Goal: Task Accomplishment & Management: Manage account settings

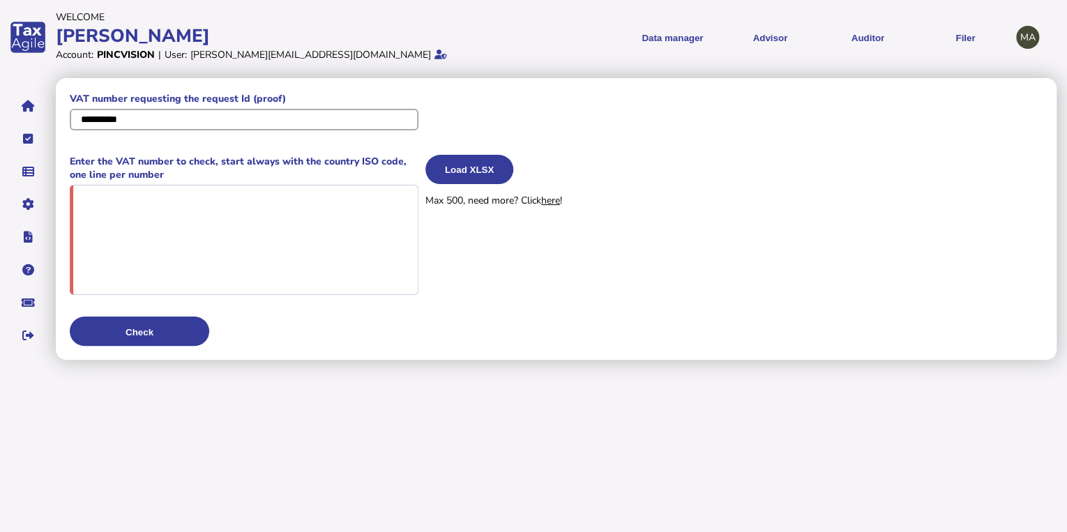
drag, startPoint x: 175, startPoint y: 121, endPoint x: 47, endPoint y: 111, distance: 128.6
click at [47, 111] on div "**********" at bounding box center [533, 180] width 1067 height 360
paste input "**"
type input "**********"
click at [175, 228] on textarea at bounding box center [244, 241] width 349 height 112
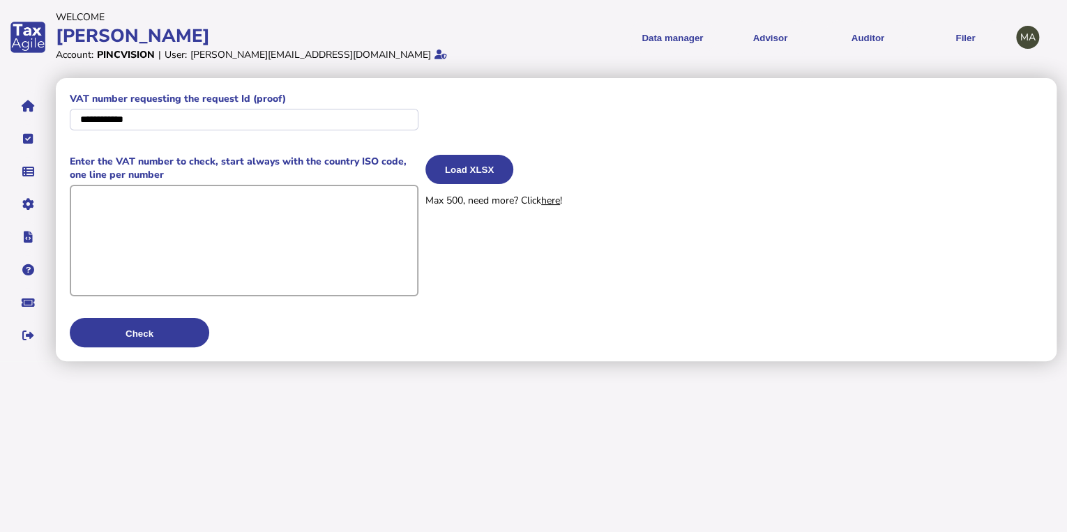
paste textarea "**********"
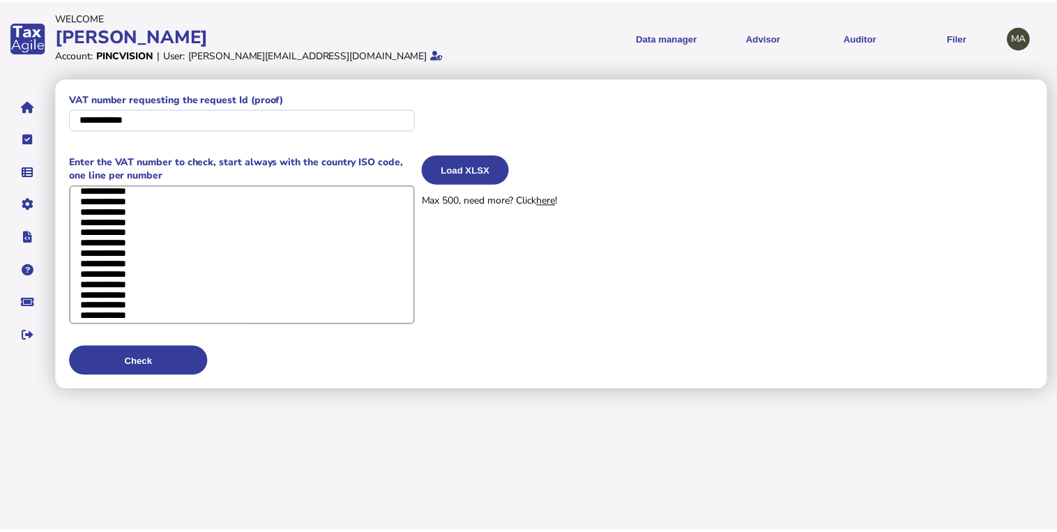
scroll to position [6559, 0]
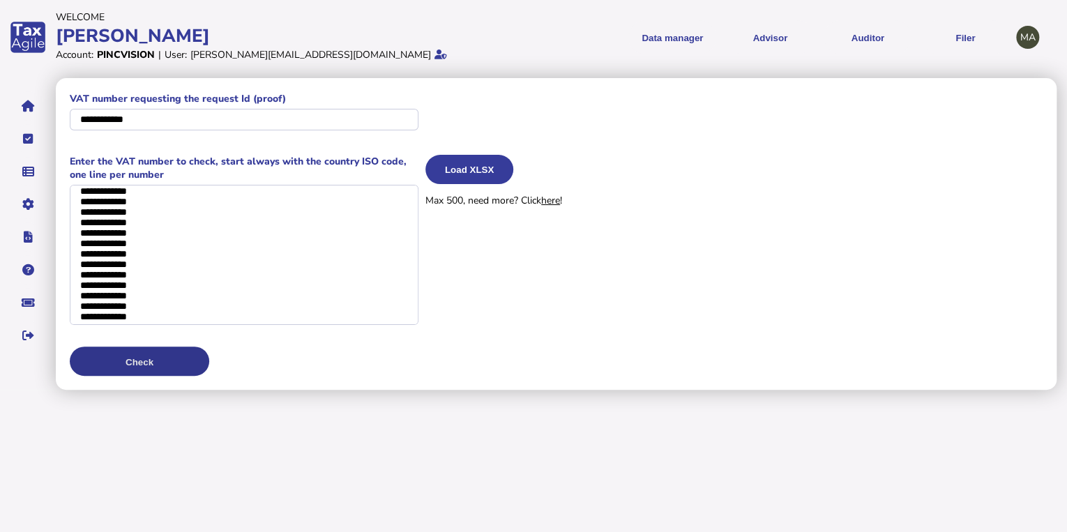
click at [174, 359] on button "Check" at bounding box center [139, 360] width 139 height 29
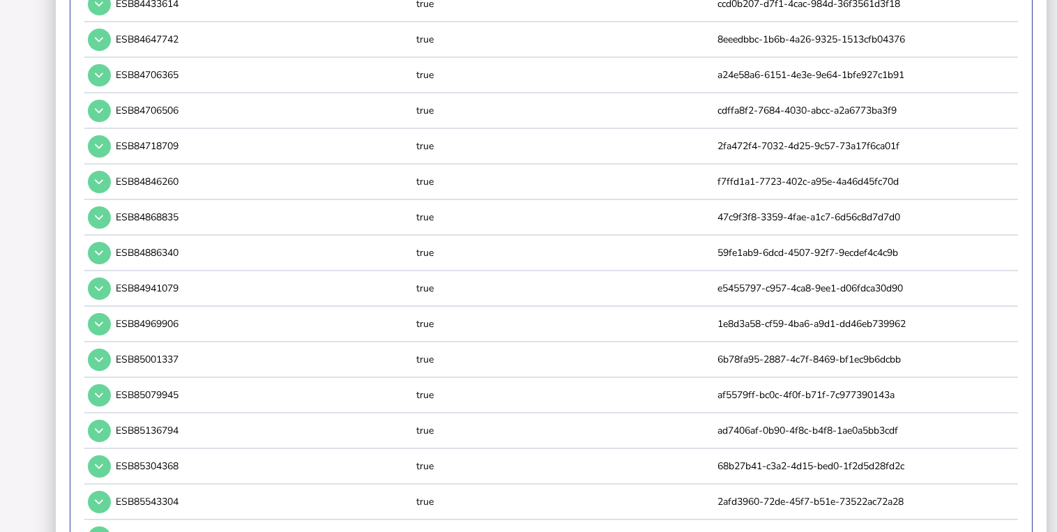
scroll to position [0, 0]
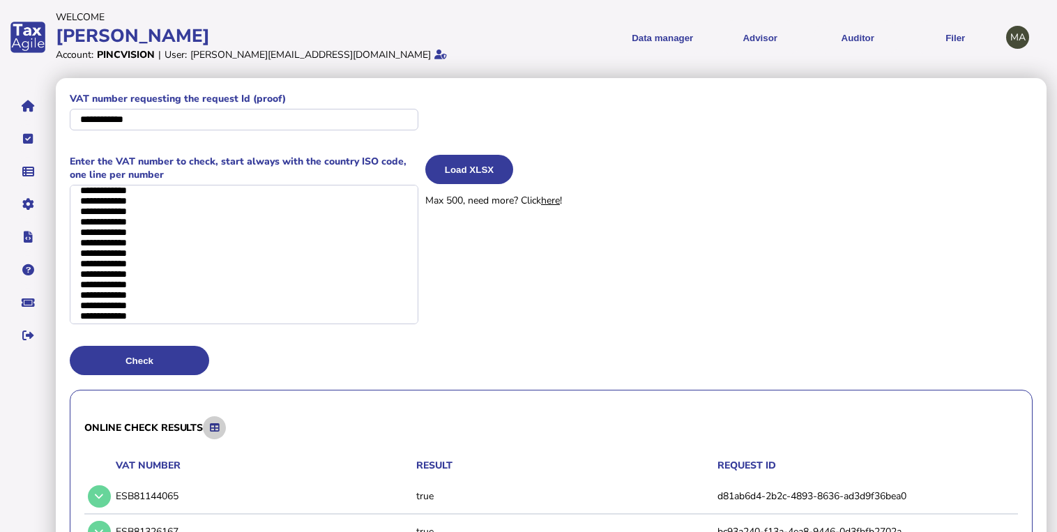
click at [214, 424] on icon at bounding box center [214, 427] width 9 height 9
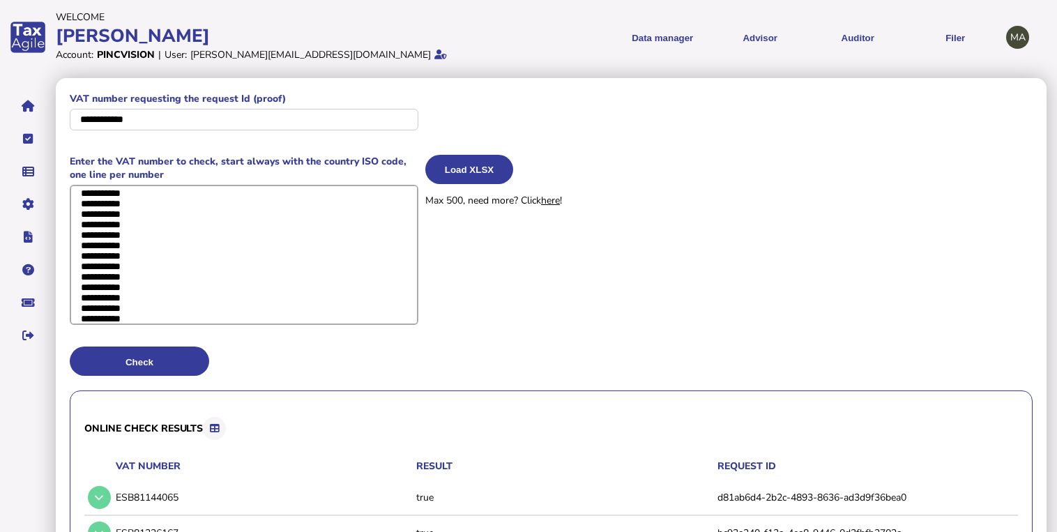
drag, startPoint x: 164, startPoint y: 312, endPoint x: 58, endPoint y: 137, distance: 204.6
paste textarea "**********"
type textarea "**********"
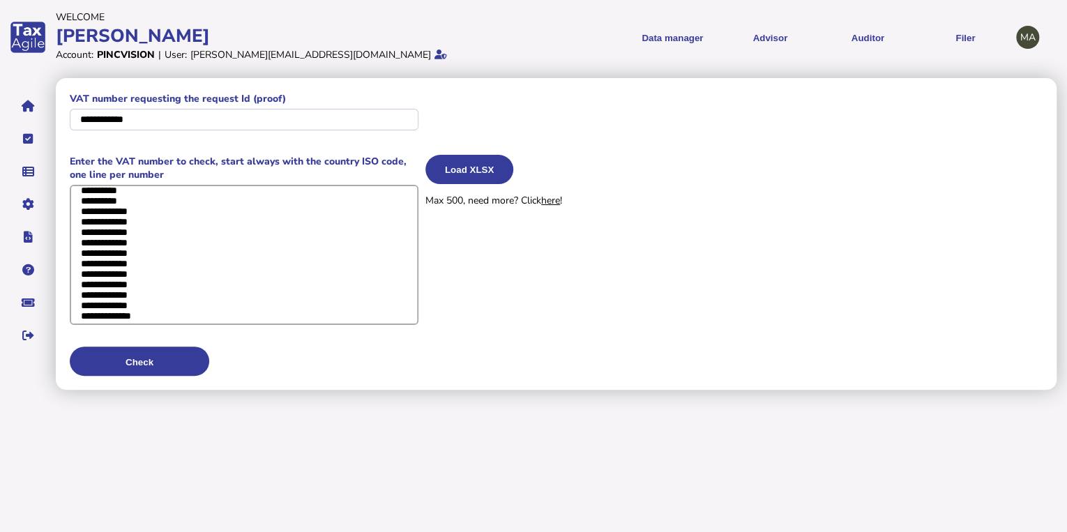
scroll to position [6585, 0]
drag, startPoint x: 82, startPoint y: 191, endPoint x: 222, endPoint y: 420, distance: 268.5
click at [222, 390] on html "**********" at bounding box center [533, 195] width 1067 height 390
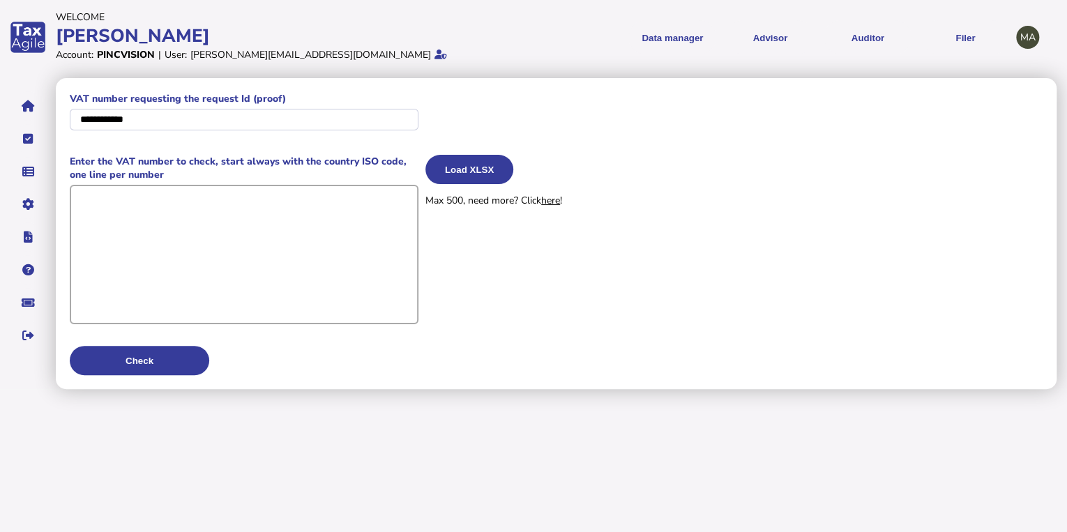
click at [174, 215] on textarea at bounding box center [244, 254] width 349 height 139
paste textarea "**********"
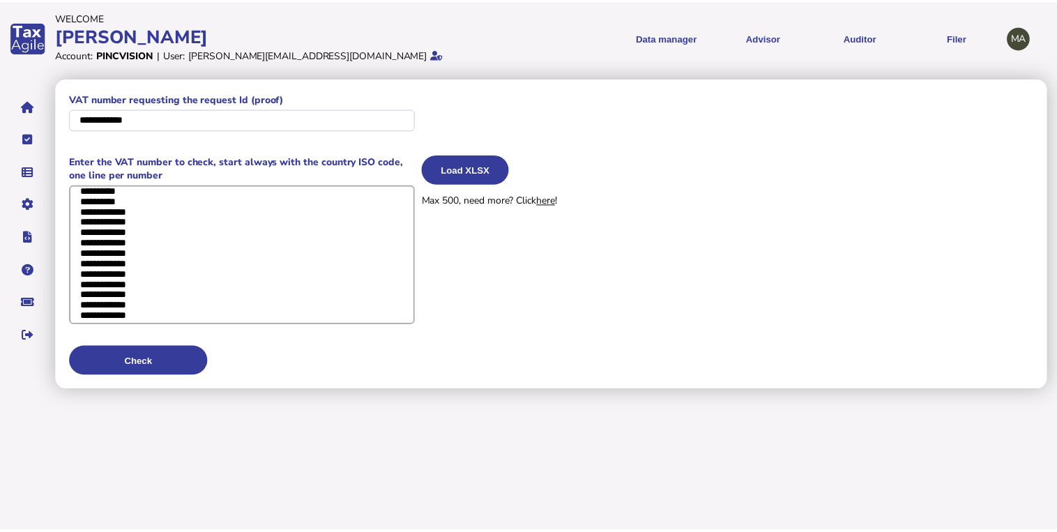
scroll to position [6572, 0]
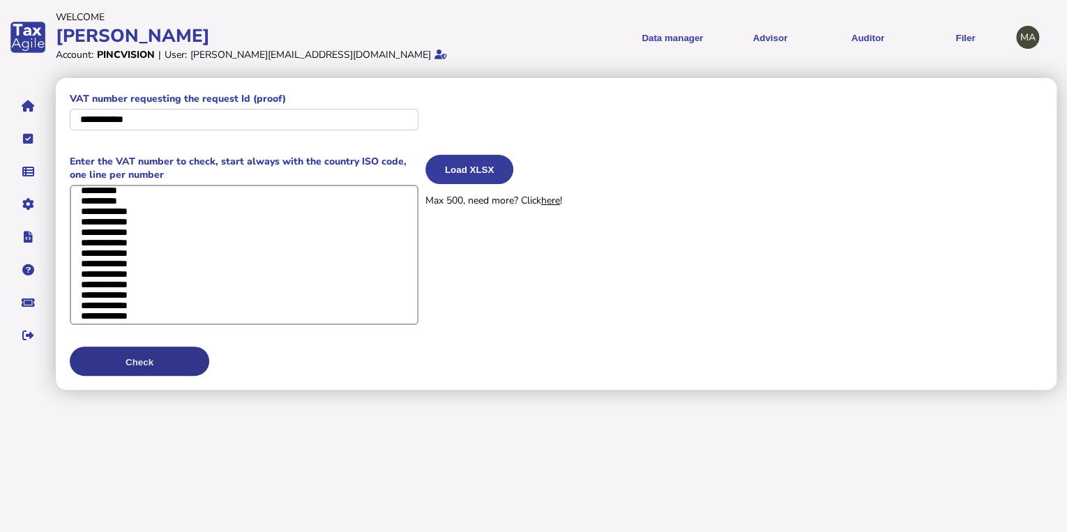
type textarea "**********"
click at [159, 358] on button "Check" at bounding box center [139, 360] width 139 height 29
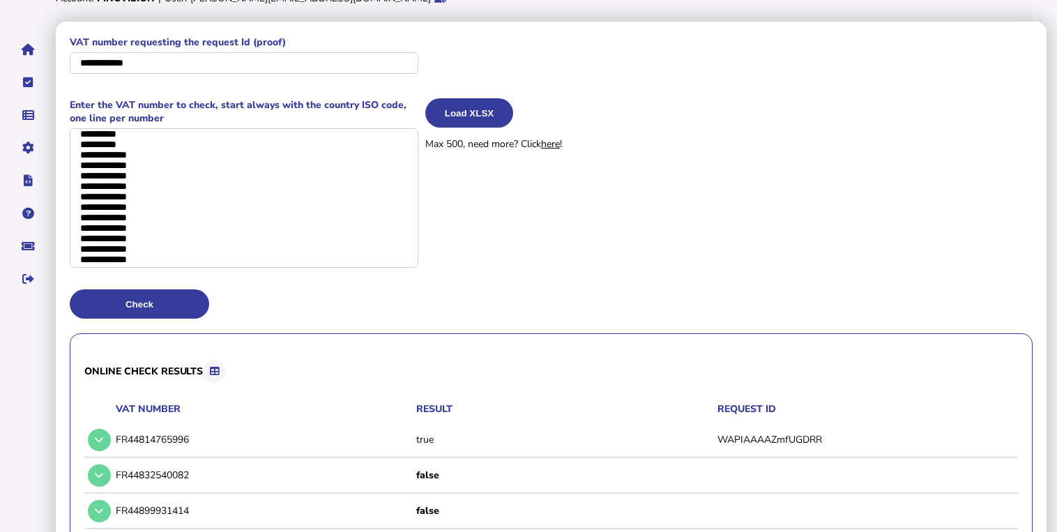
scroll to position [112, 0]
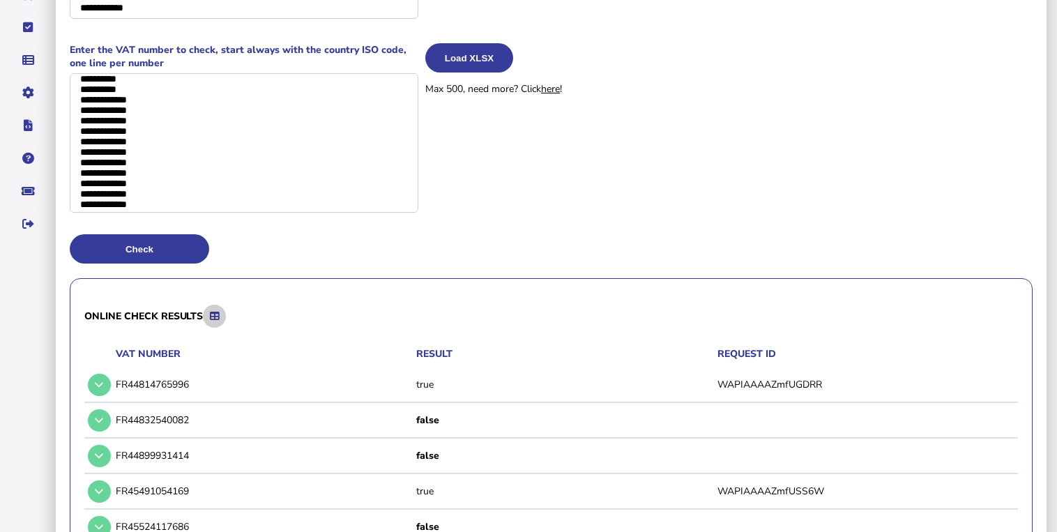
click at [224, 321] on button at bounding box center [214, 316] width 23 height 23
drag, startPoint x: 161, startPoint y: 204, endPoint x: 69, endPoint y: 20, distance: 205.8
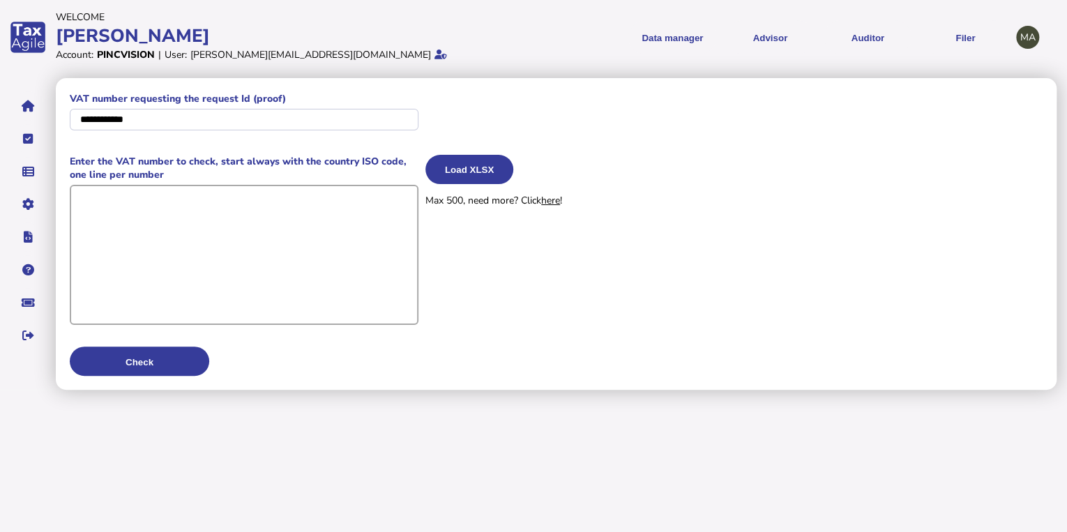
paste textarea "**********"
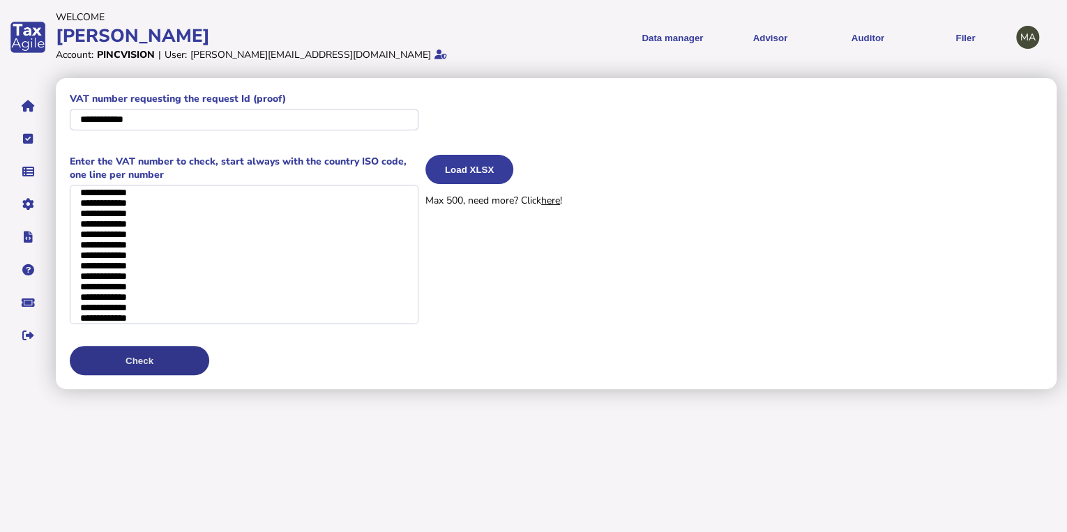
click at [147, 354] on button "Check" at bounding box center [139, 360] width 139 height 29
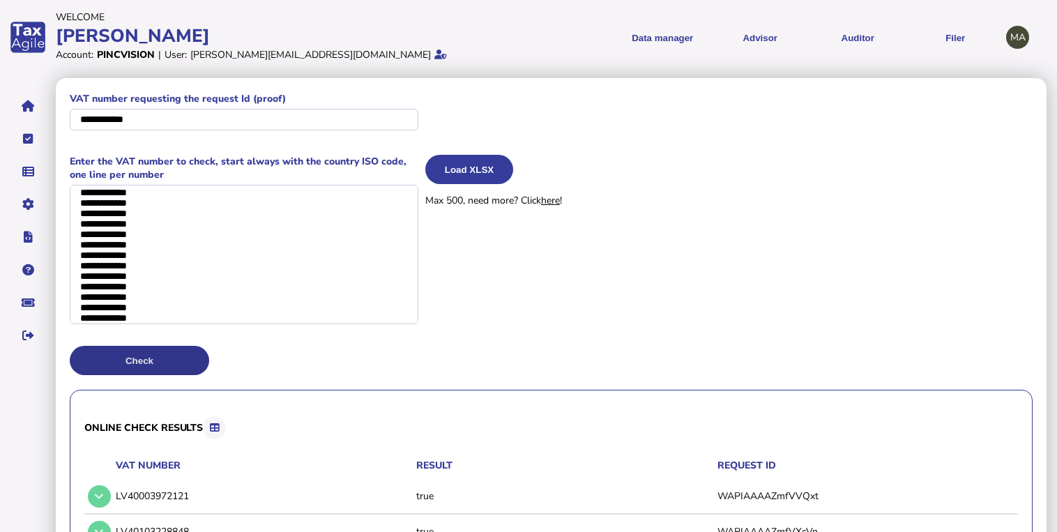
click at [177, 354] on button "Check" at bounding box center [139, 360] width 139 height 29
click at [219, 433] on button at bounding box center [214, 427] width 23 height 23
drag, startPoint x: 178, startPoint y: 317, endPoint x: 77, endPoint y: 126, distance: 215.5
type textarea "**********"
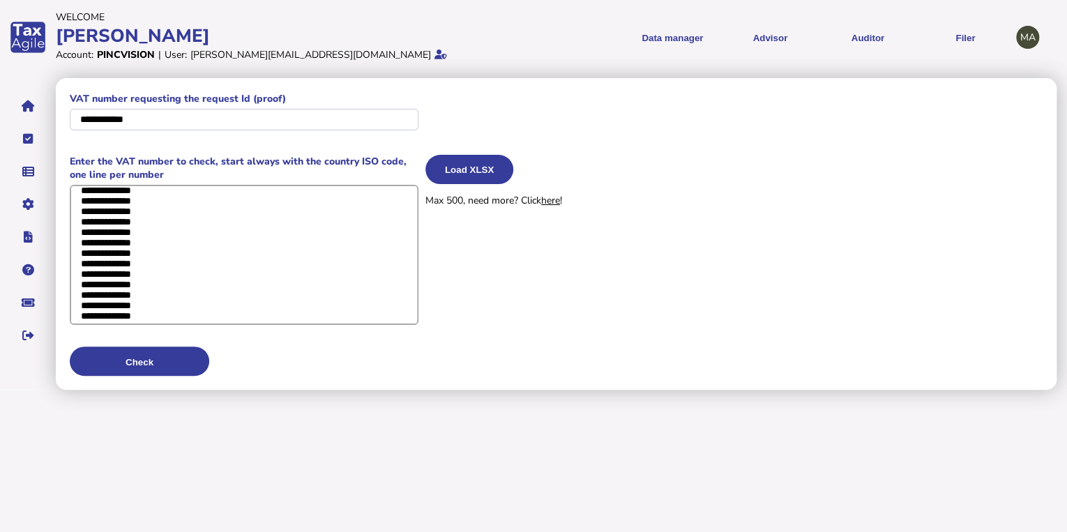
scroll to position [6425, 0]
drag, startPoint x: 84, startPoint y: 195, endPoint x: 167, endPoint y: 402, distance: 222.8
click at [167, 390] on html "**********" at bounding box center [533, 195] width 1067 height 390
paste textarea "**********"
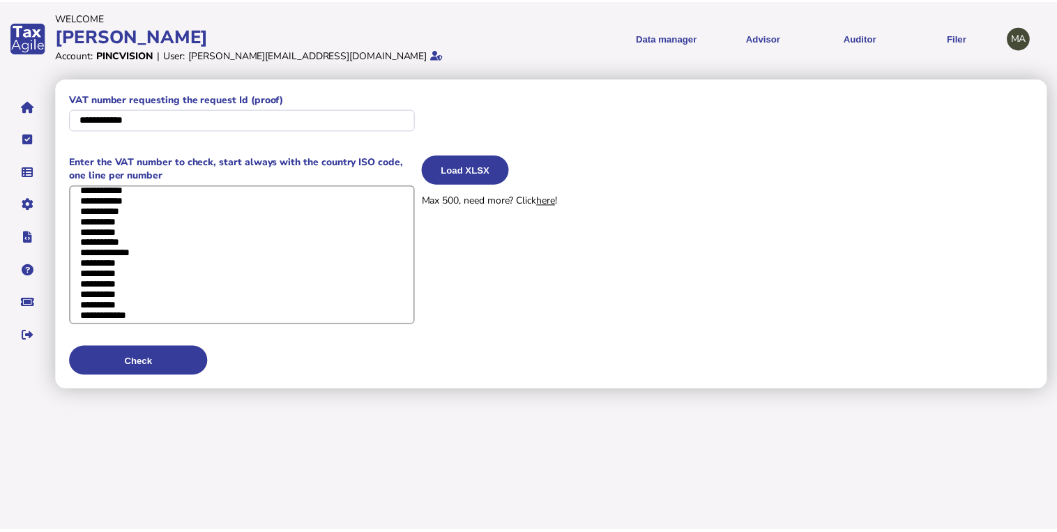
scroll to position [2021, 0]
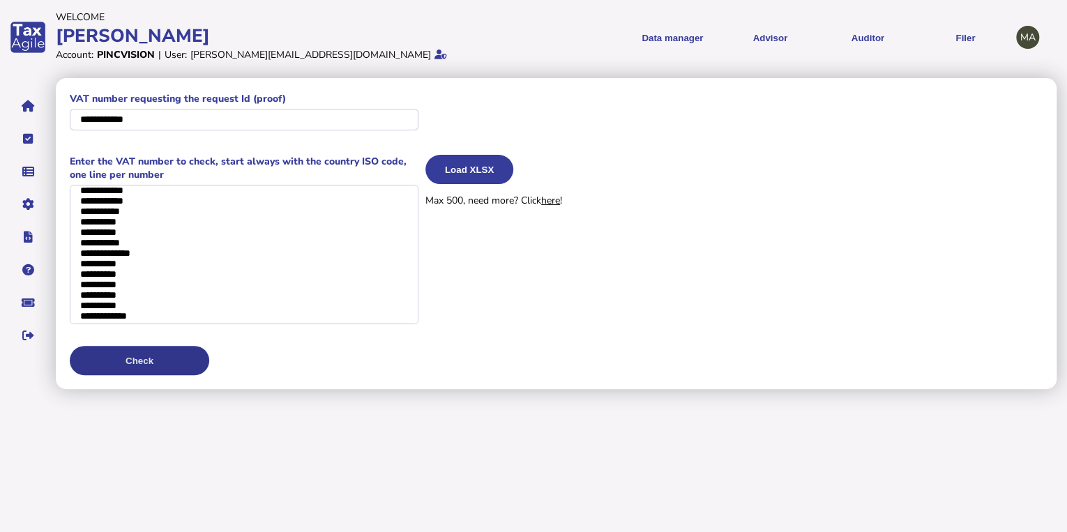
click at [174, 355] on button "Check" at bounding box center [139, 360] width 139 height 29
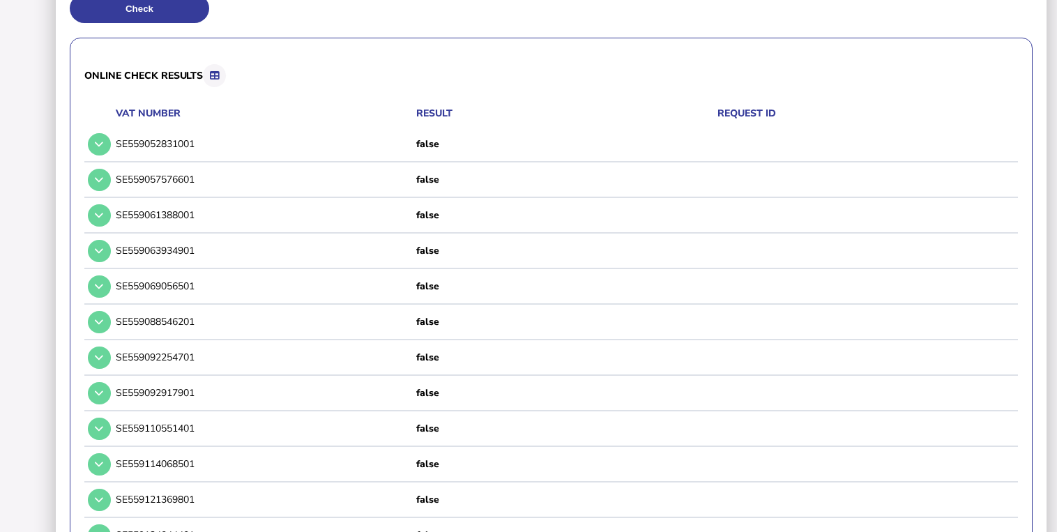
scroll to position [0, 0]
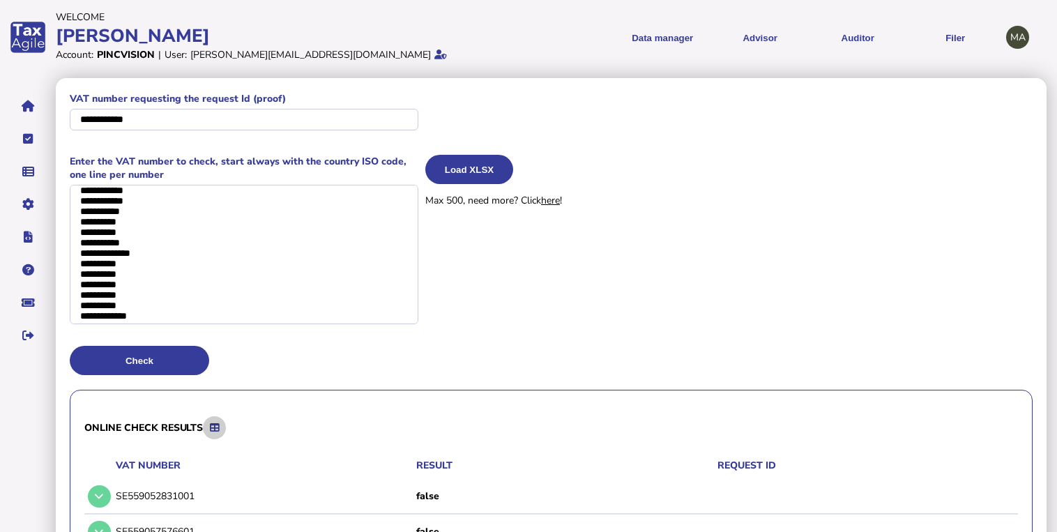
click at [218, 418] on button at bounding box center [214, 427] width 23 height 23
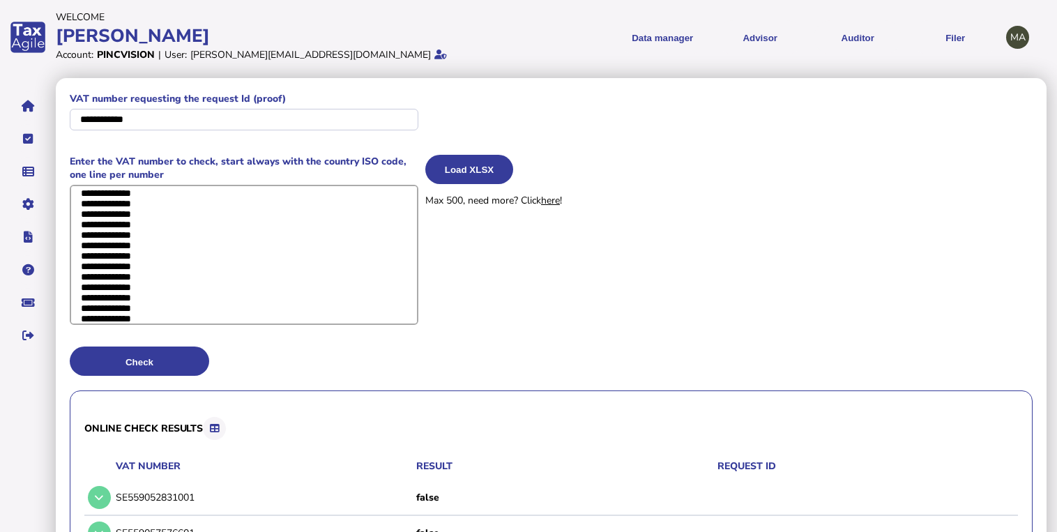
drag, startPoint x: 194, startPoint y: 310, endPoint x: 49, endPoint y: 148, distance: 217.2
type textarea "**********"
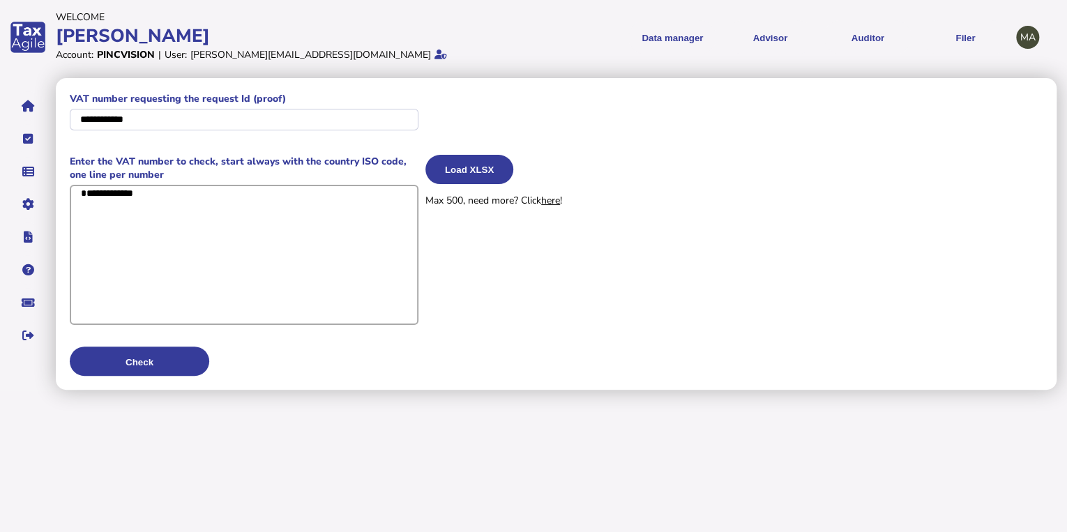
drag, startPoint x: 76, startPoint y: 202, endPoint x: 139, endPoint y: 212, distance: 64.2
click at [139, 212] on textarea "**********" at bounding box center [244, 255] width 349 height 140
drag, startPoint x: 160, startPoint y: 210, endPoint x: 59, endPoint y: 176, distance: 106.7
click at [59, 176] on div "**********" at bounding box center [556, 234] width 1000 height 312
paste textarea "**********"
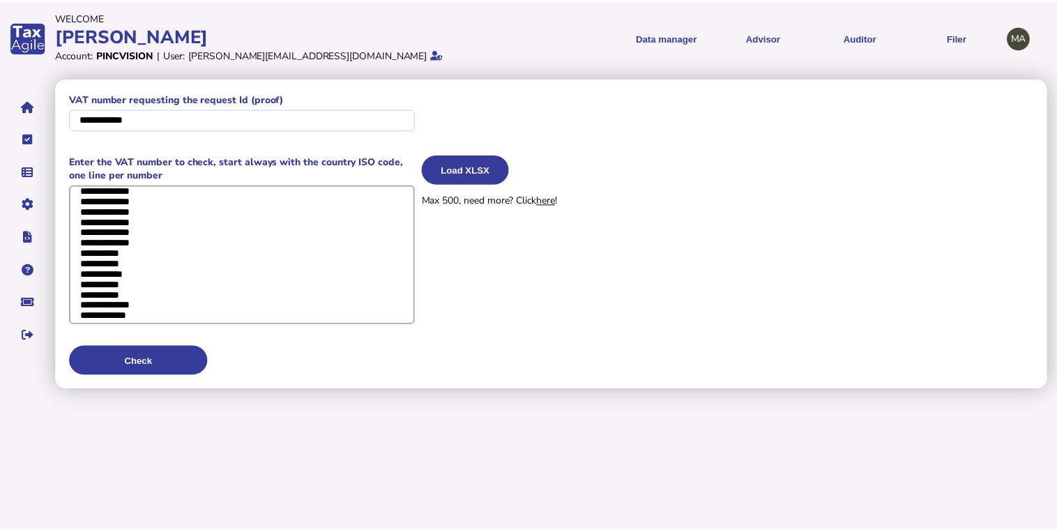
scroll to position [7763, 0]
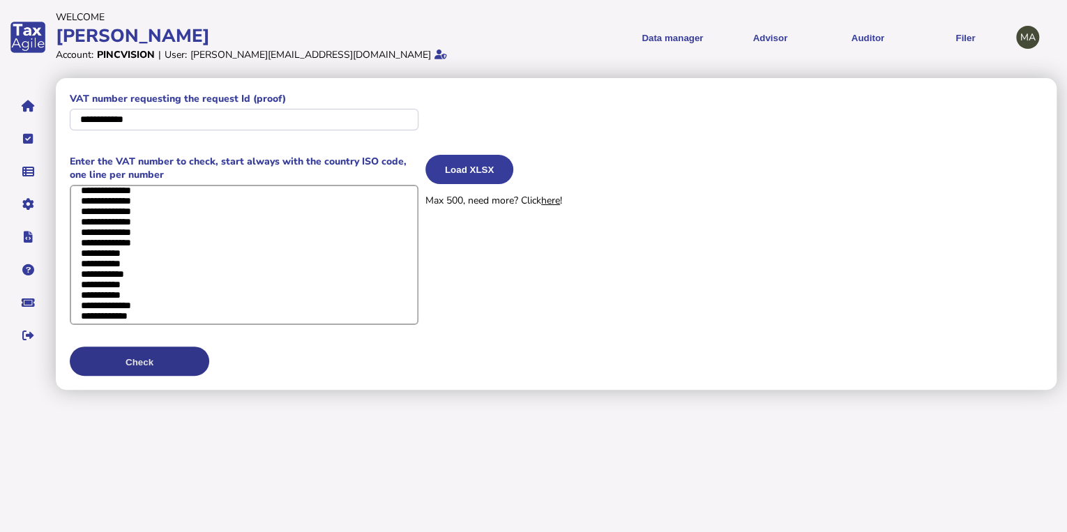
type textarea "**********"
click at [108, 359] on button "Check" at bounding box center [139, 360] width 139 height 29
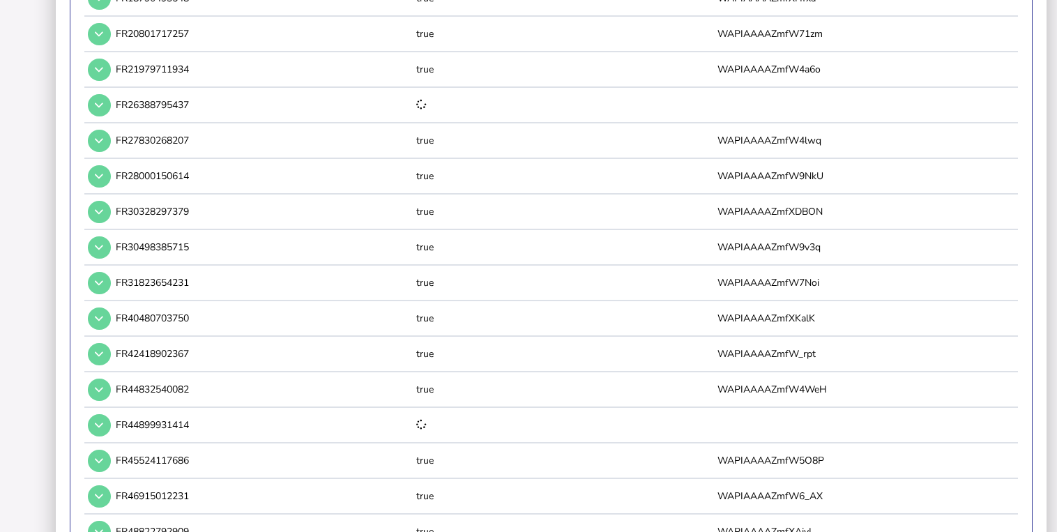
scroll to position [0, 0]
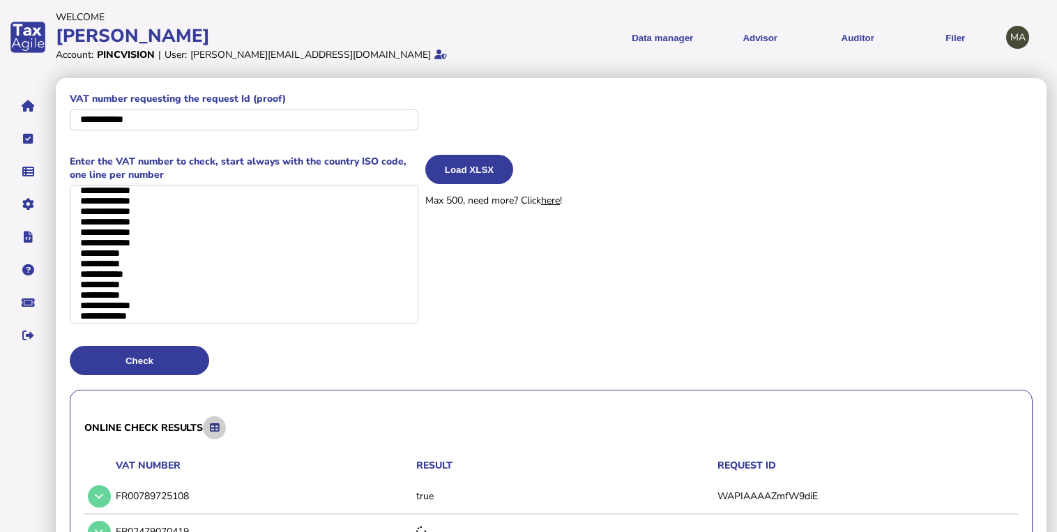
click at [213, 424] on icon at bounding box center [214, 427] width 9 height 9
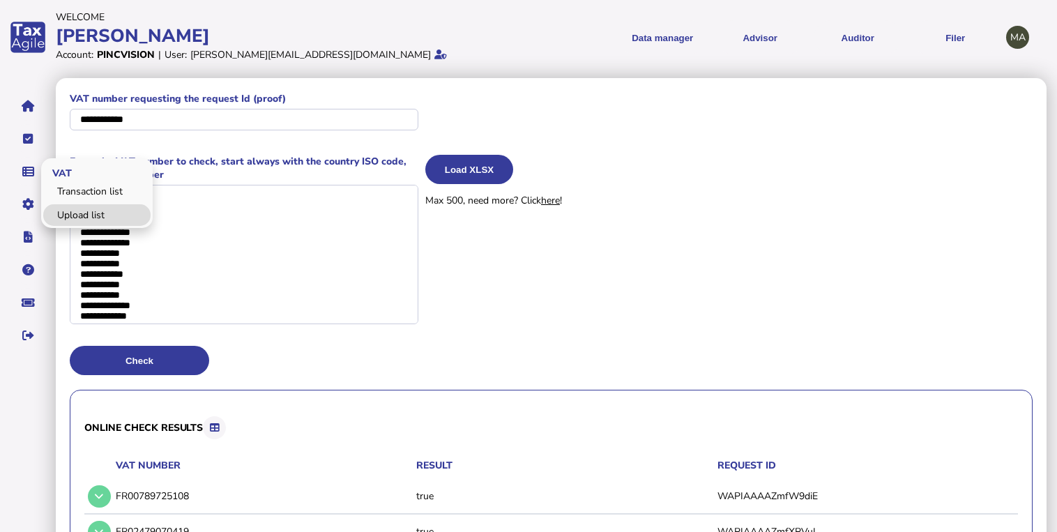
click at [82, 204] on link "Upload list" at bounding box center [96, 215] width 107 height 22
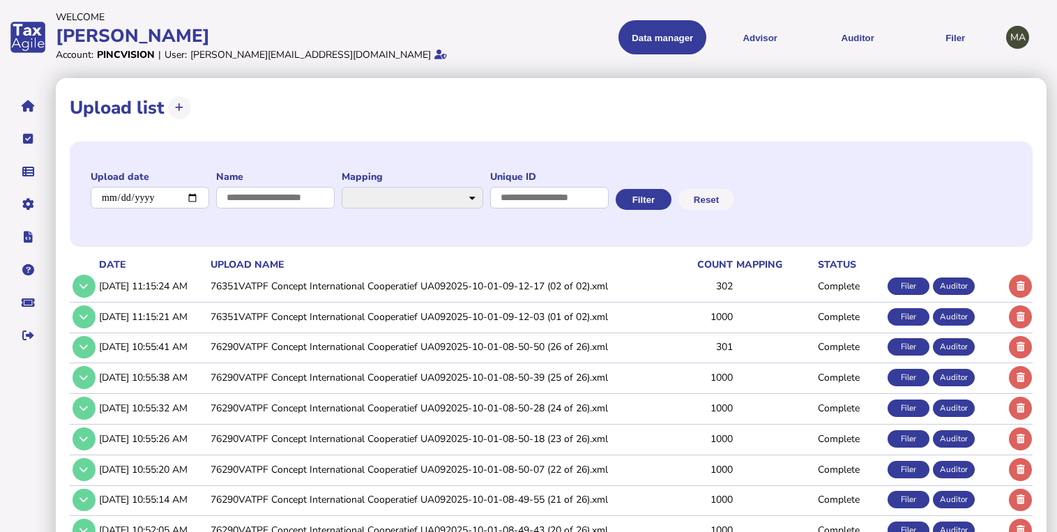
click at [352, 320] on td "76351VATPF Concept International Cooperatief UA092025-10-01-09-12-03 (01 of 02)…" at bounding box center [438, 316] width 461 height 29
click at [392, 285] on td "76351VATPF Concept International Cooperatief UA092025-10-01-10-45-28 (01 of 01)…" at bounding box center [438, 286] width 461 height 29
click at [397, 288] on td "76351VATPF Concept International Cooperatief UA092025-10-01-10-45-28 (01 of 01)…" at bounding box center [438, 286] width 461 height 29
click at [380, 284] on td "76351VATPF Concept International Cooperatief UA092025-10-01-10-45-28 (01 of 01)…" at bounding box center [438, 286] width 461 height 29
click at [89, 284] on button at bounding box center [84, 286] width 23 height 23
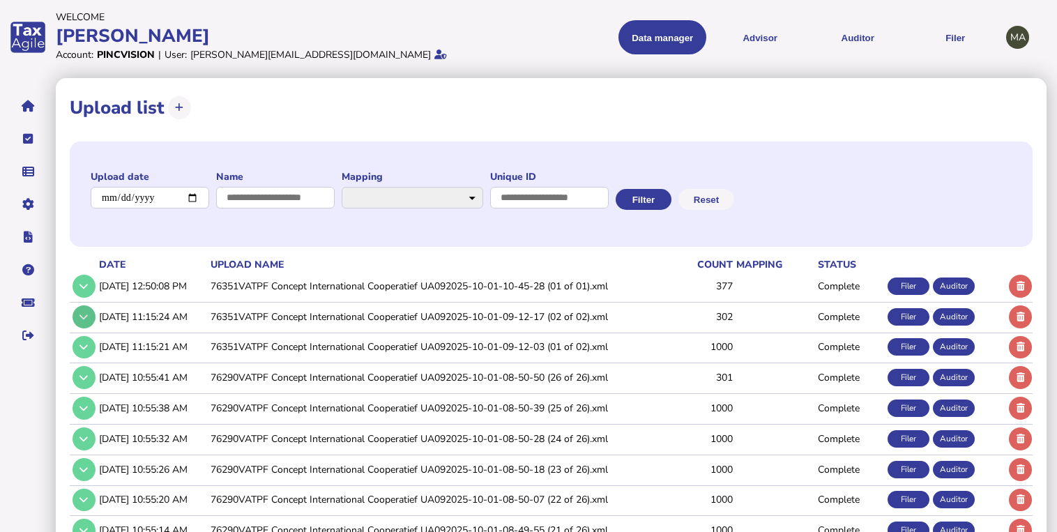
click at [84, 314] on icon at bounding box center [83, 316] width 8 height 9
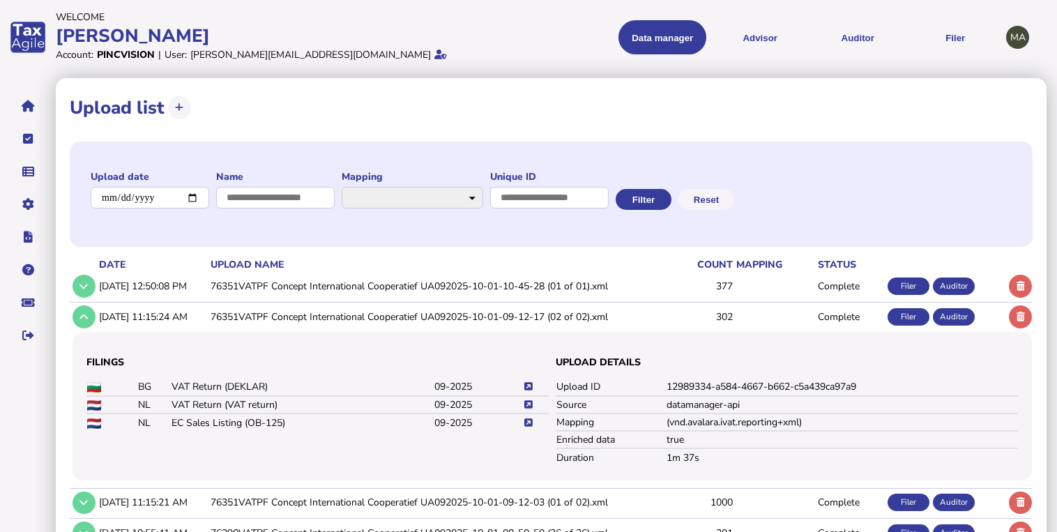
click at [545, 282] on td "76351VATPF Concept International Cooperatief UA092025-10-01-10-45-28 (01 of 01)…" at bounding box center [438, 286] width 461 height 29
click at [84, 284] on icon at bounding box center [83, 286] width 8 height 9
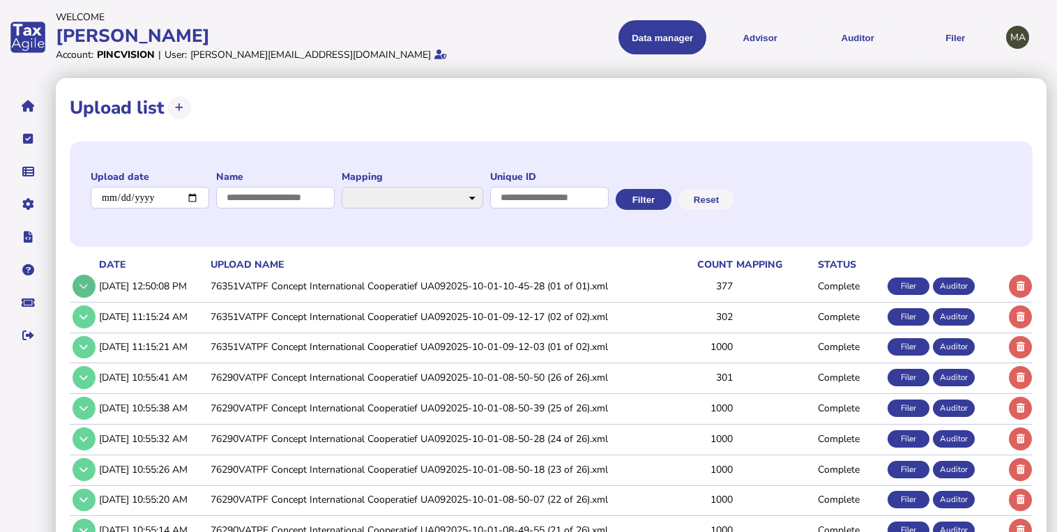
click at [84, 284] on icon at bounding box center [83, 286] width 8 height 9
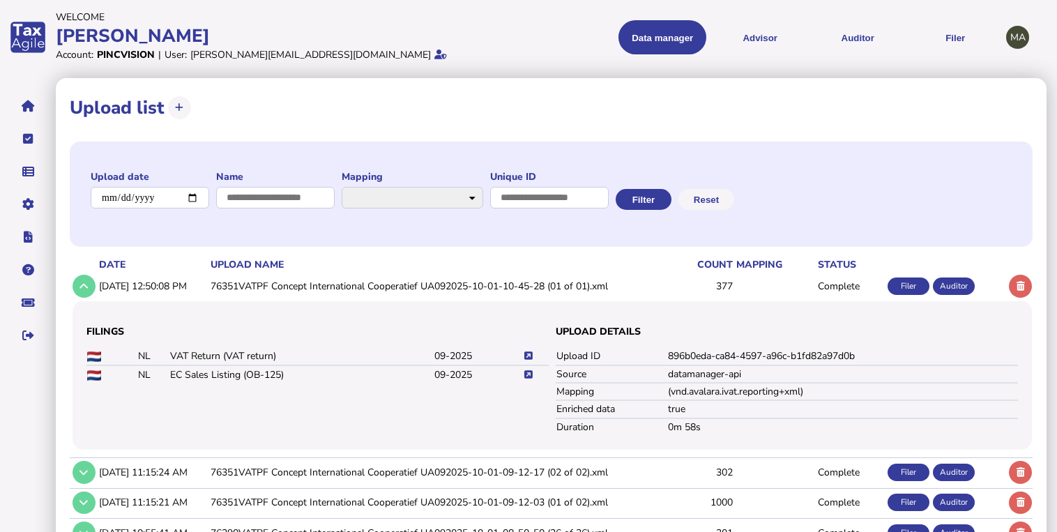
click at [526, 374] on icon at bounding box center [528, 374] width 8 height 9
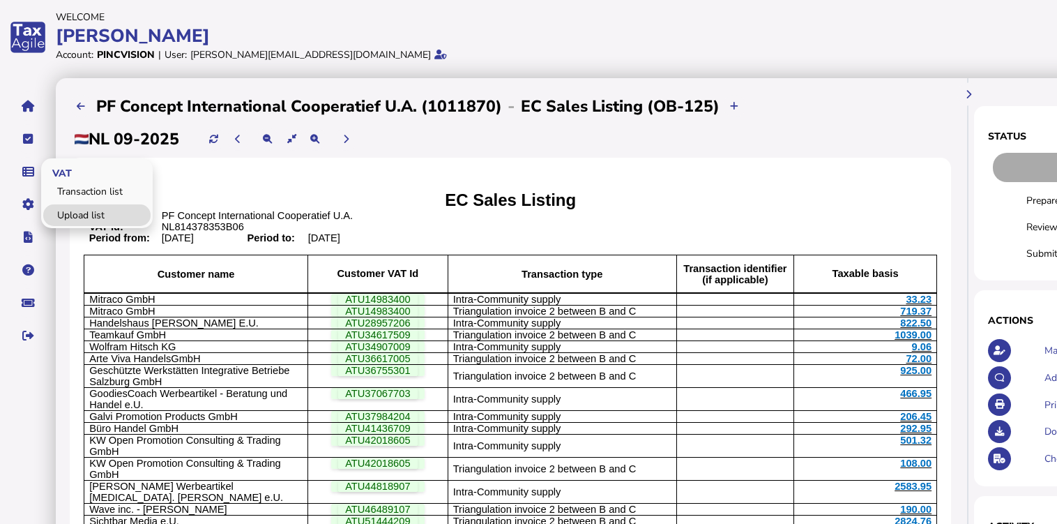
click at [67, 210] on link "Upload list" at bounding box center [96, 215] width 107 height 22
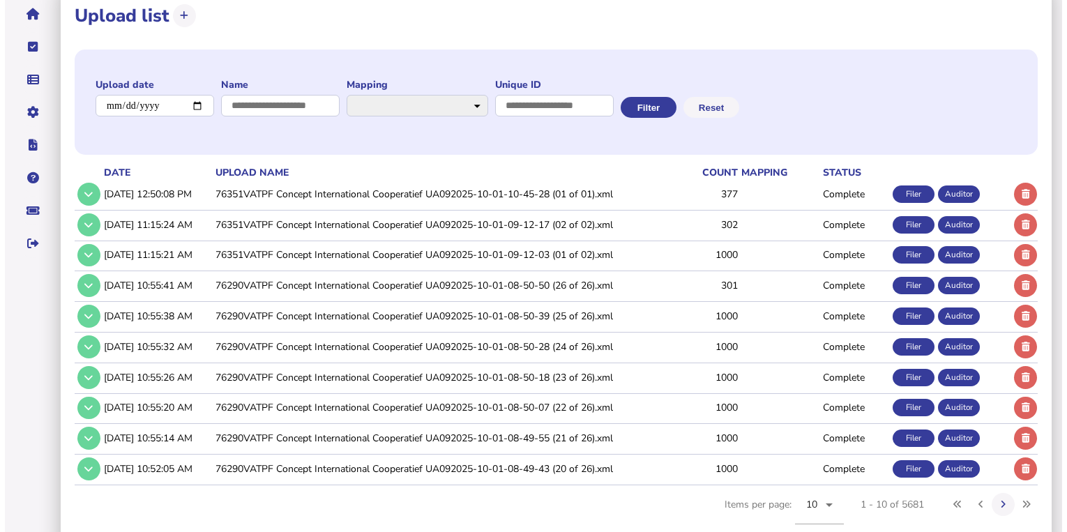
scroll to position [112, 0]
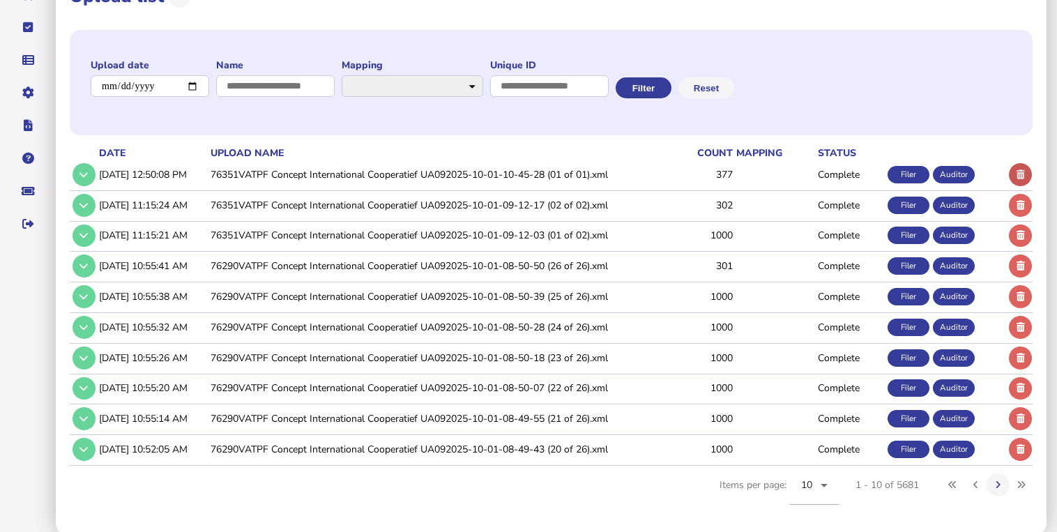
click at [1023, 170] on icon at bounding box center [1020, 174] width 8 height 9
click at [1031, 175] on icon at bounding box center [1030, 174] width 8 height 9
click at [1030, 204] on icon at bounding box center [1030, 205] width 8 height 9
click at [1030, 236] on icon at bounding box center [1030, 235] width 8 height 9
click at [945, 148] on th at bounding box center [966, 153] width 52 height 15
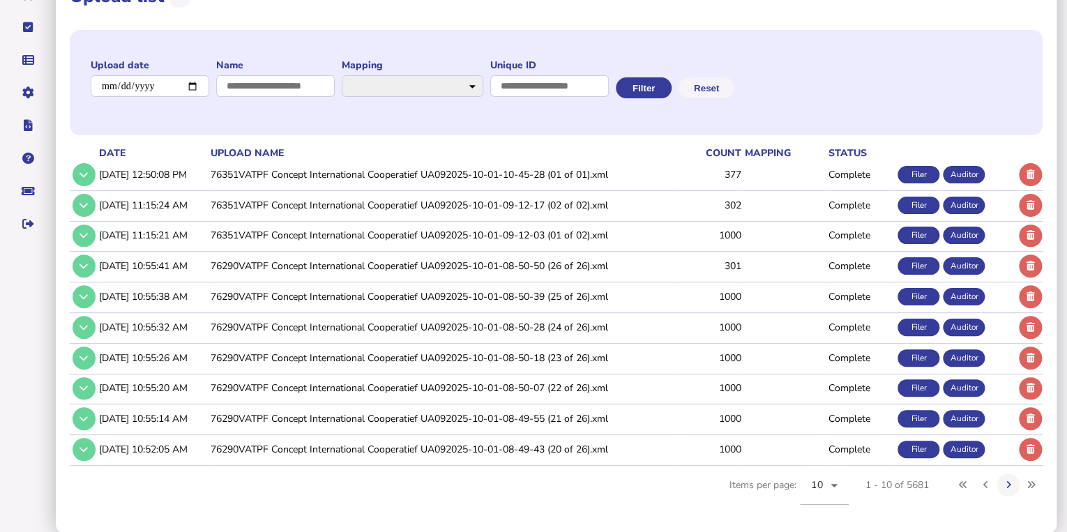
click at [1028, 171] on icon at bounding box center [1030, 174] width 8 height 9
click at [1042, 134] on div "**********" at bounding box center [556, 248] width 973 height 436
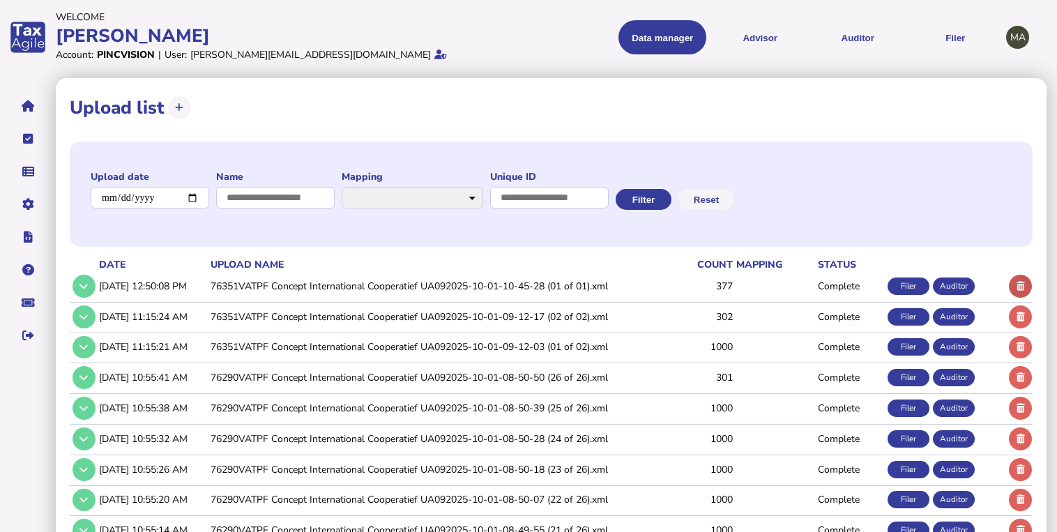
click at [1013, 282] on button at bounding box center [1020, 286] width 23 height 23
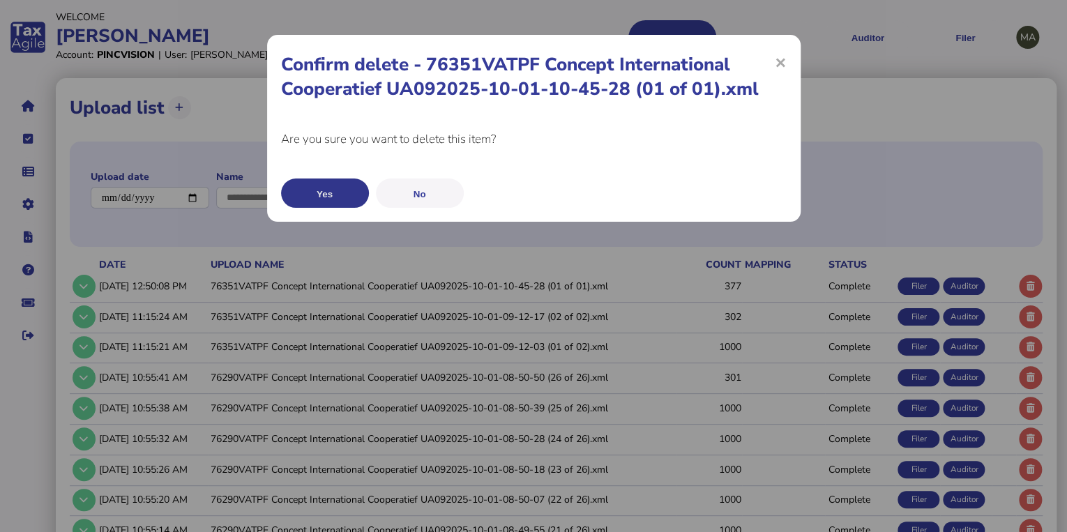
click at [351, 190] on button "Yes" at bounding box center [325, 192] width 88 height 29
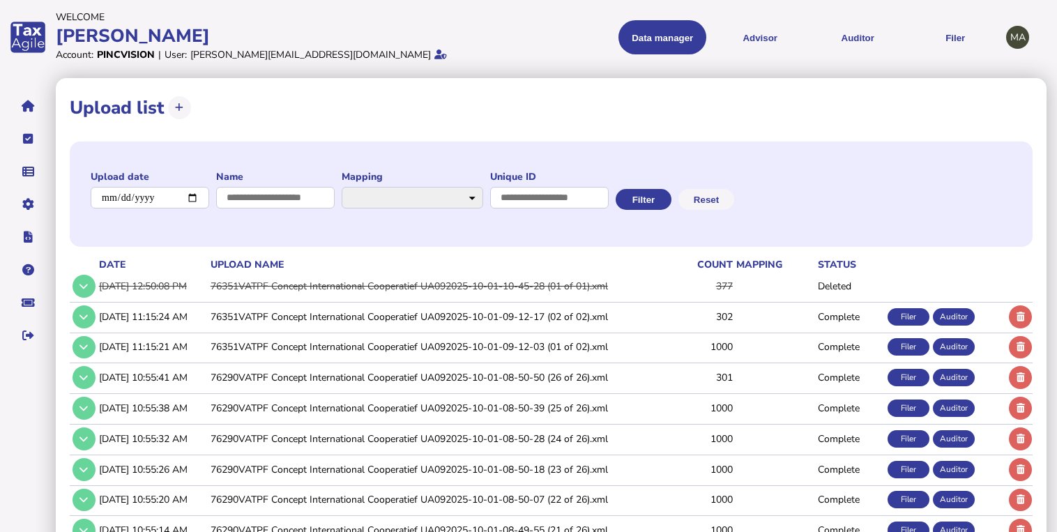
scroll to position [56, 0]
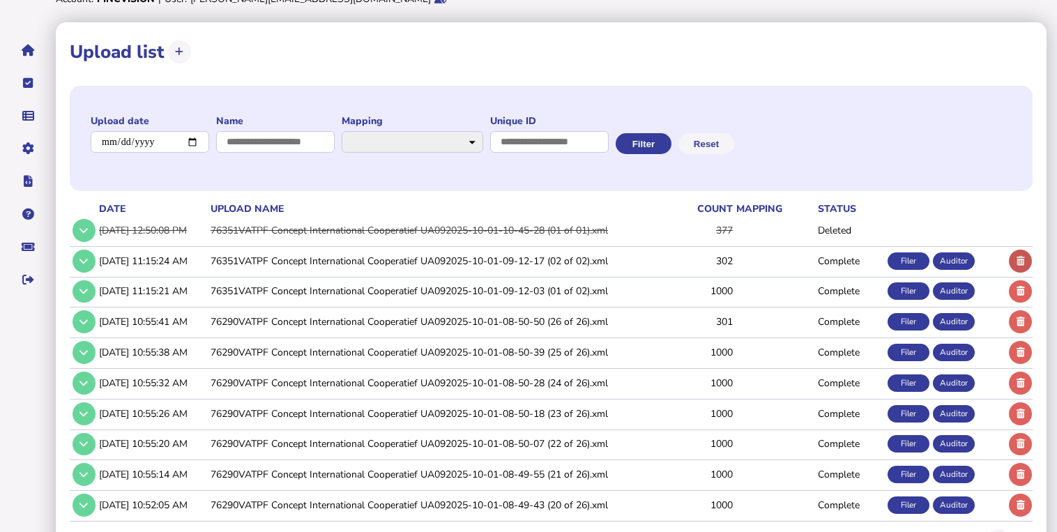
click at [1023, 257] on icon at bounding box center [1020, 261] width 8 height 9
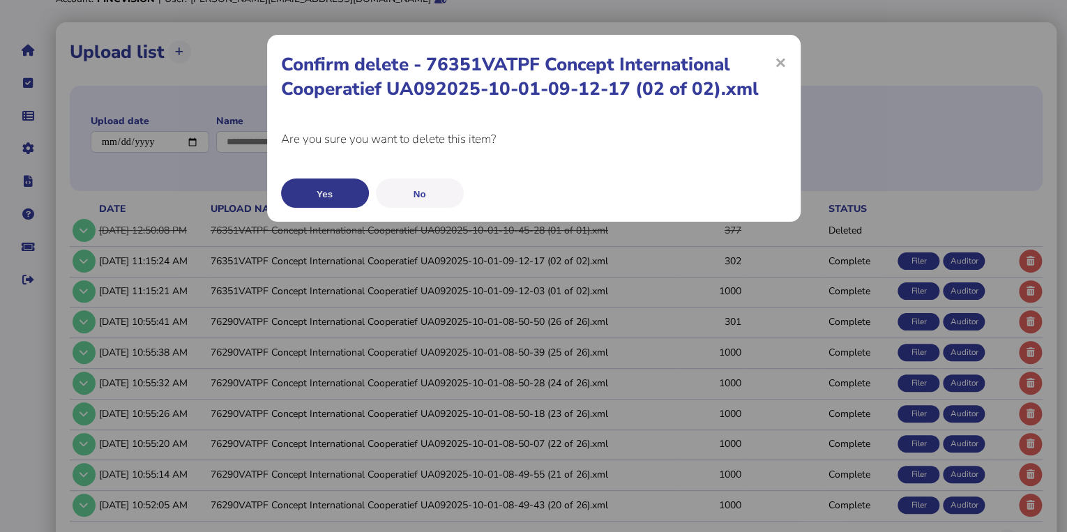
click at [340, 195] on button "Yes" at bounding box center [325, 192] width 88 height 29
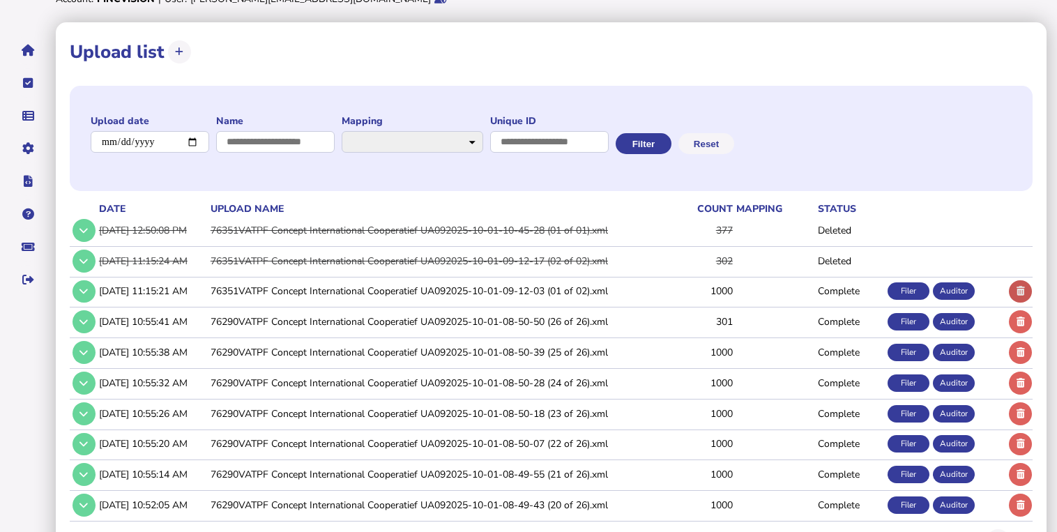
click at [1023, 288] on icon at bounding box center [1020, 291] width 8 height 9
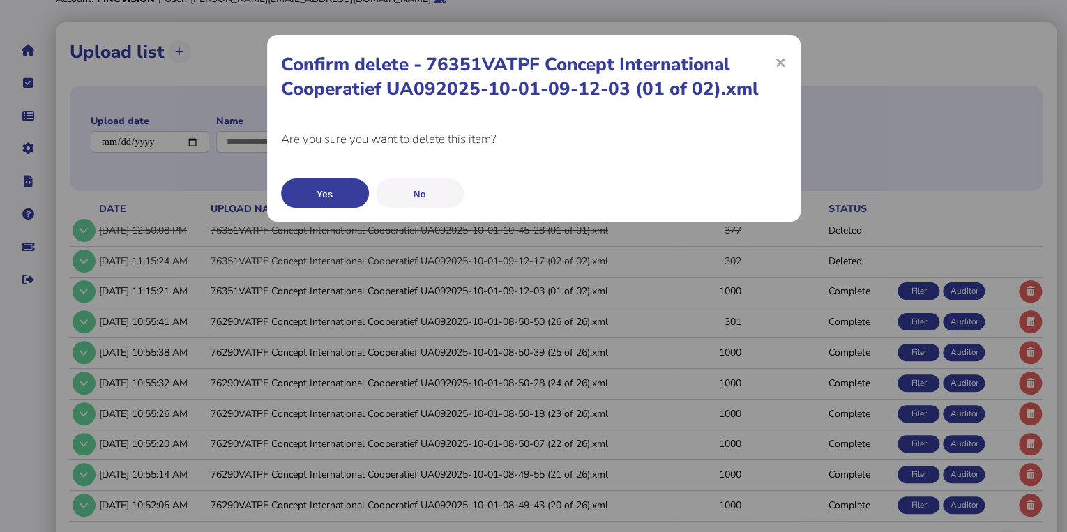
click at [296, 188] on button "Yes" at bounding box center [325, 192] width 88 height 29
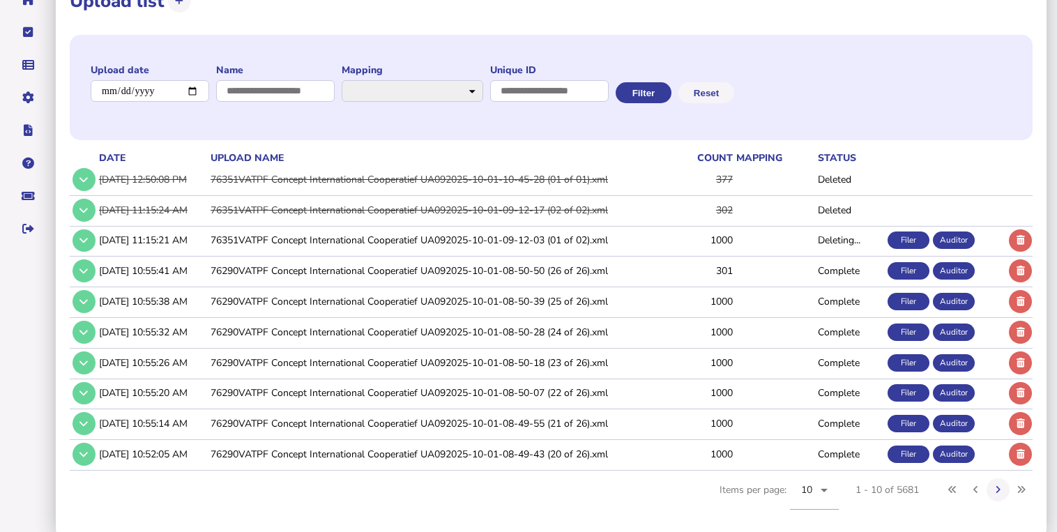
scroll to position [112, 0]
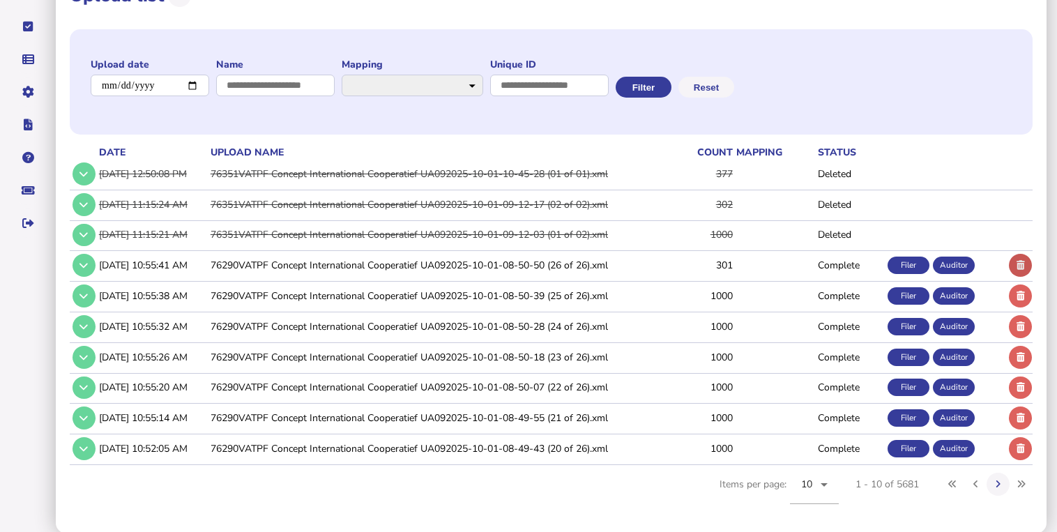
click at [1013, 264] on button at bounding box center [1020, 265] width 23 height 23
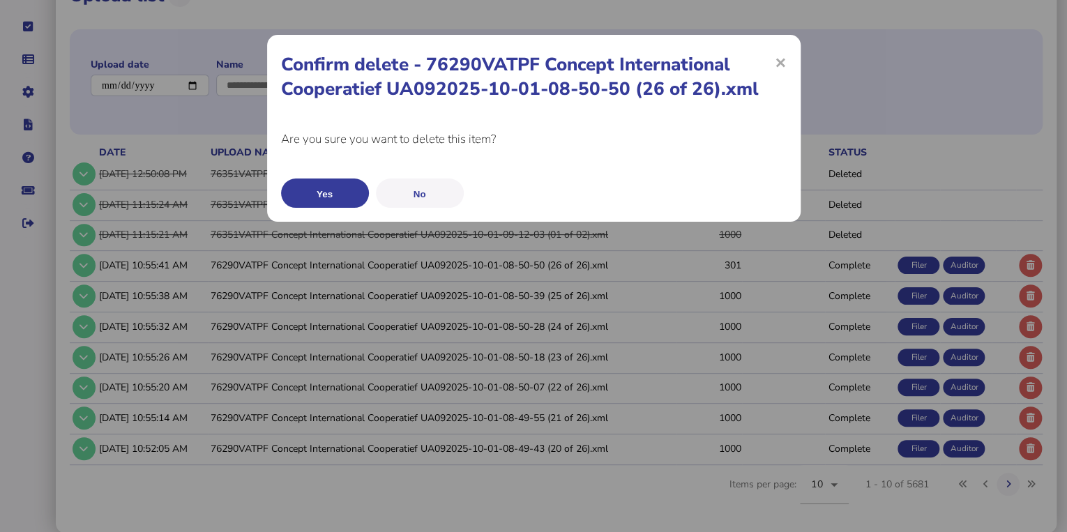
click at [360, 197] on button "Yes" at bounding box center [325, 192] width 88 height 29
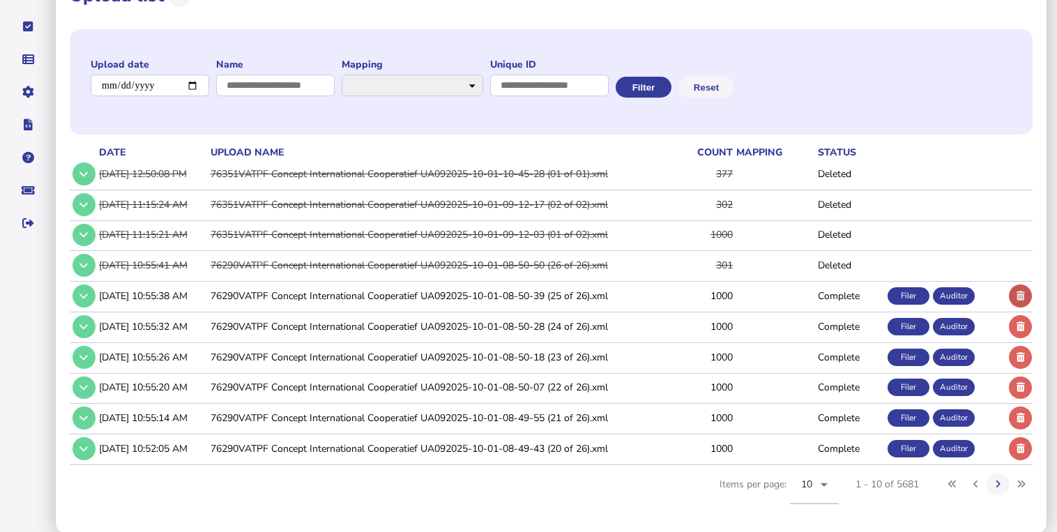
click at [1015, 295] on button at bounding box center [1020, 295] width 23 height 23
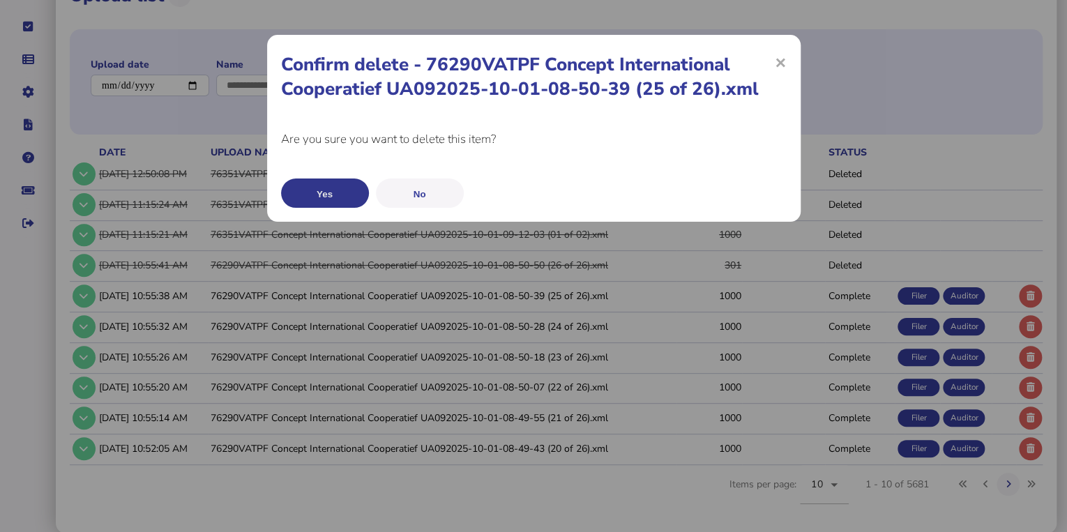
click at [363, 192] on button "Yes" at bounding box center [325, 192] width 88 height 29
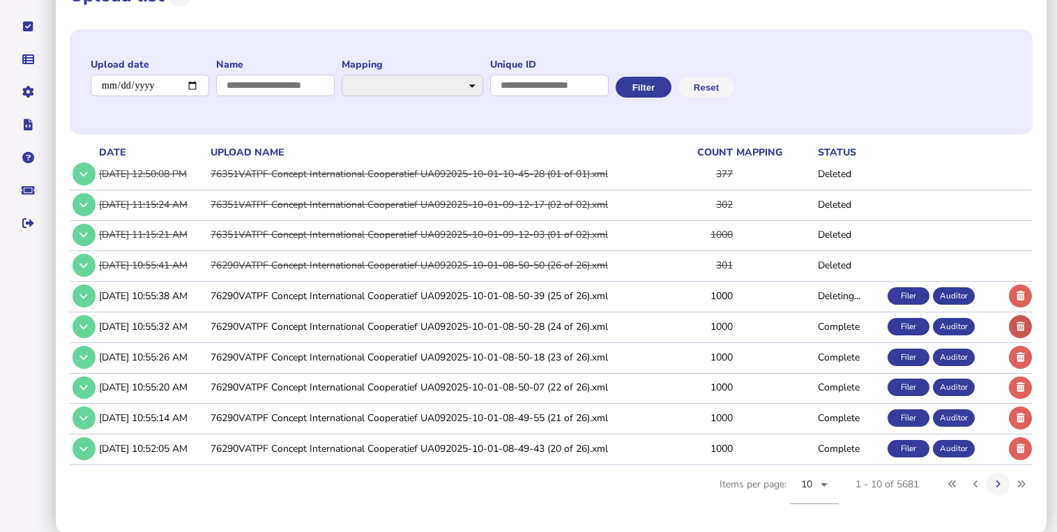
click at [1019, 327] on icon at bounding box center [1020, 326] width 8 height 9
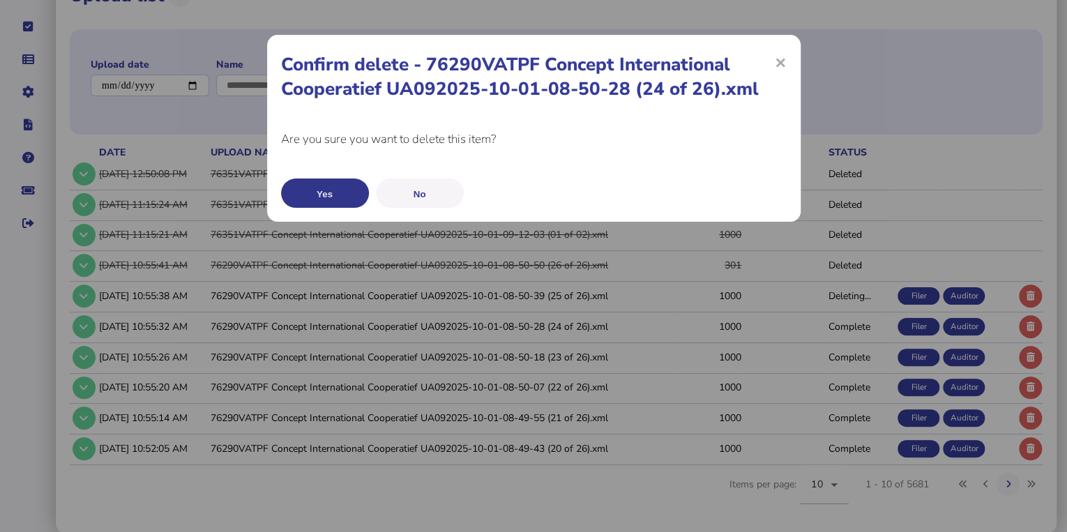
click at [304, 195] on button "Yes" at bounding box center [325, 192] width 88 height 29
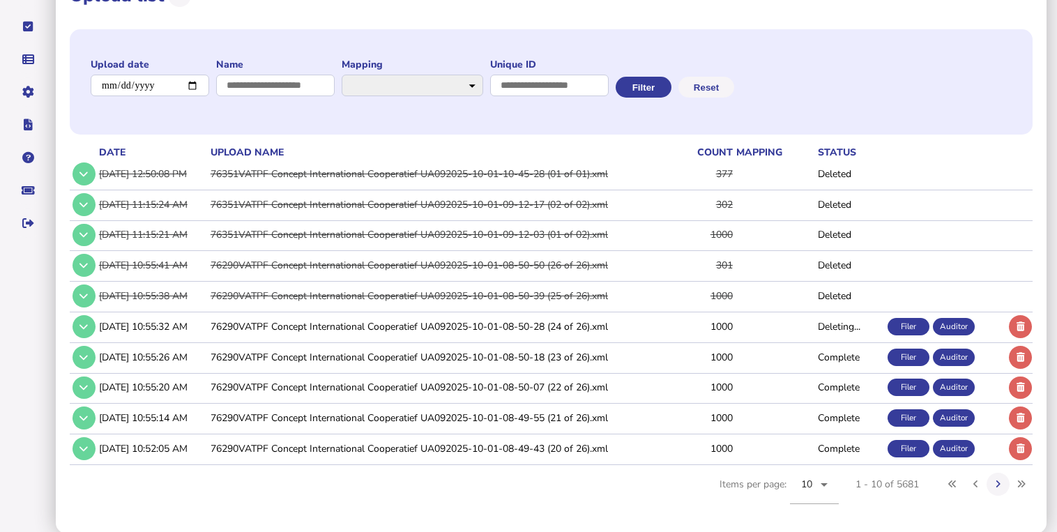
click at [1012, 354] on button at bounding box center [1020, 357] width 23 height 23
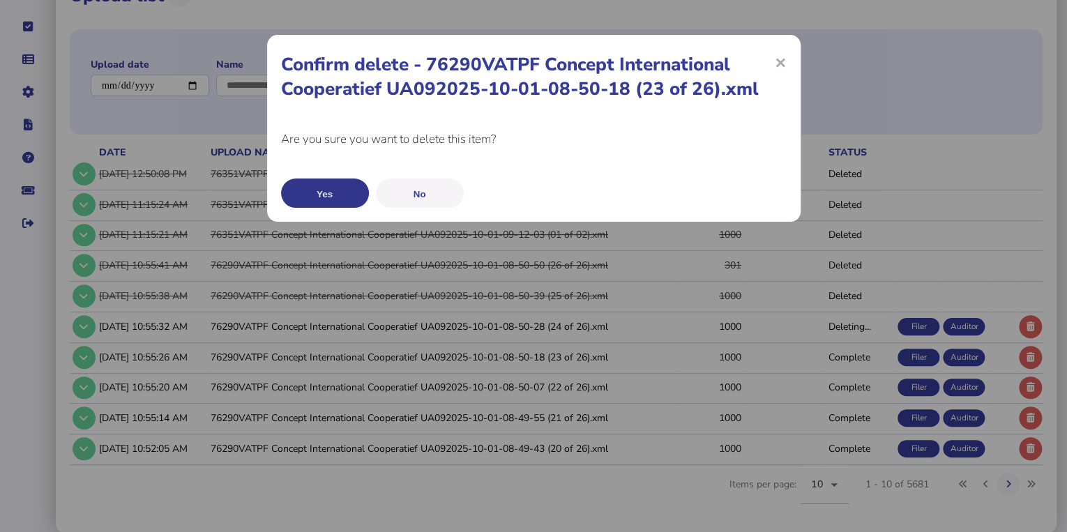
click at [321, 192] on button "Yes" at bounding box center [325, 192] width 88 height 29
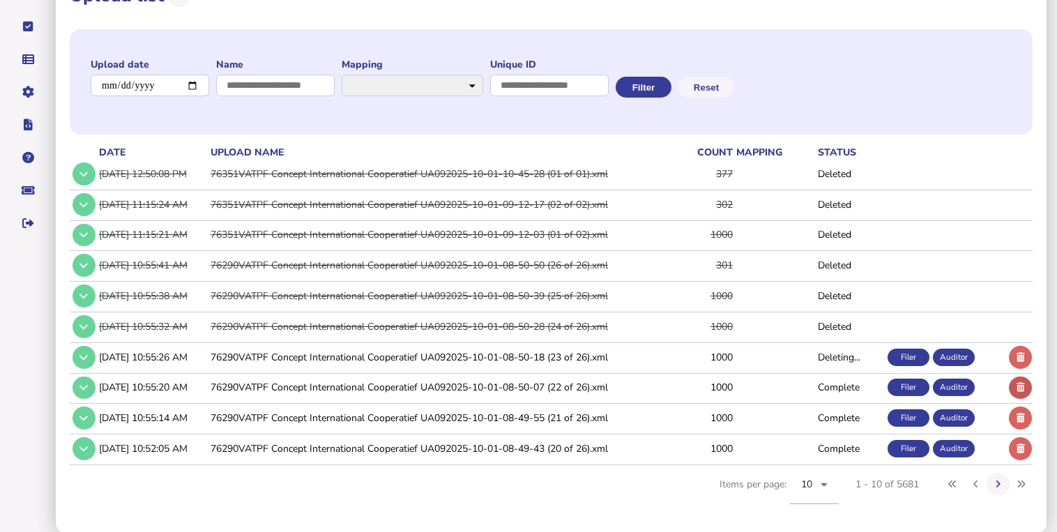
click at [1016, 383] on icon at bounding box center [1020, 387] width 8 height 9
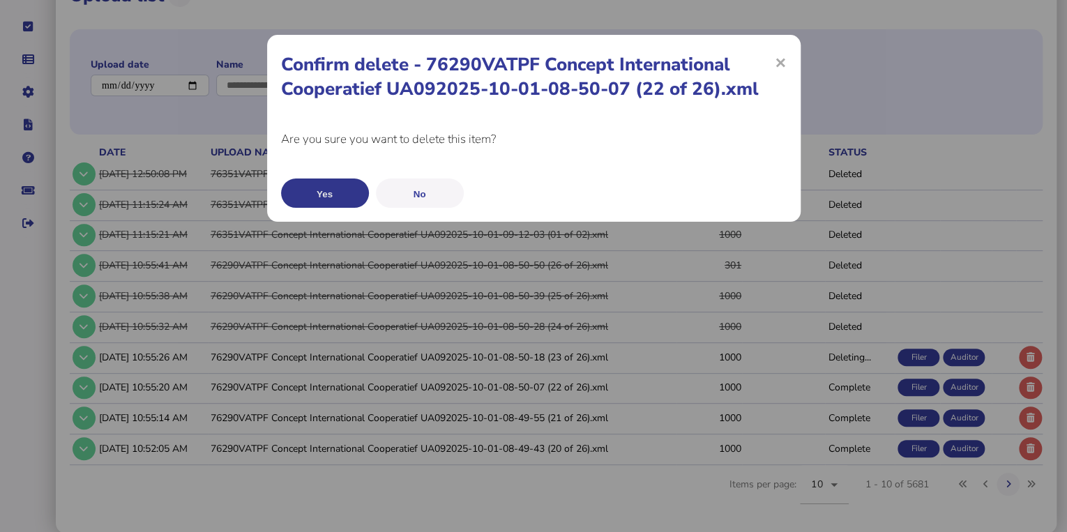
click at [309, 192] on button "Yes" at bounding box center [325, 192] width 88 height 29
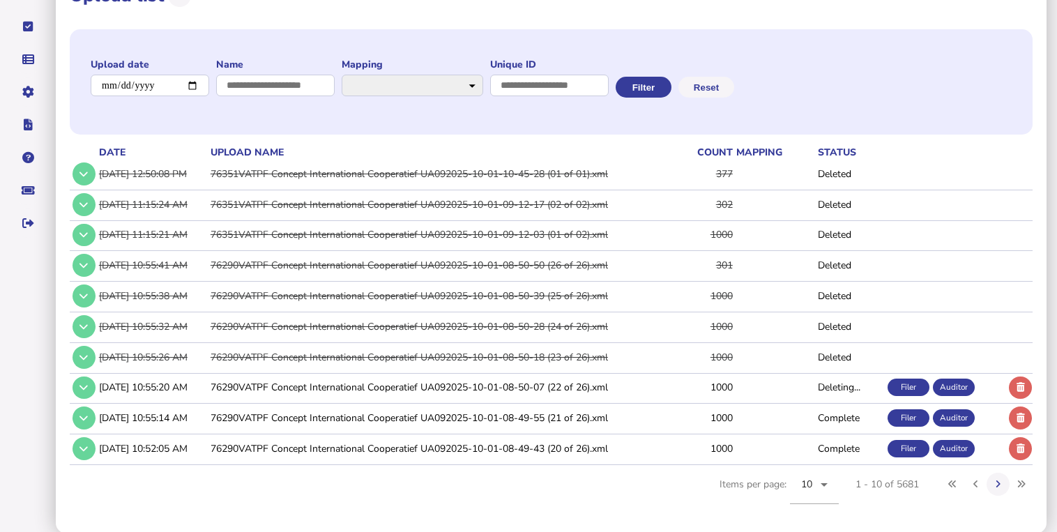
click at [1018, 388] on icon at bounding box center [1020, 387] width 8 height 9
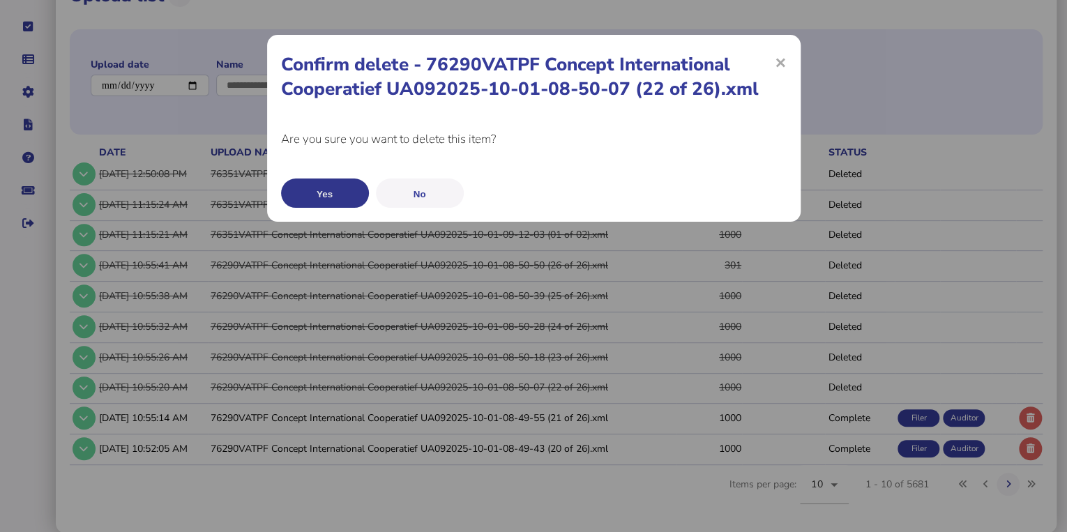
click at [354, 197] on button "Yes" at bounding box center [325, 192] width 88 height 29
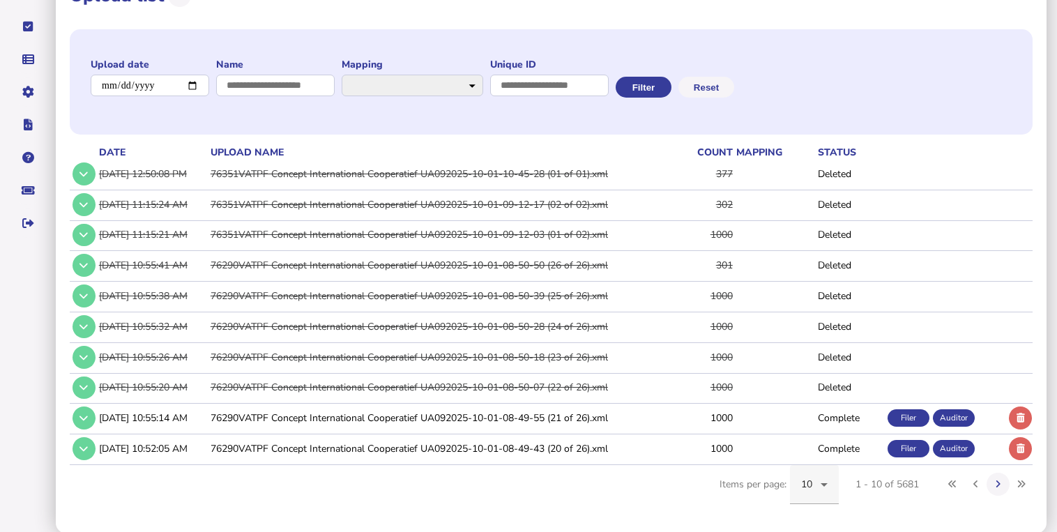
click at [832, 486] on div "10" at bounding box center [814, 484] width 49 height 39
click at [818, 407] on mat-option "50" at bounding box center [813, 407] width 49 height 33
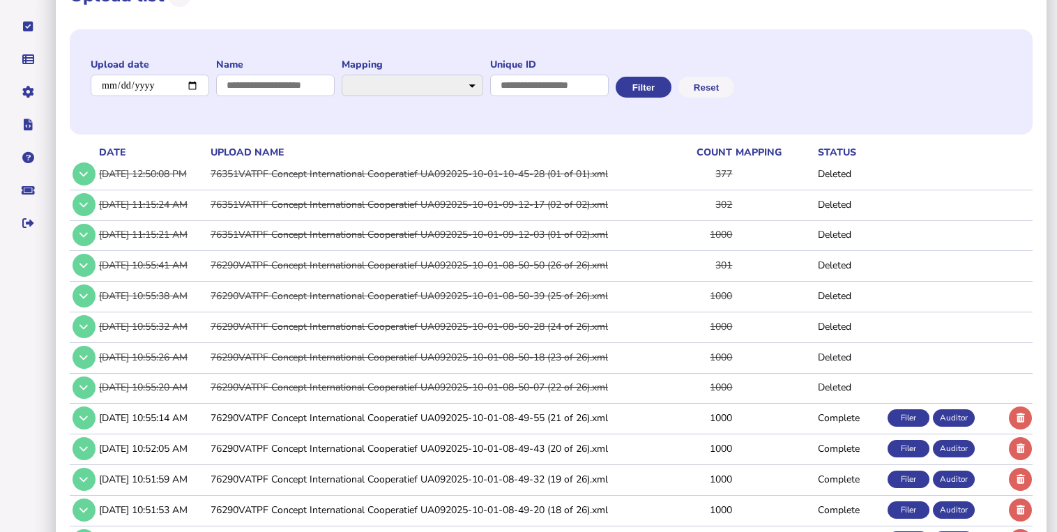
scroll to position [280, 0]
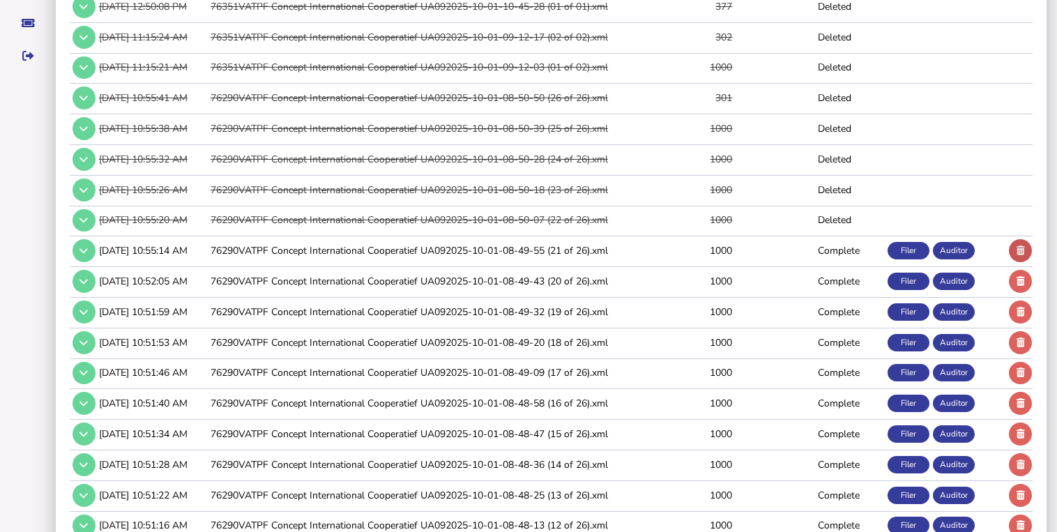
click at [1025, 245] on button at bounding box center [1020, 250] width 23 height 23
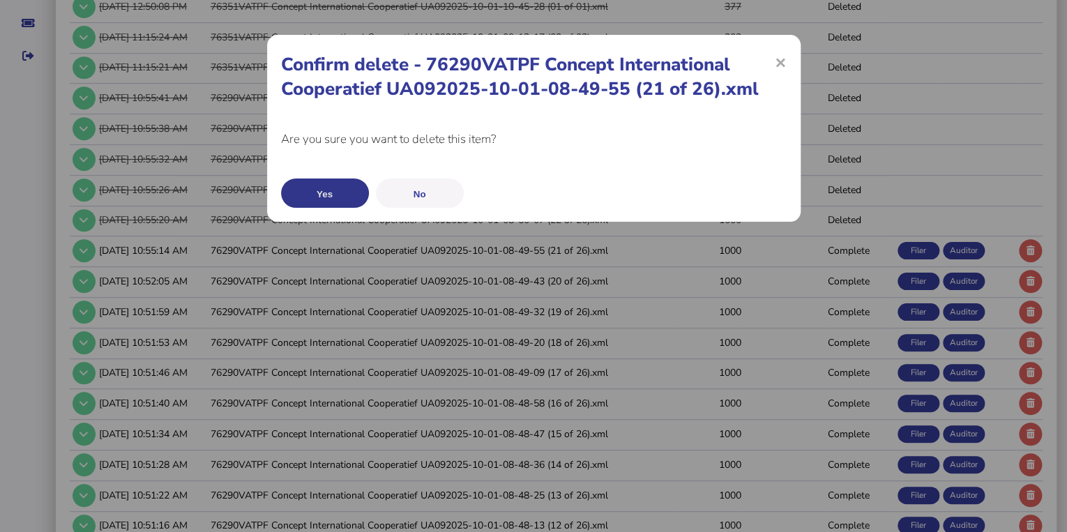
click at [360, 196] on button "Yes" at bounding box center [325, 192] width 88 height 29
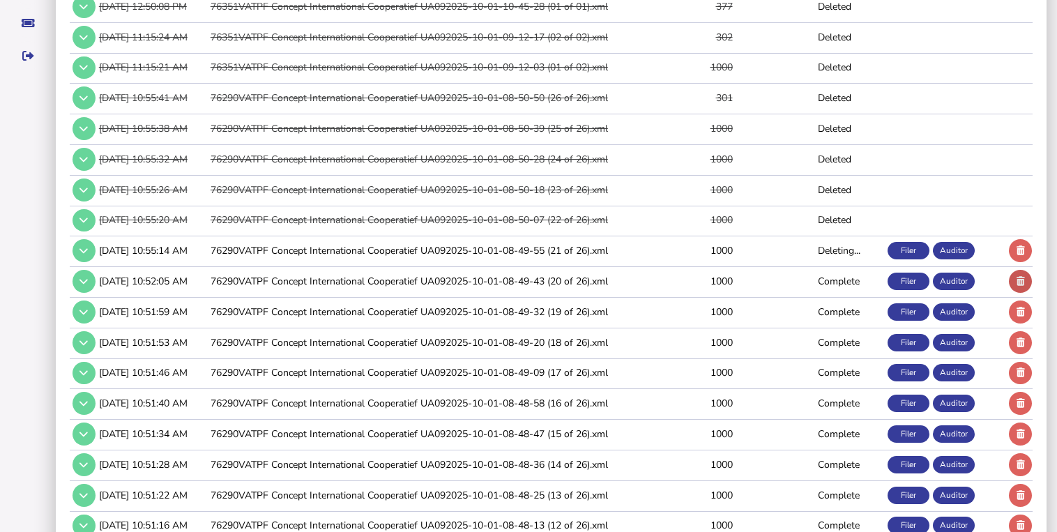
click at [1015, 279] on button at bounding box center [1020, 281] width 23 height 23
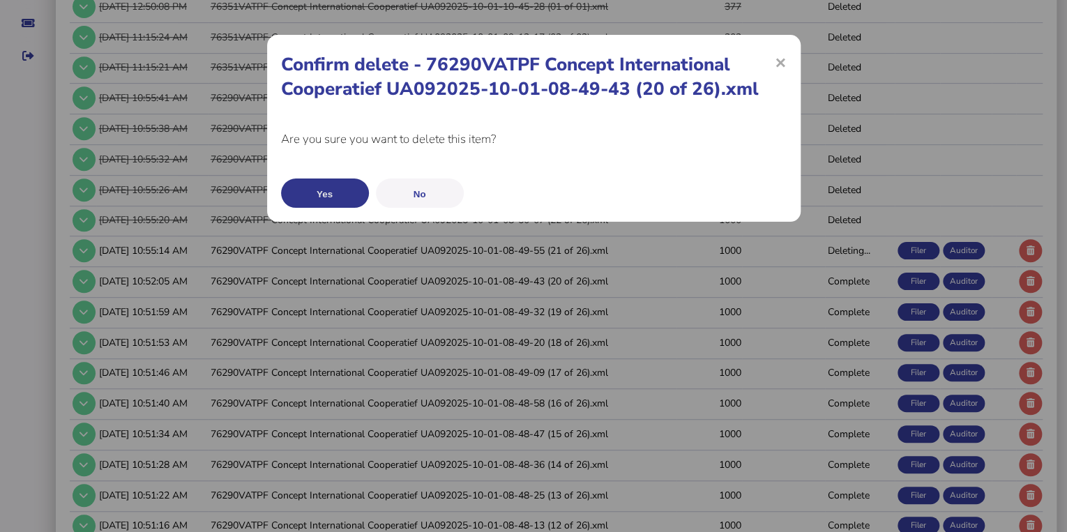
click at [341, 197] on button "Yes" at bounding box center [325, 192] width 88 height 29
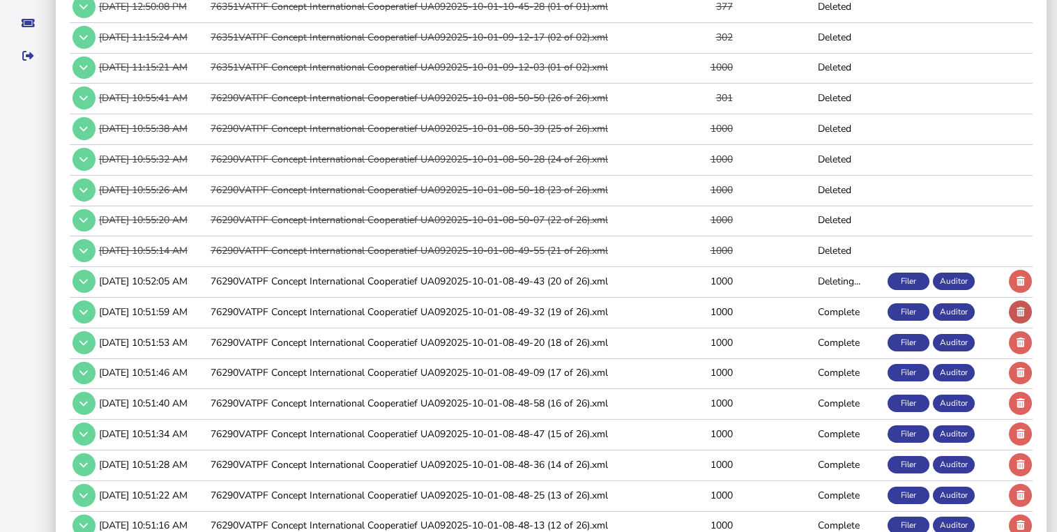
click at [1019, 310] on icon at bounding box center [1020, 311] width 8 height 9
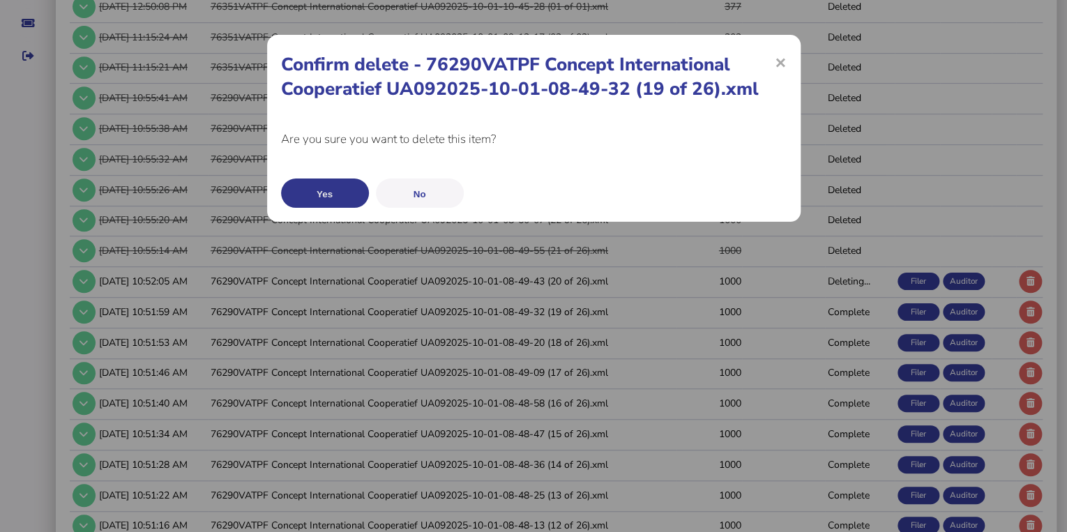
click at [362, 190] on button "Yes" at bounding box center [325, 192] width 88 height 29
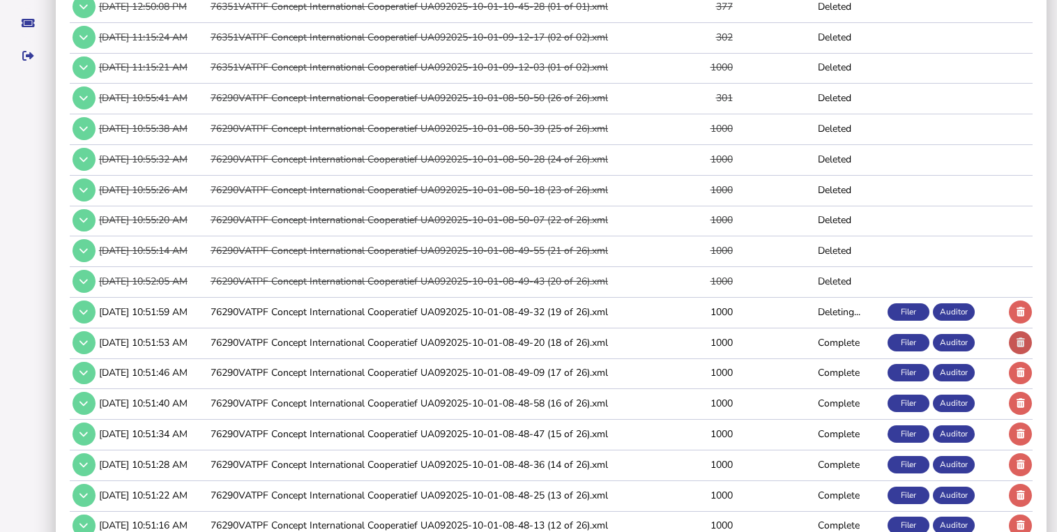
click at [1016, 334] on button at bounding box center [1020, 342] width 23 height 23
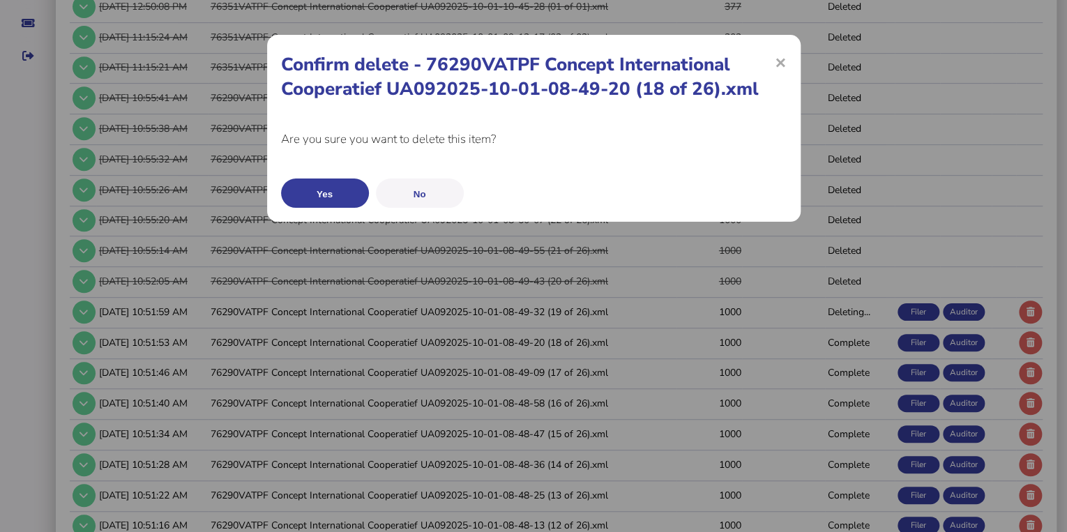
click at [349, 199] on button "Yes" at bounding box center [325, 192] width 88 height 29
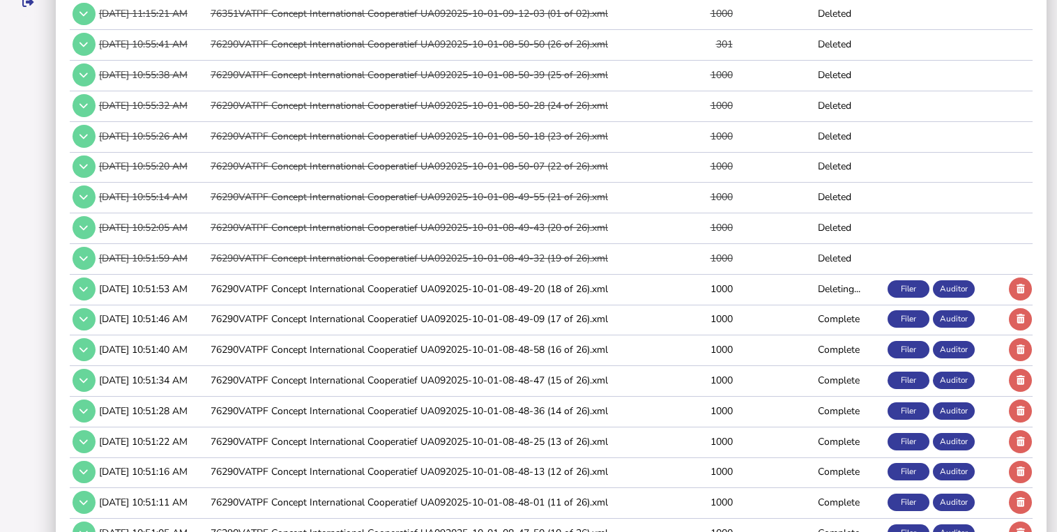
scroll to position [447, 0]
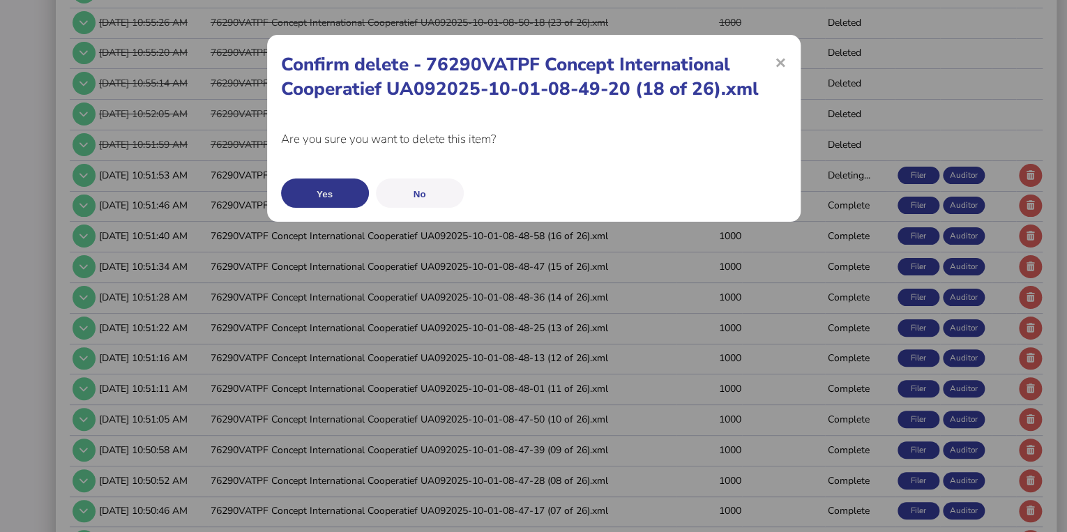
click at [322, 191] on button "Yes" at bounding box center [325, 192] width 88 height 29
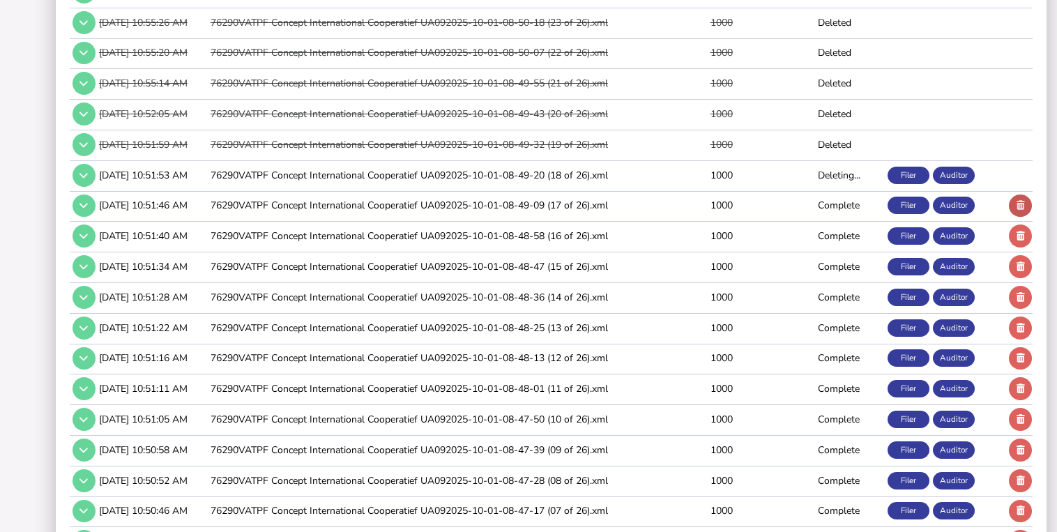
click at [1018, 201] on icon at bounding box center [1020, 205] width 8 height 9
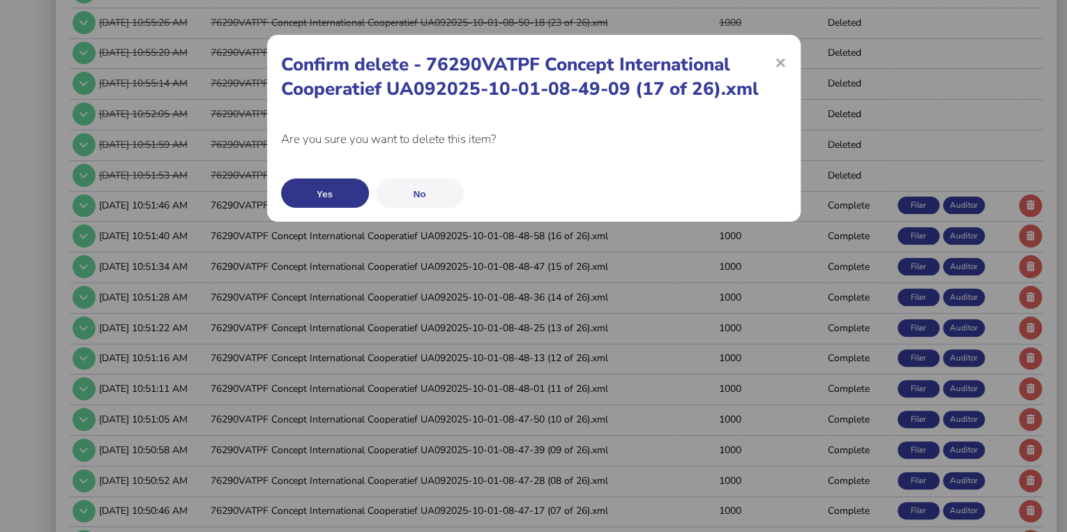
click at [303, 186] on button "Yes" at bounding box center [325, 192] width 88 height 29
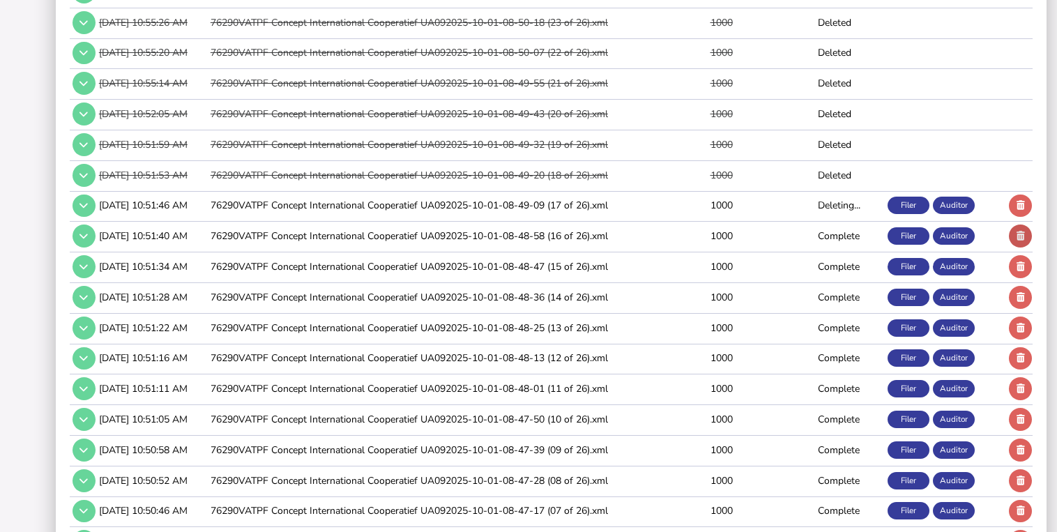
click at [1023, 231] on icon at bounding box center [1020, 235] width 8 height 9
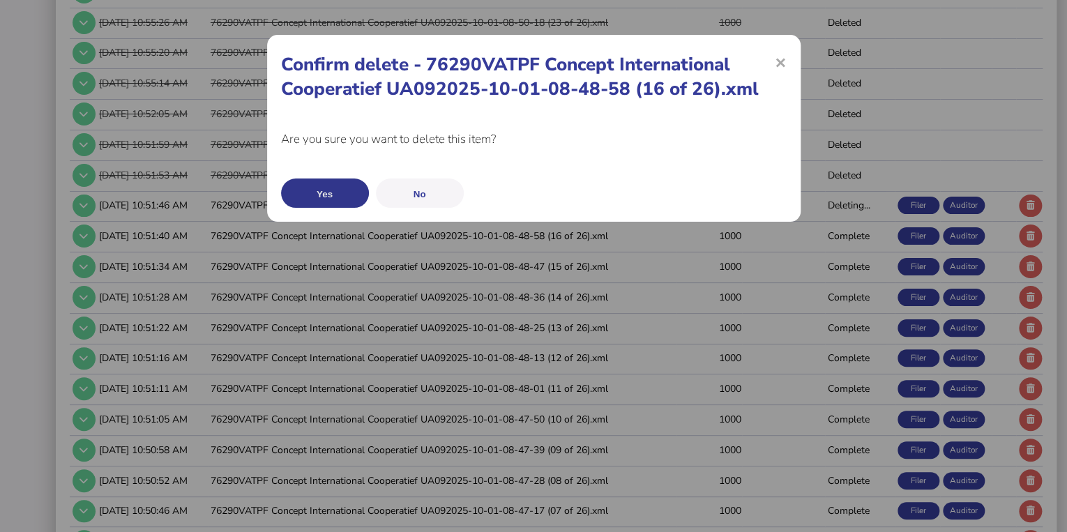
click at [321, 183] on button "Yes" at bounding box center [325, 192] width 88 height 29
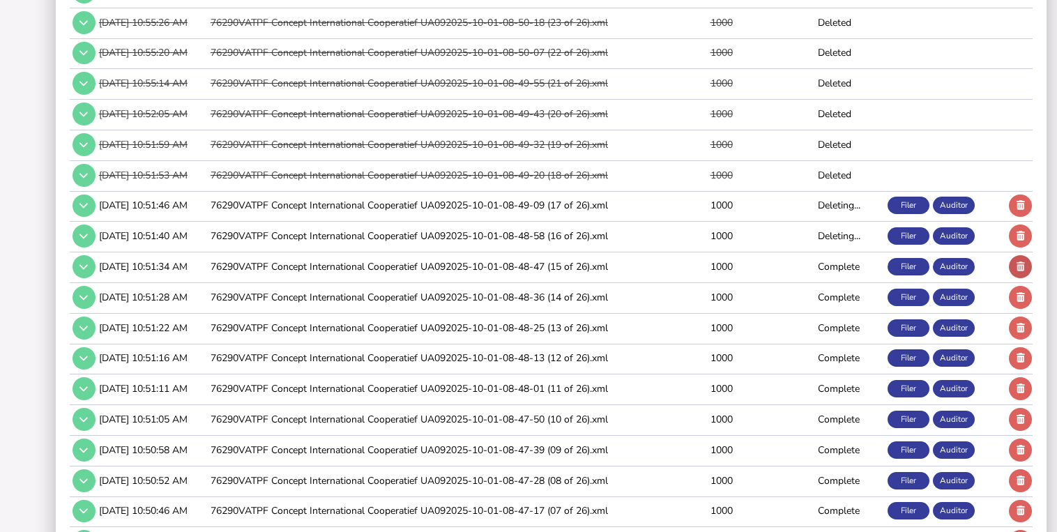
click at [1016, 263] on icon at bounding box center [1020, 266] width 8 height 9
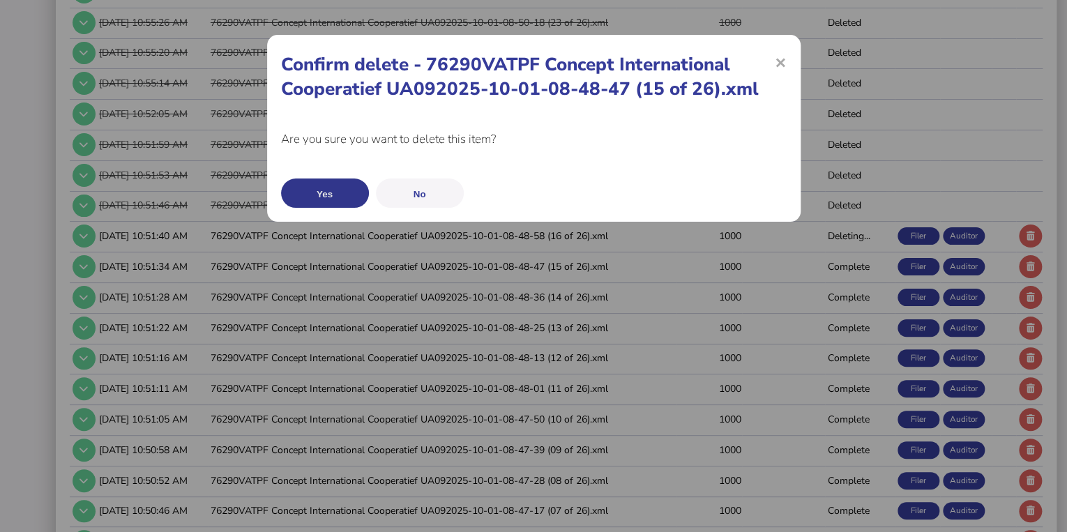
click at [360, 195] on button "Yes" at bounding box center [325, 192] width 88 height 29
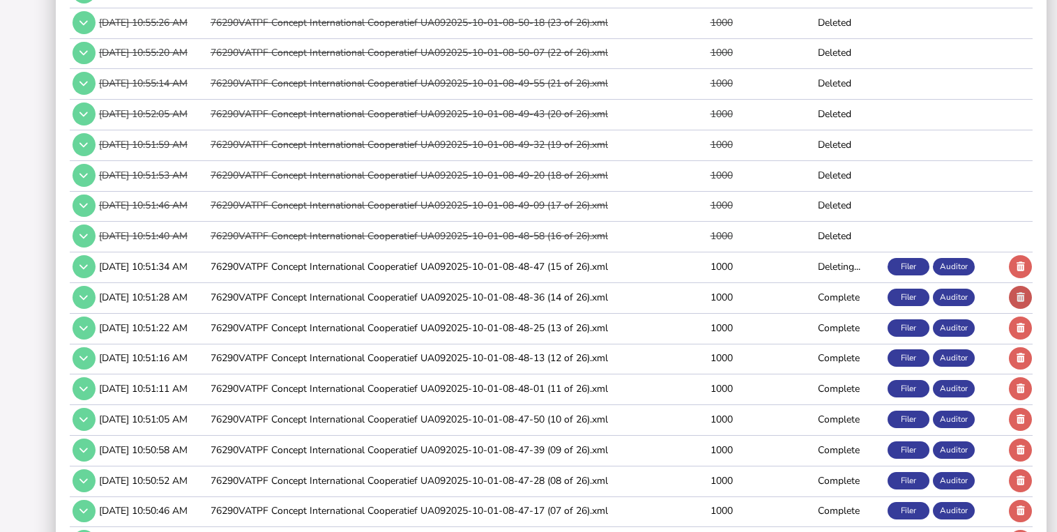
click at [1017, 296] on icon at bounding box center [1020, 297] width 8 height 9
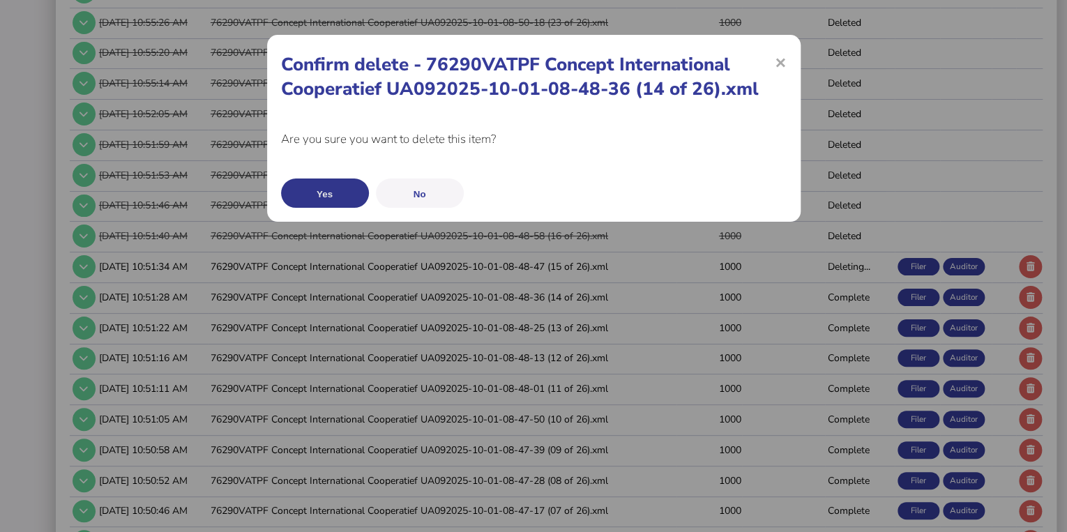
click at [332, 187] on button "Yes" at bounding box center [325, 192] width 88 height 29
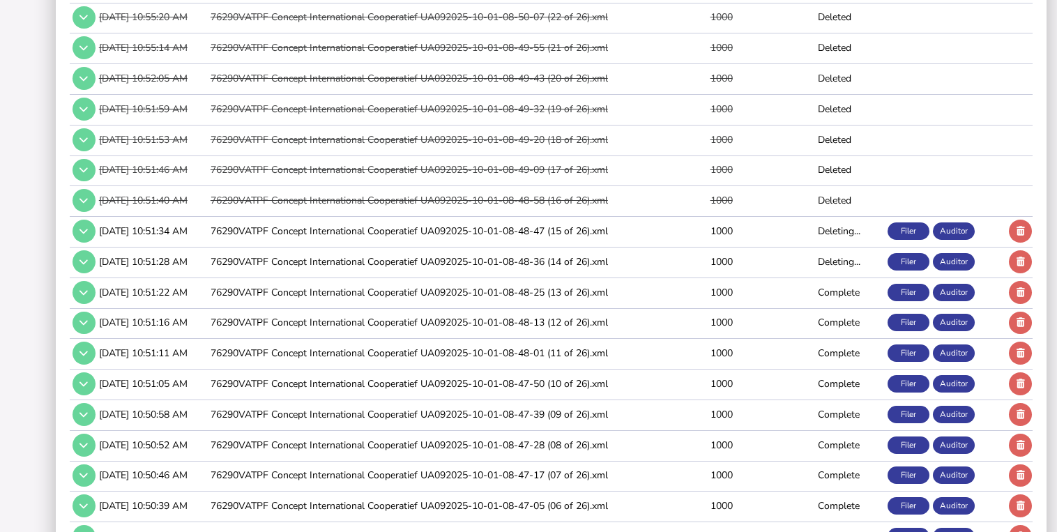
scroll to position [503, 0]
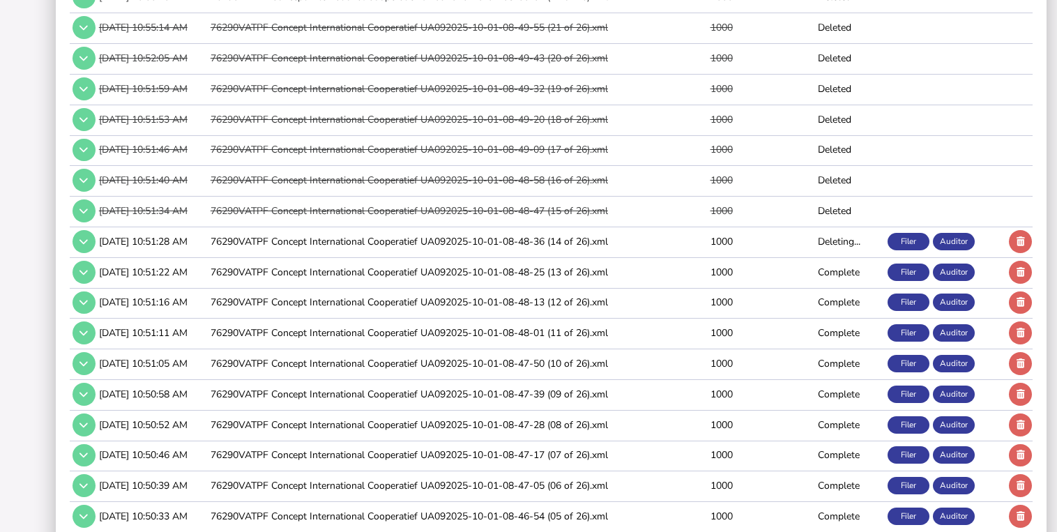
click at [1014, 236] on button at bounding box center [1020, 241] width 23 height 23
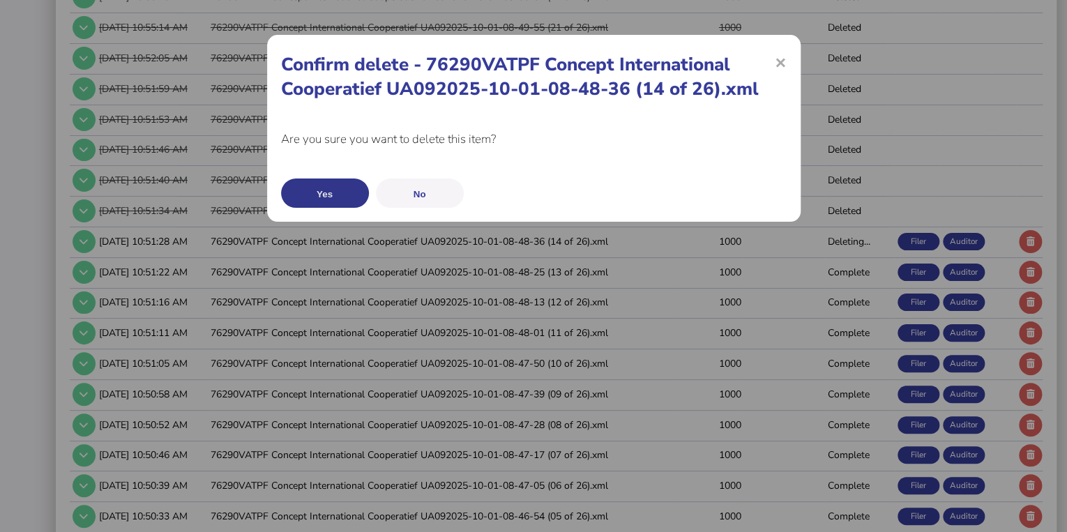
click at [345, 196] on button "Yes" at bounding box center [325, 192] width 88 height 29
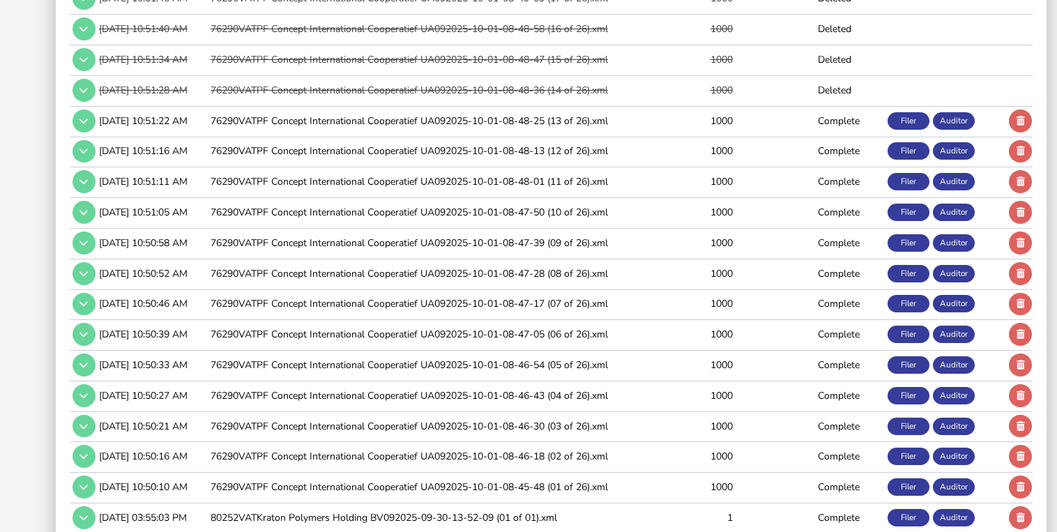
scroll to position [670, 0]
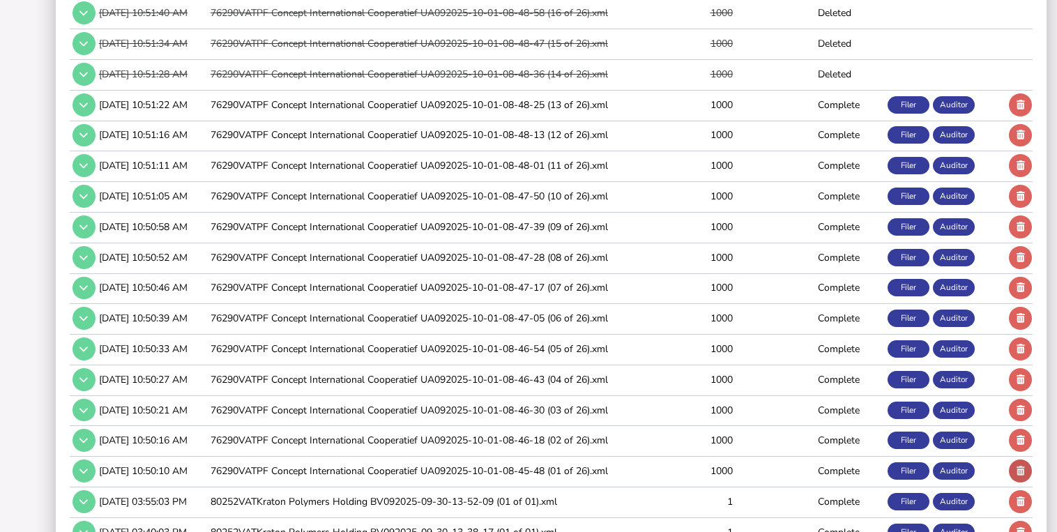
click at [1019, 467] on icon at bounding box center [1020, 470] width 8 height 9
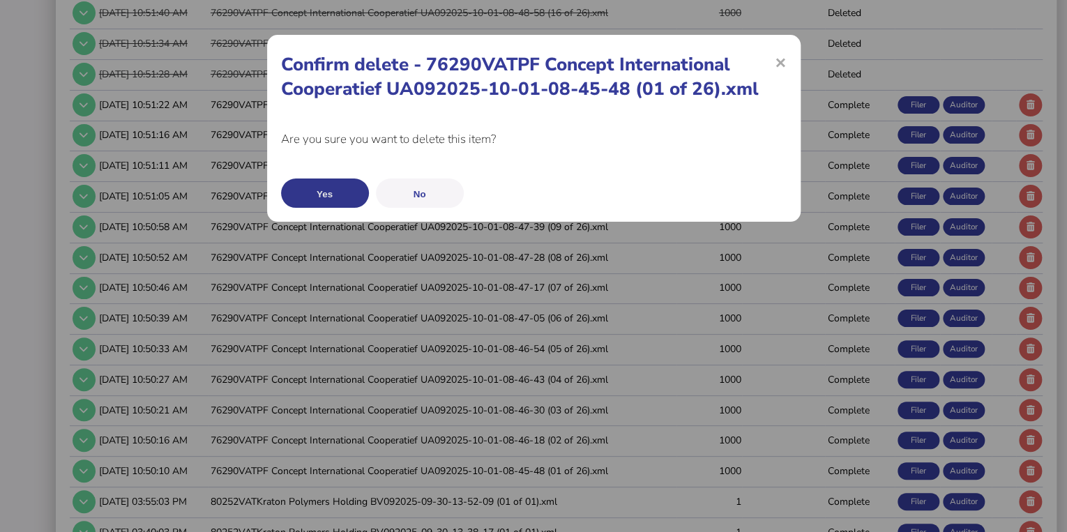
click at [347, 198] on button "Yes" at bounding box center [325, 192] width 88 height 29
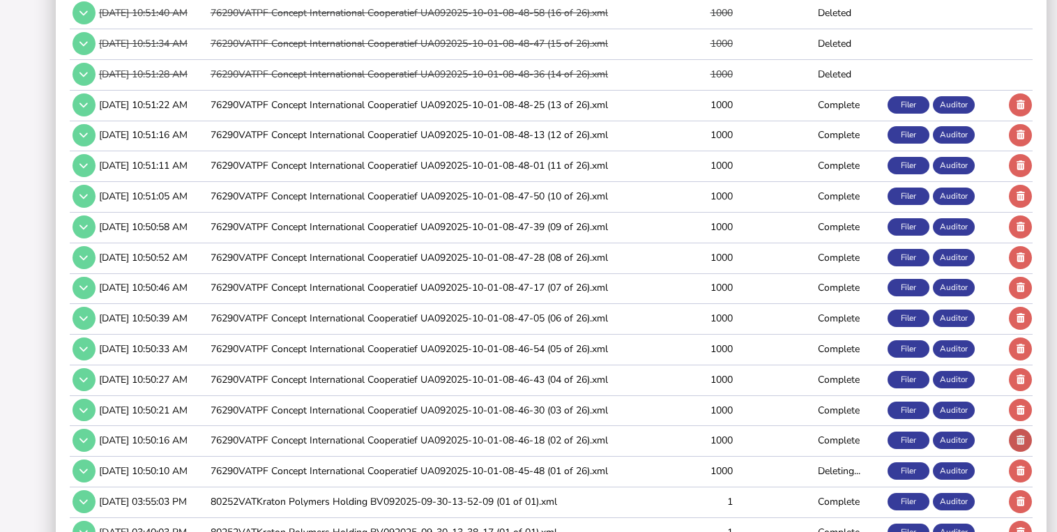
click at [1015, 436] on button at bounding box center [1020, 440] width 23 height 23
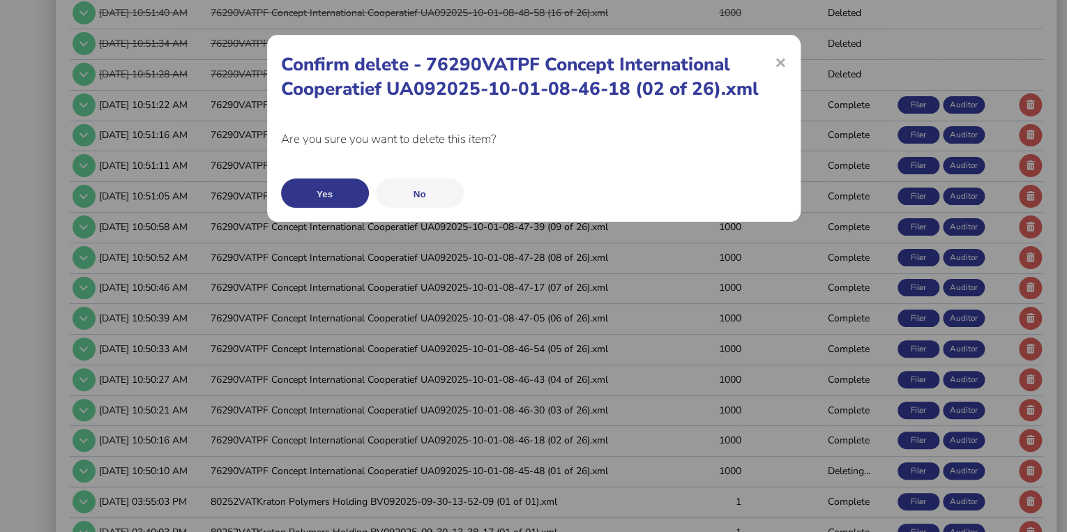
click at [349, 191] on button "Yes" at bounding box center [325, 192] width 88 height 29
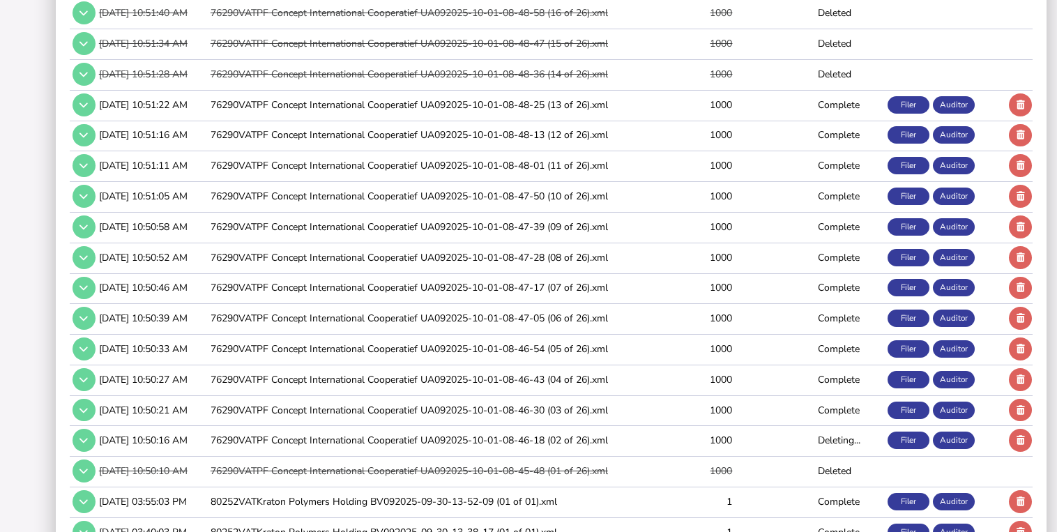
drag, startPoint x: 1023, startPoint y: 403, endPoint x: 1005, endPoint y: 399, distance: 17.9
click at [1023, 406] on icon at bounding box center [1020, 410] width 8 height 9
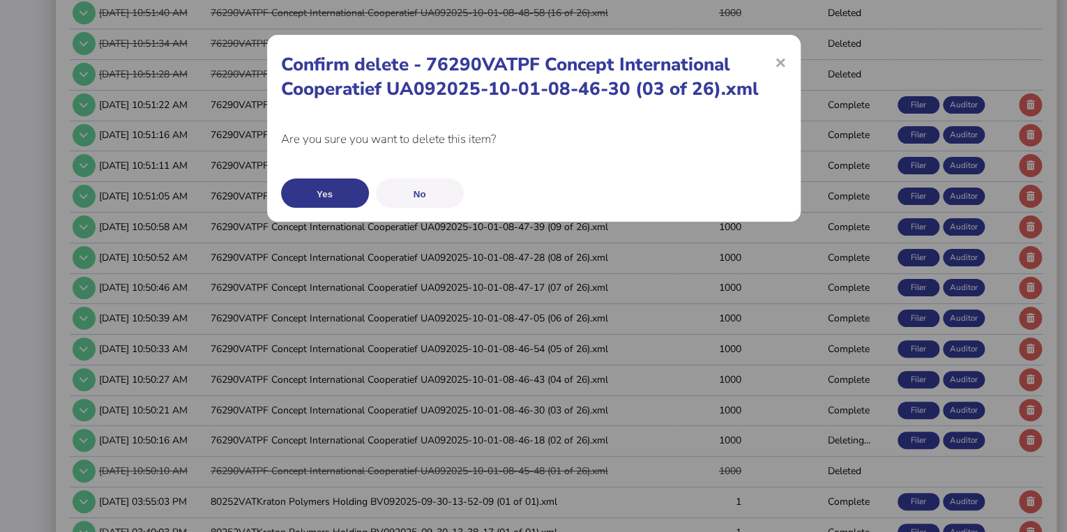
click at [307, 195] on button "Yes" at bounding box center [325, 192] width 88 height 29
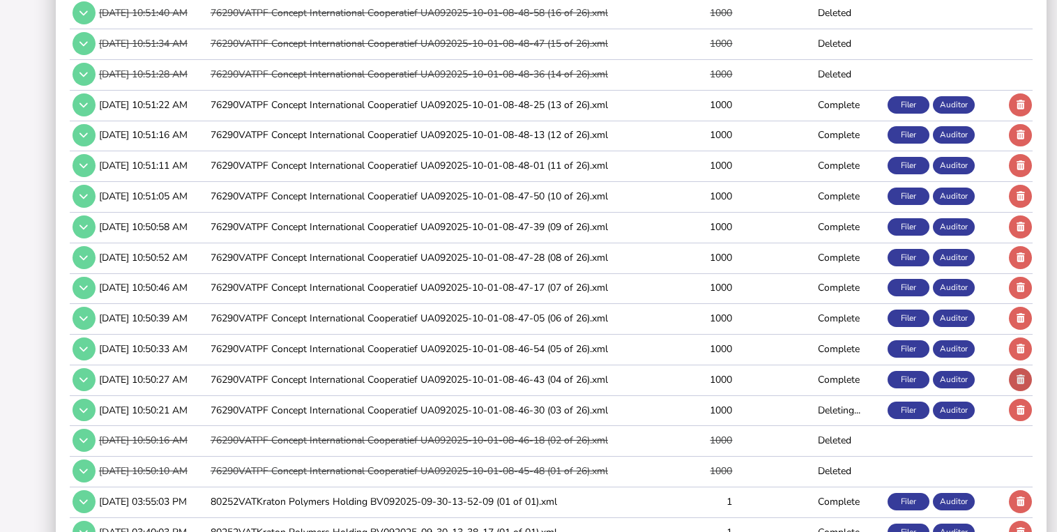
click at [1012, 371] on button at bounding box center [1020, 379] width 23 height 23
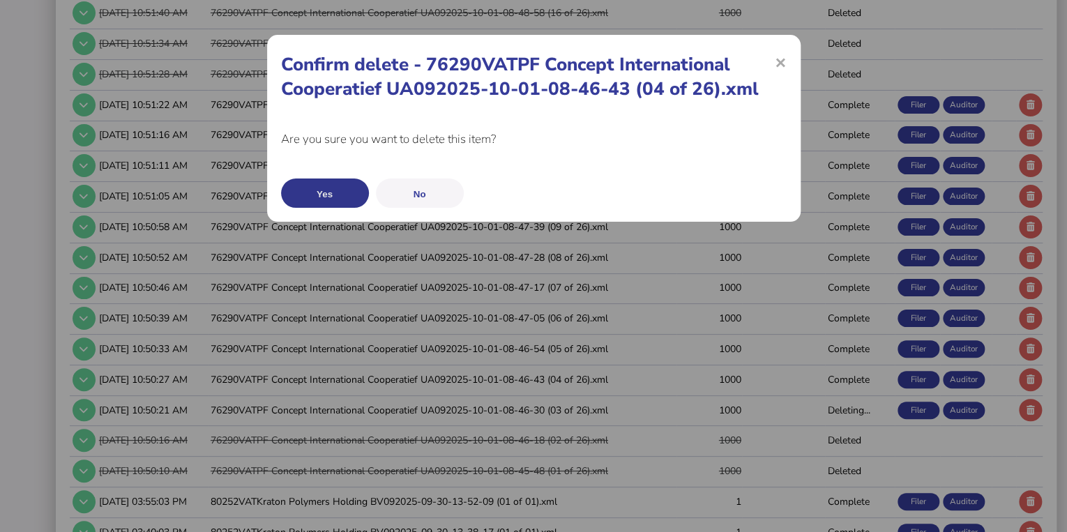
click at [310, 188] on button "Yes" at bounding box center [325, 192] width 88 height 29
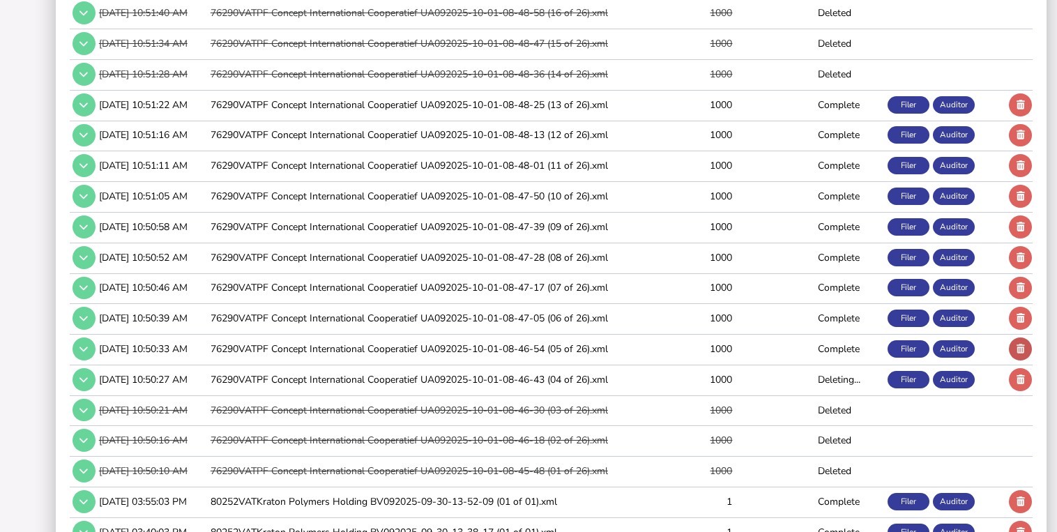
click at [1018, 344] on icon at bounding box center [1020, 348] width 8 height 9
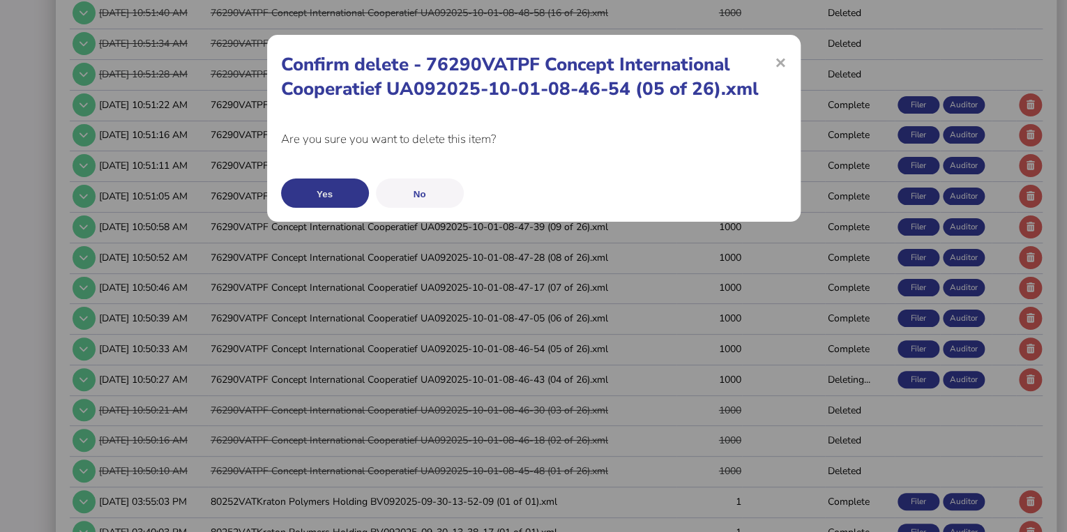
click at [355, 195] on button "Yes" at bounding box center [325, 192] width 88 height 29
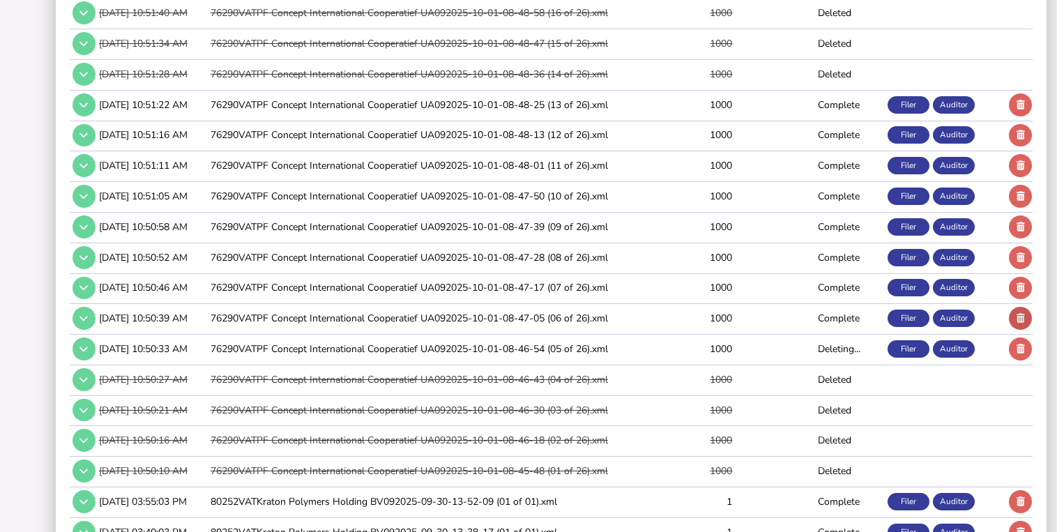
click at [1023, 314] on icon at bounding box center [1020, 318] width 8 height 9
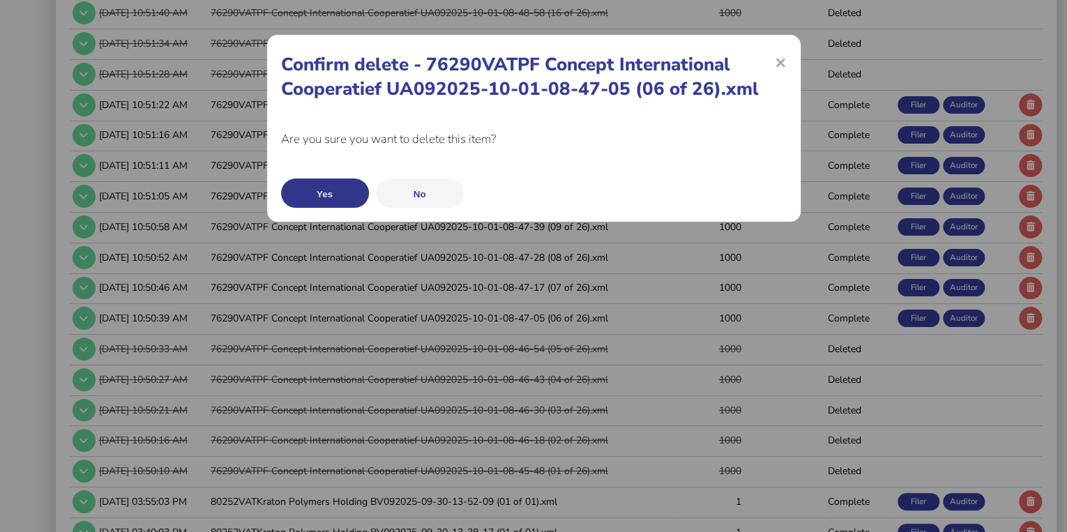
click at [300, 190] on button "Yes" at bounding box center [325, 192] width 88 height 29
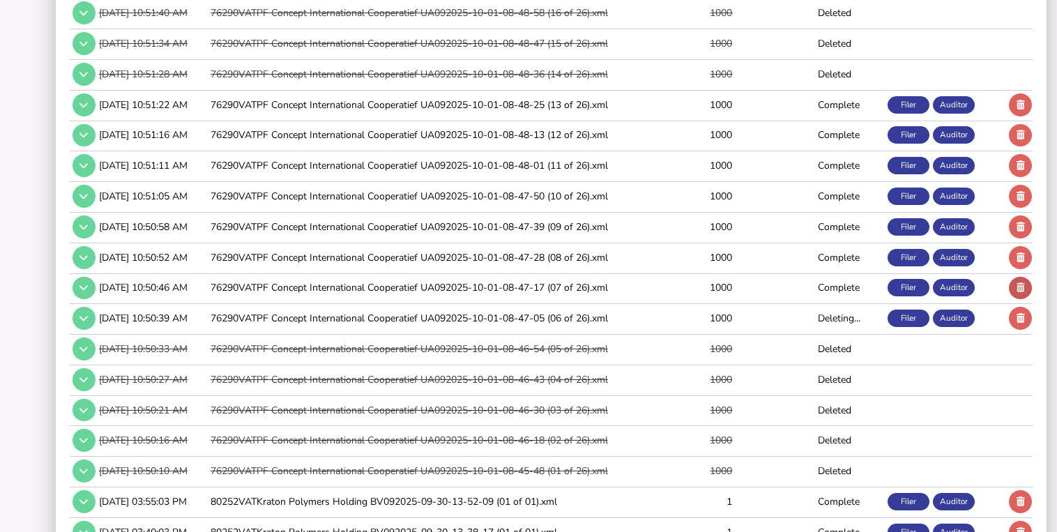
click at [1018, 283] on icon at bounding box center [1020, 287] width 8 height 9
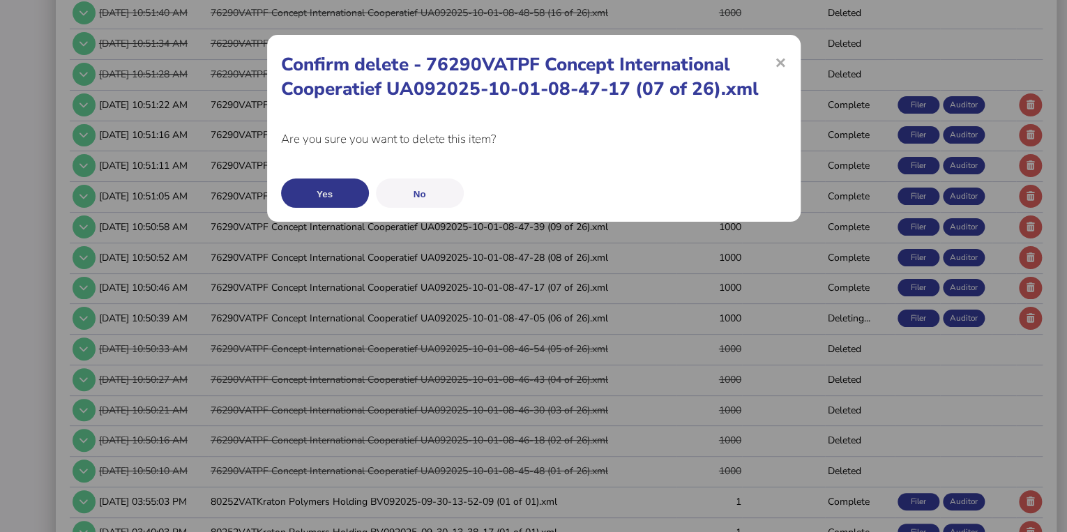
click at [351, 183] on button "Yes" at bounding box center [325, 192] width 88 height 29
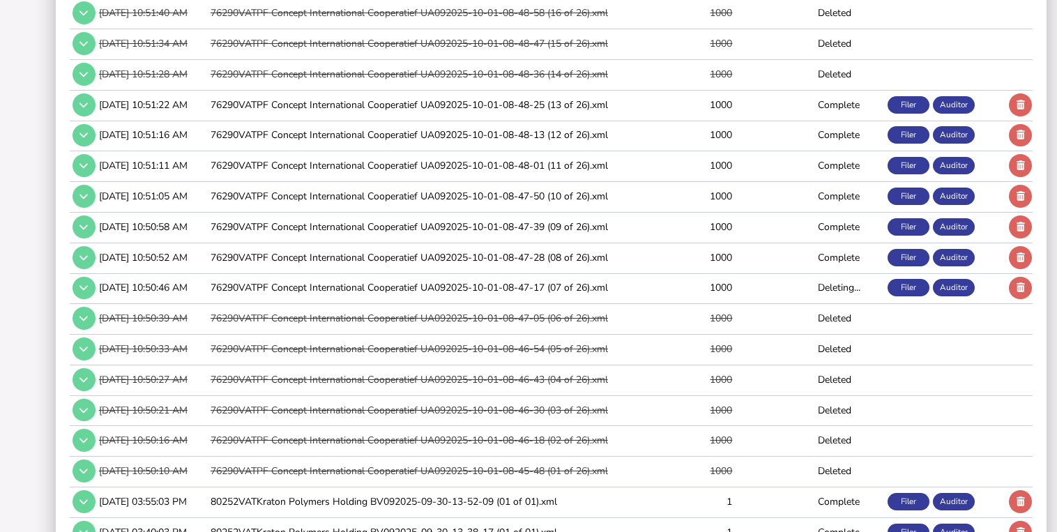
click at [1010, 247] on td at bounding box center [1019, 257] width 26 height 29
click at [1012, 252] on button at bounding box center [1020, 257] width 23 height 23
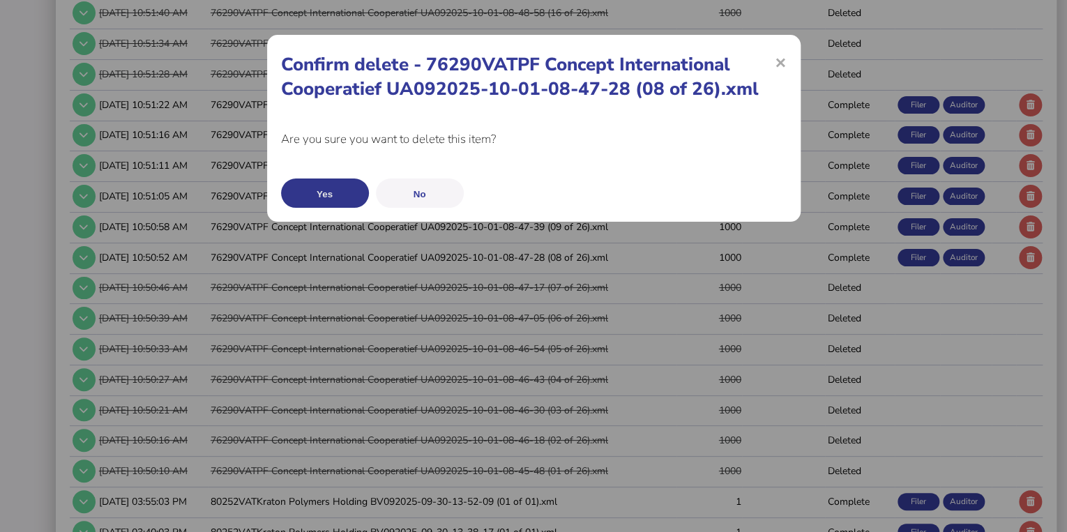
click at [358, 188] on button "Yes" at bounding box center [325, 192] width 88 height 29
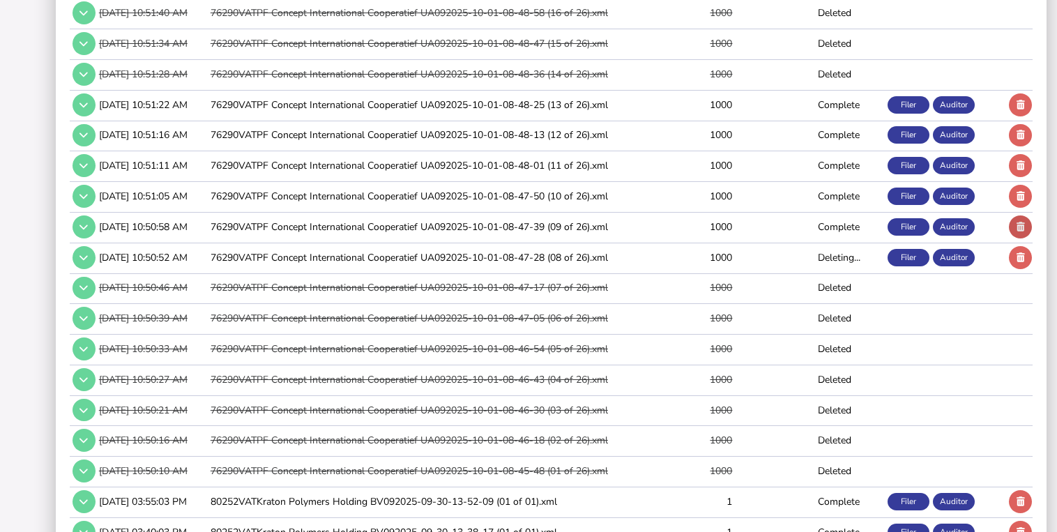
click at [1019, 222] on icon at bounding box center [1020, 226] width 8 height 9
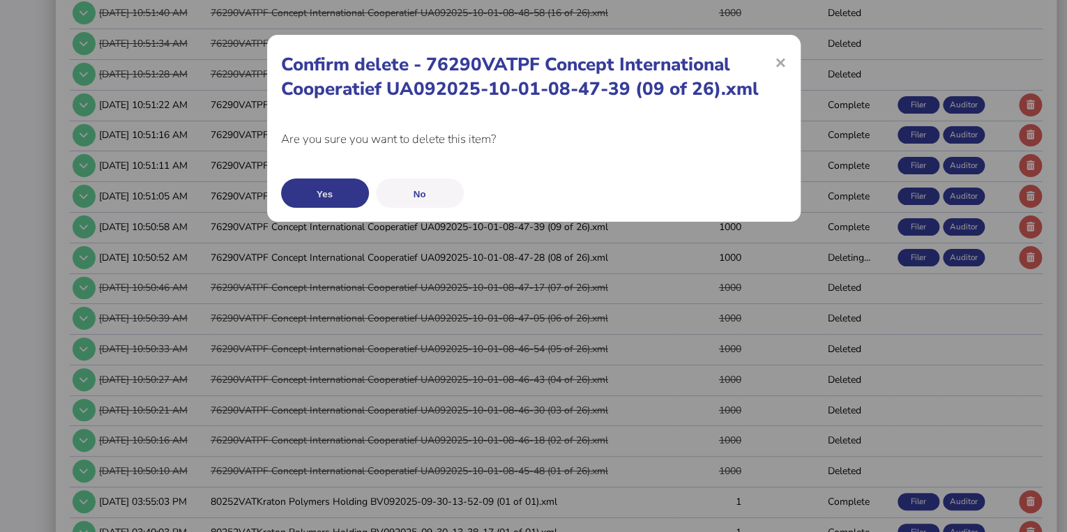
click at [354, 198] on button "Yes" at bounding box center [325, 192] width 88 height 29
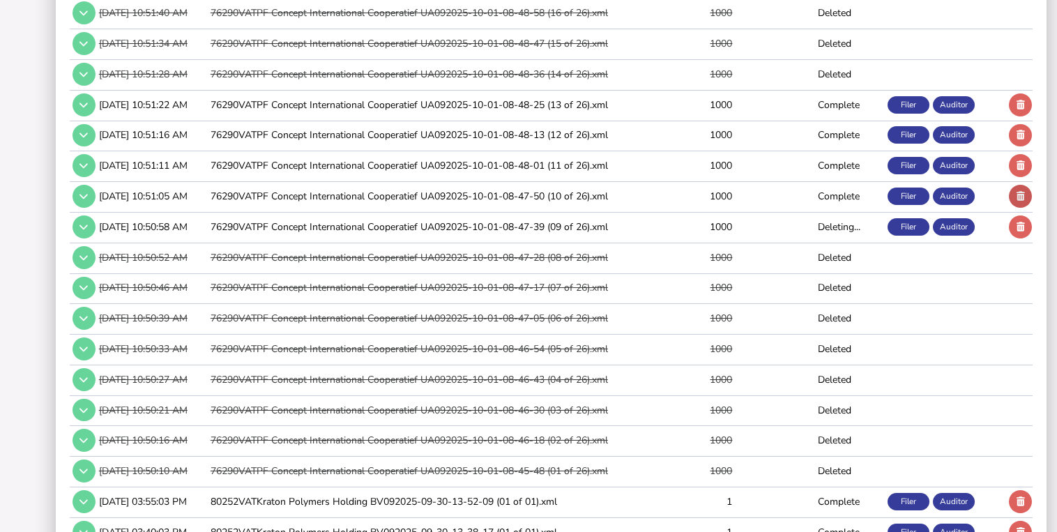
click at [1016, 192] on icon at bounding box center [1020, 196] width 8 height 9
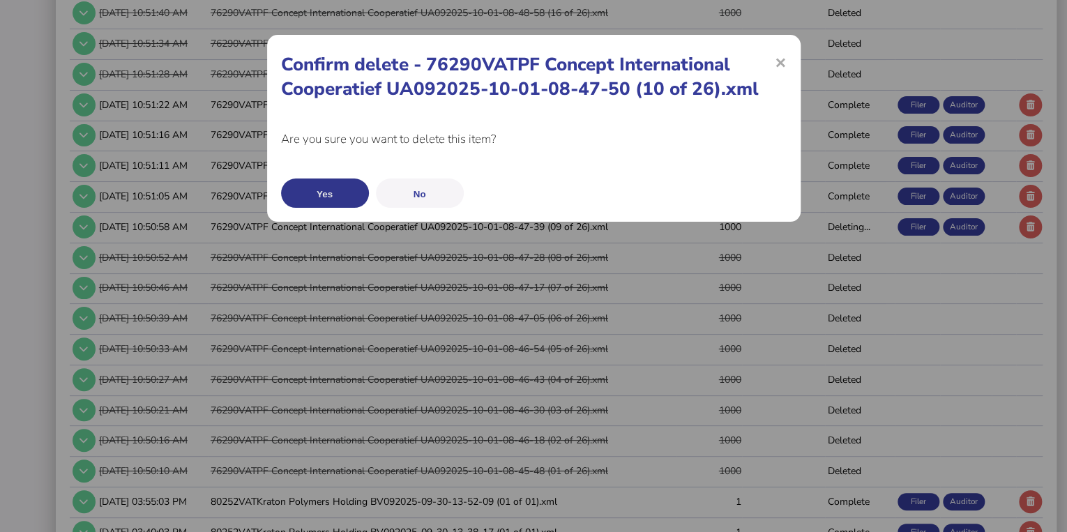
click at [301, 187] on button "Yes" at bounding box center [325, 192] width 88 height 29
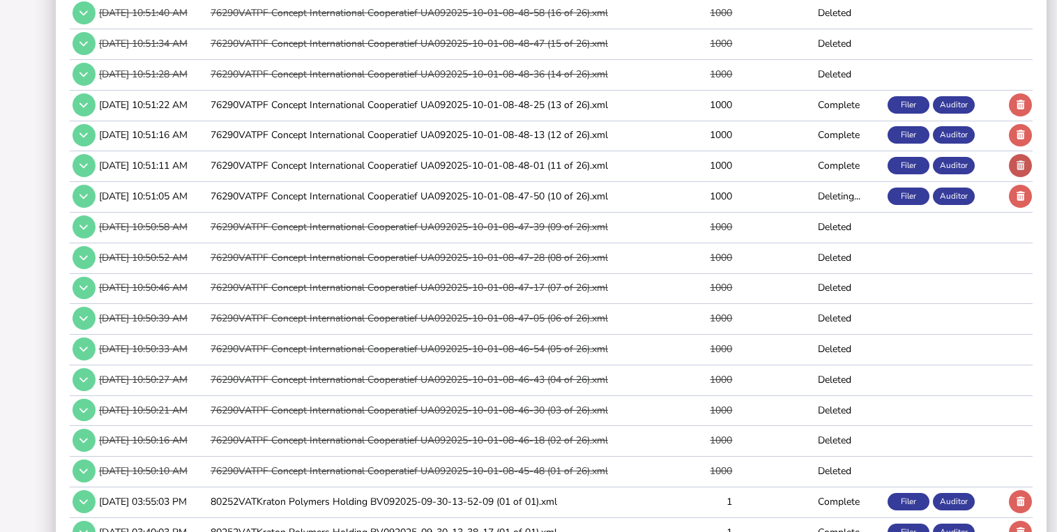
click at [1026, 162] on button at bounding box center [1020, 165] width 23 height 23
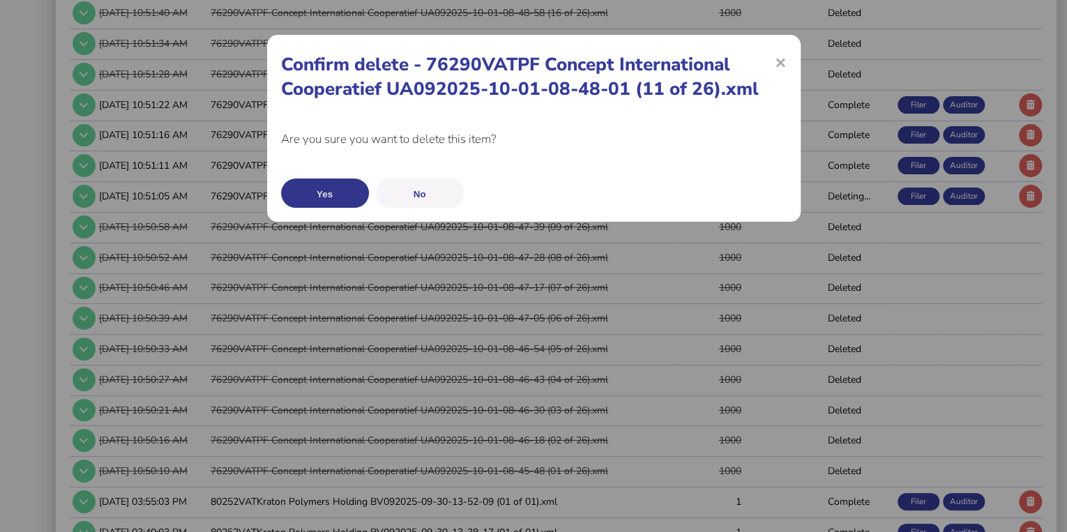
click at [346, 191] on button "Yes" at bounding box center [325, 192] width 88 height 29
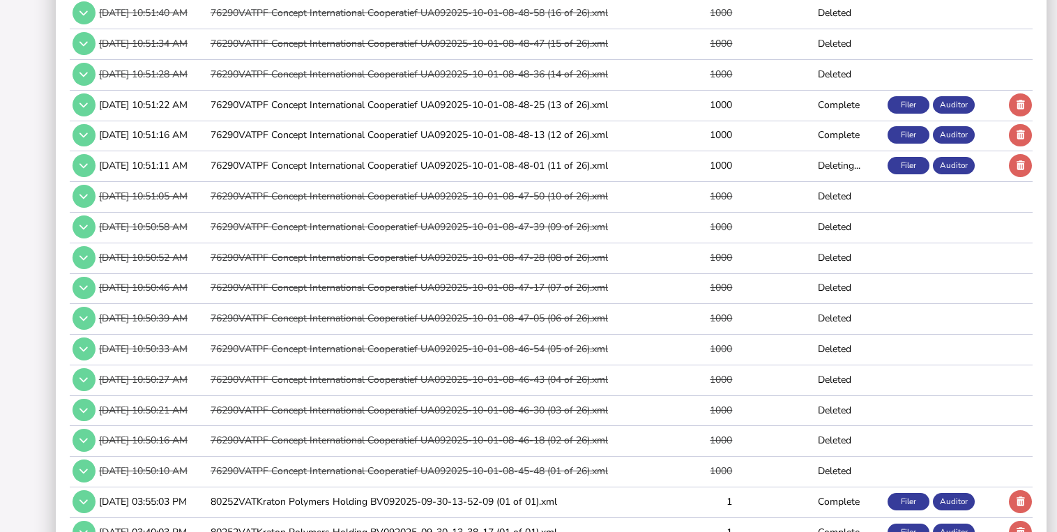
click at [1014, 130] on button at bounding box center [1020, 135] width 23 height 23
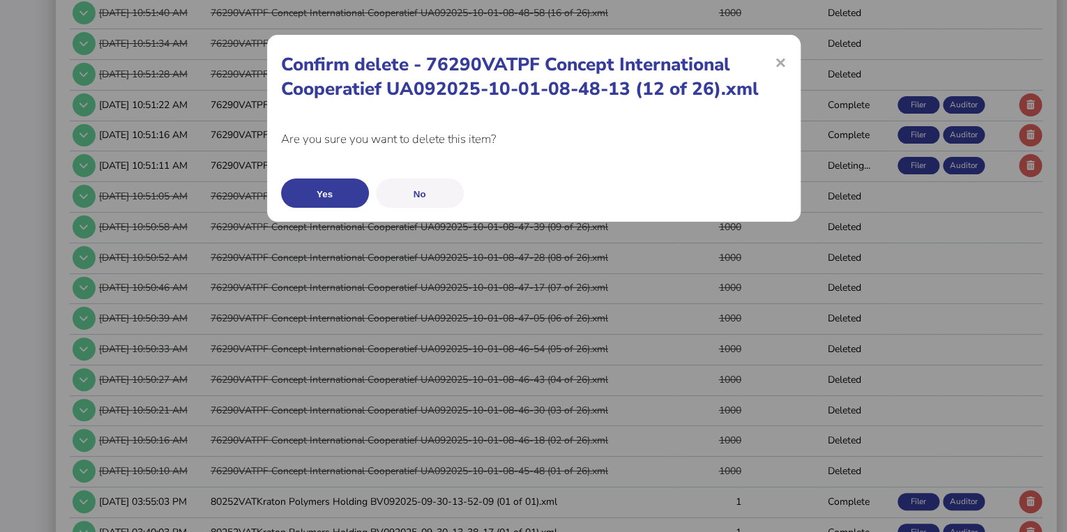
click at [319, 190] on button "Yes" at bounding box center [325, 192] width 88 height 29
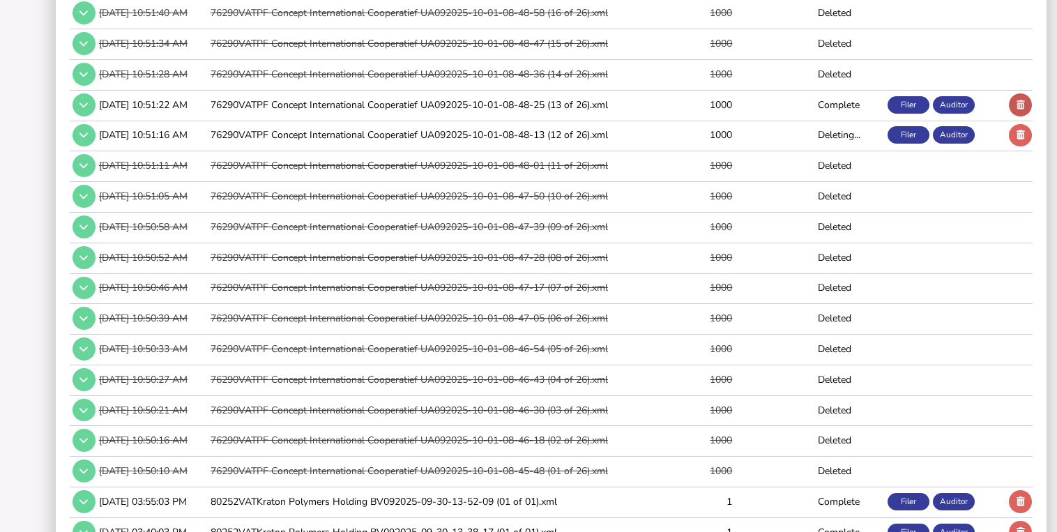
click at [1023, 100] on icon at bounding box center [1020, 104] width 8 height 9
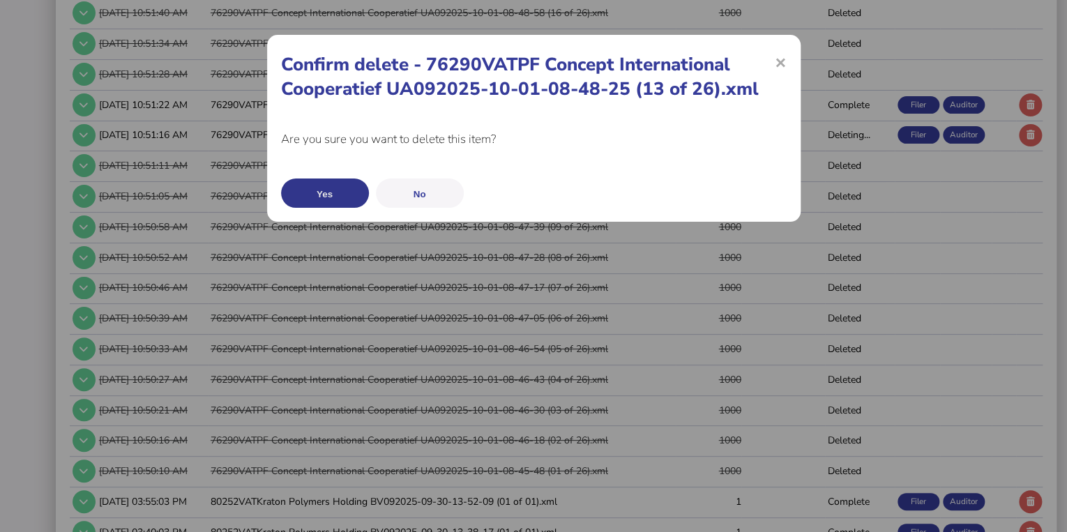
click at [300, 188] on button "Yes" at bounding box center [325, 192] width 88 height 29
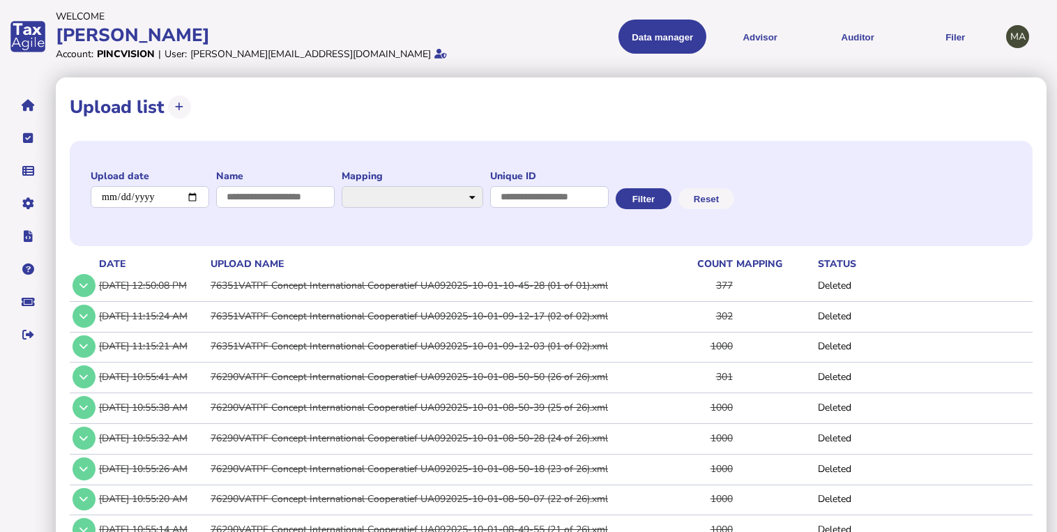
scroll to position [0, 0]
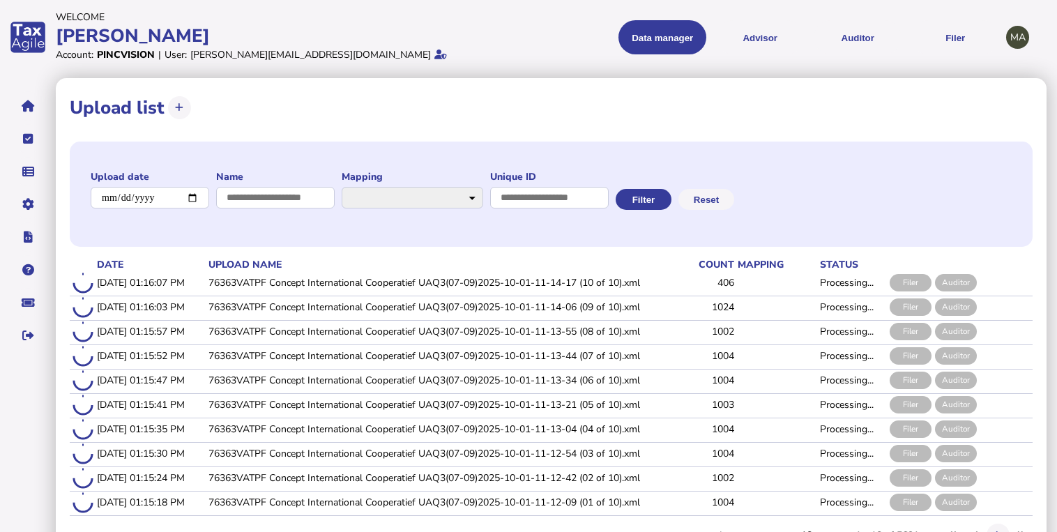
click at [968, 190] on div "**********" at bounding box center [551, 194] width 963 height 105
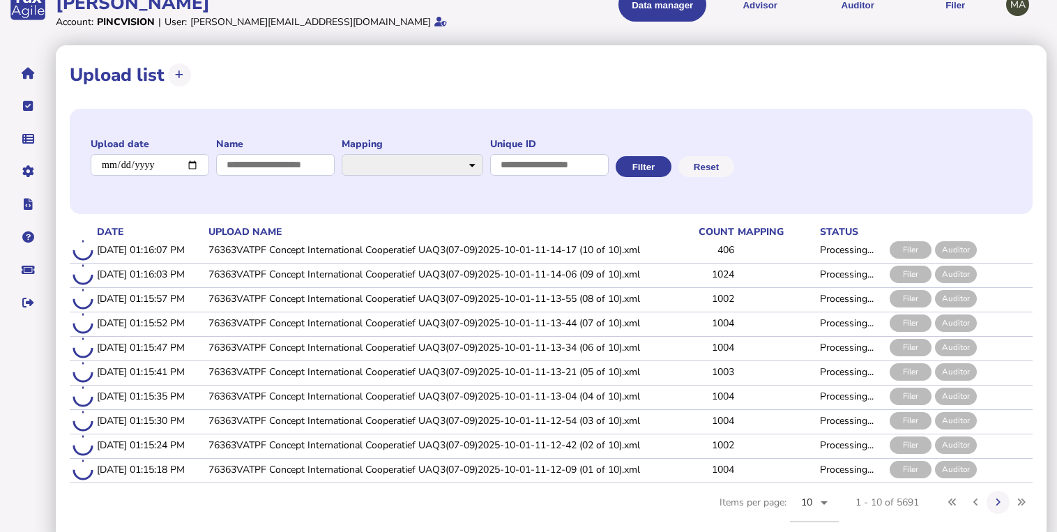
scroll to position [51, 0]
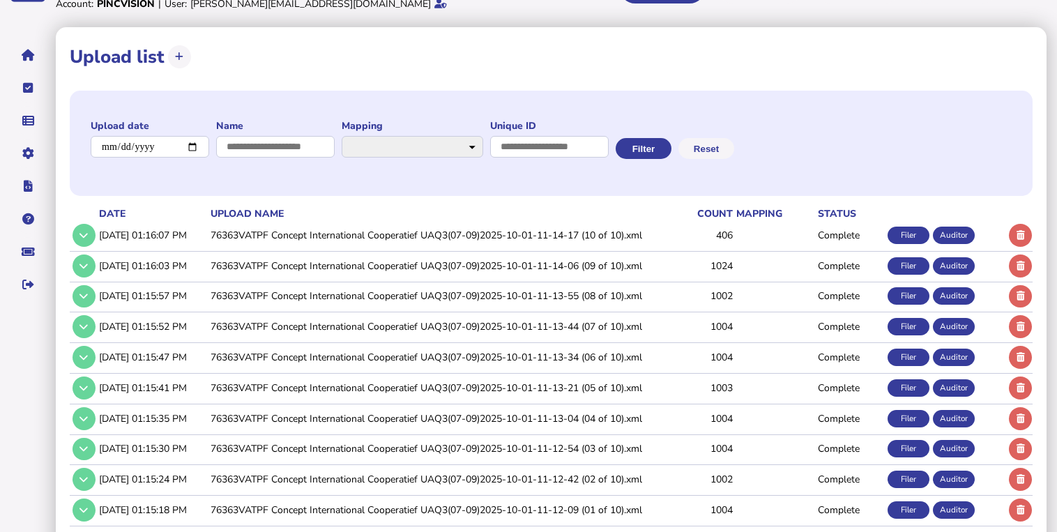
click at [356, 240] on td "76363VATPF Concept International Cooperatief UAQ3(07-09)2025-10-01-11-14-17 (10…" at bounding box center [438, 235] width 461 height 29
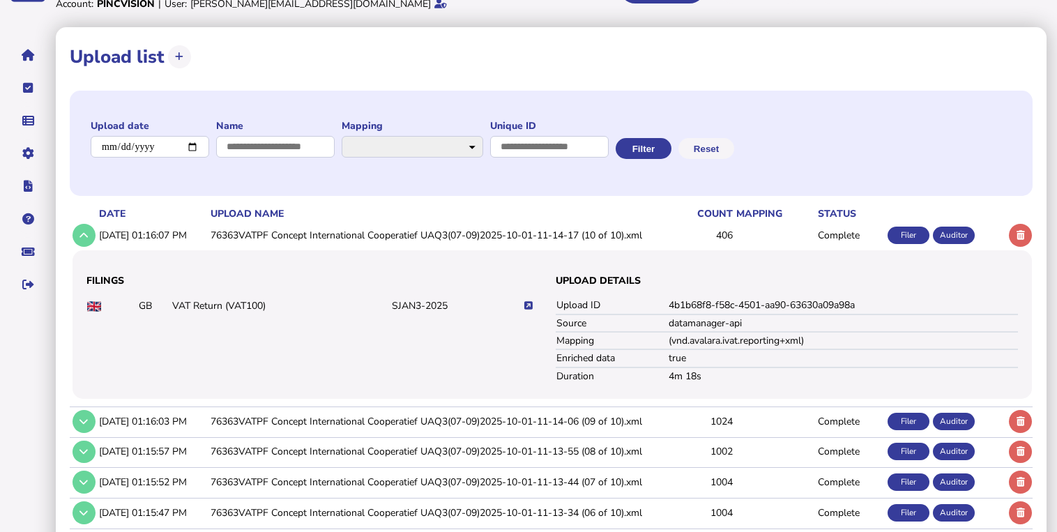
click at [526, 303] on icon at bounding box center [528, 305] width 8 height 9
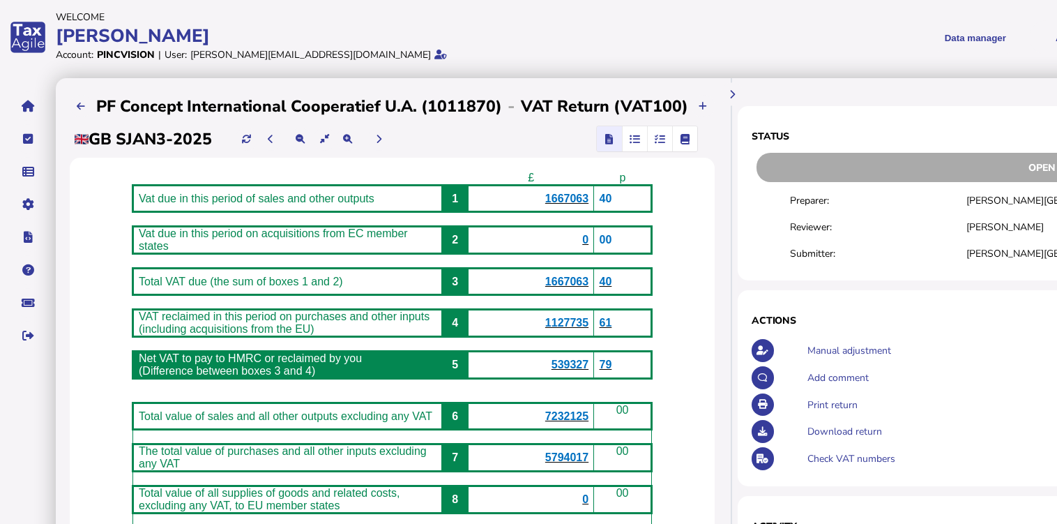
click at [633, 139] on icon "button" at bounding box center [634, 139] width 10 height 1
click at [629, 139] on icon "button" at bounding box center [634, 139] width 10 height 1
click at [627, 130] on span "button" at bounding box center [634, 138] width 23 height 25
click at [629, 139] on icon "button" at bounding box center [634, 139] width 10 height 1
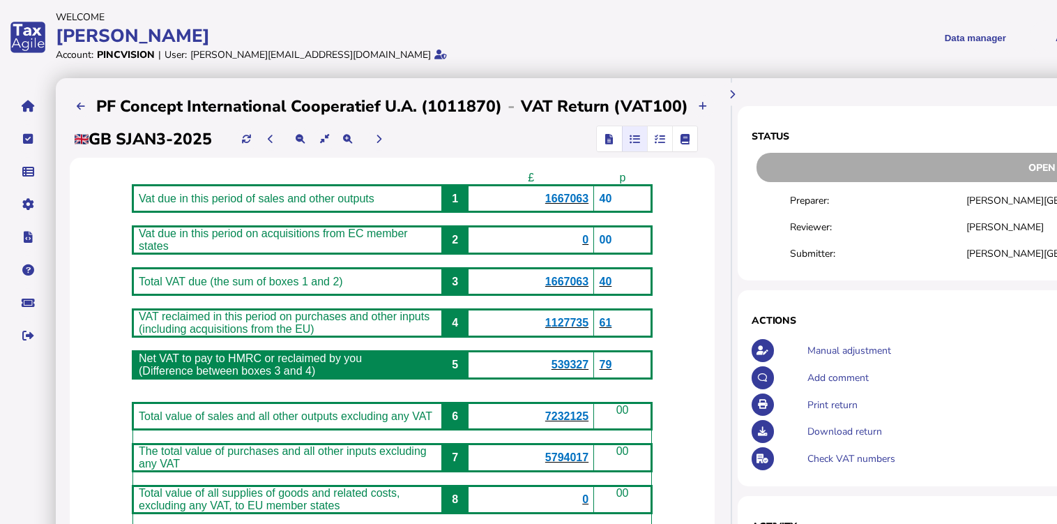
click at [629, 139] on icon "button" at bounding box center [634, 139] width 10 height 1
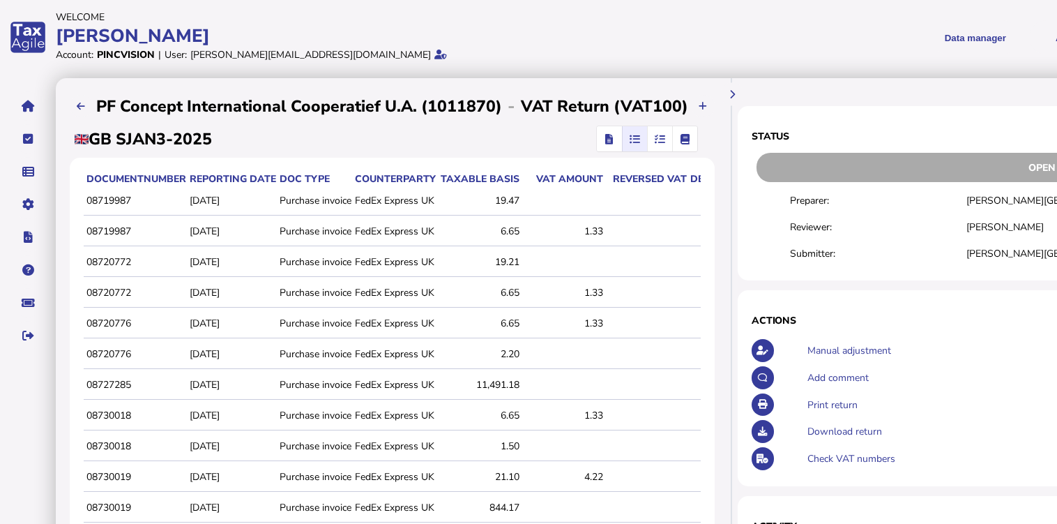
click at [600, 136] on span "button" at bounding box center [609, 138] width 20 height 25
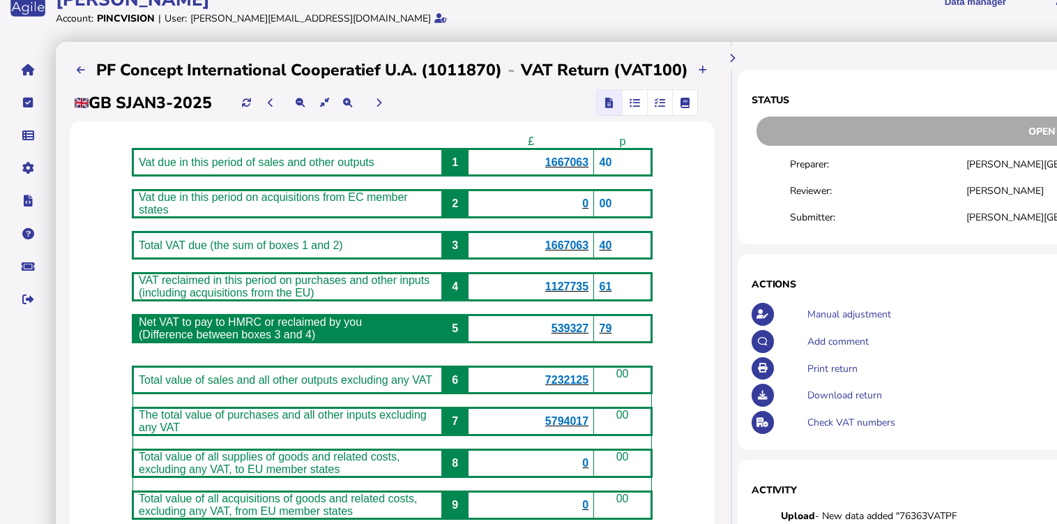
scroll to position [56, 0]
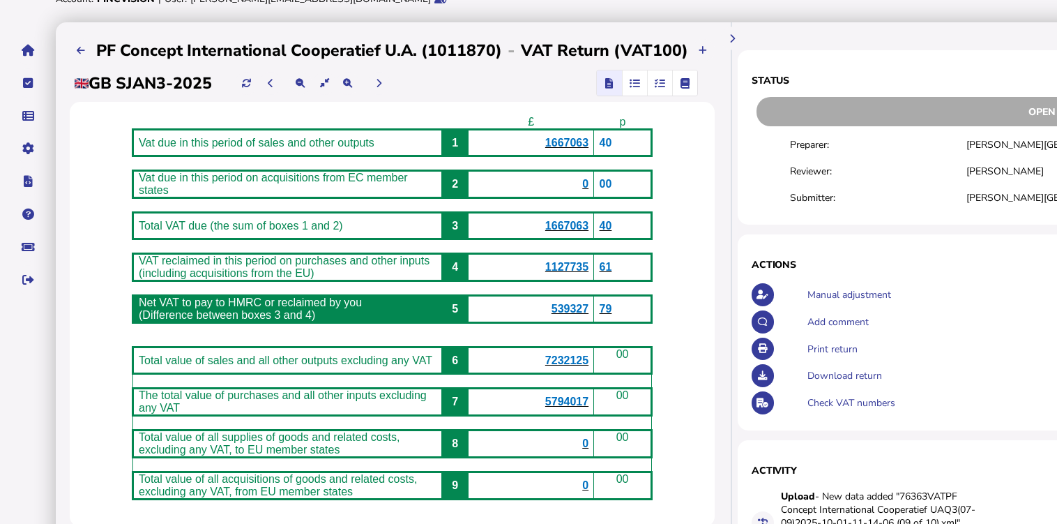
click at [580, 146] on span "1667063" at bounding box center [566, 143] width 43 height 12
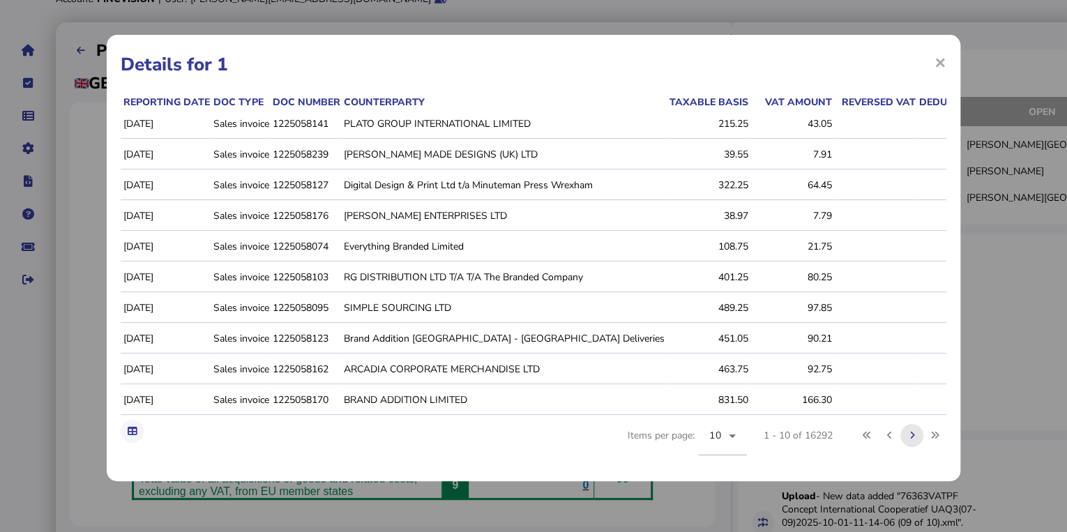
click at [909, 440] on icon at bounding box center [911, 435] width 5 height 9
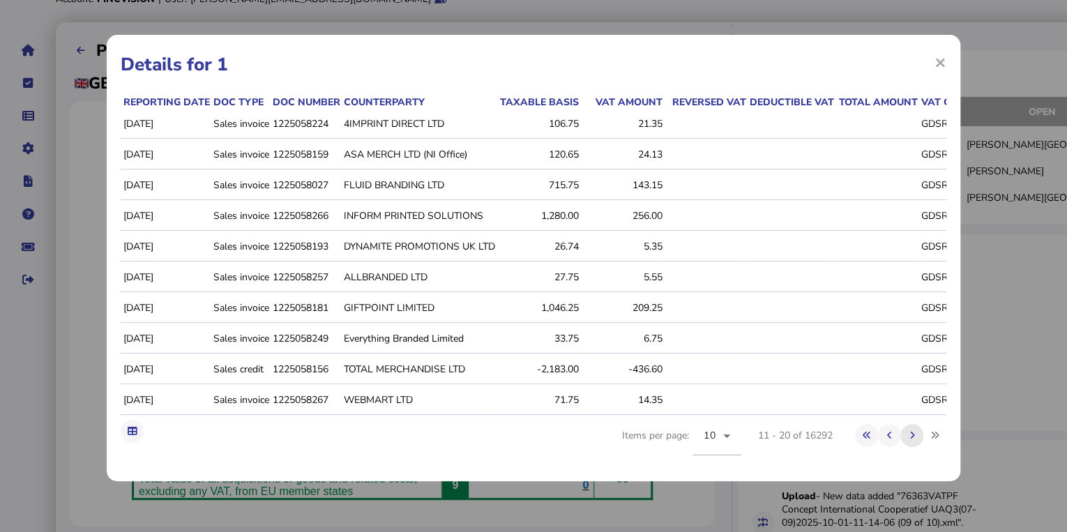
click at [900, 444] on button at bounding box center [911, 435] width 23 height 23
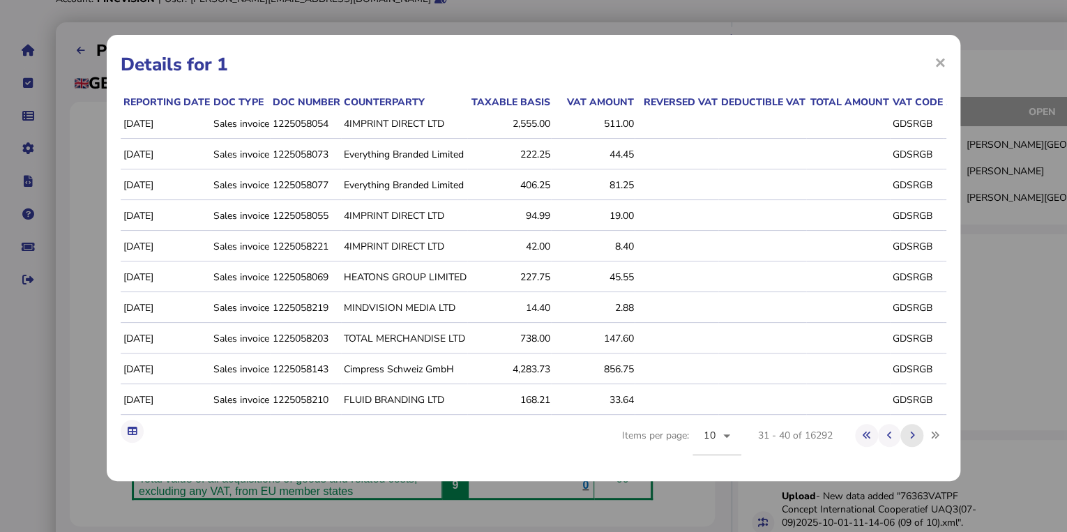
click at [900, 444] on button at bounding box center [911, 435] width 23 height 23
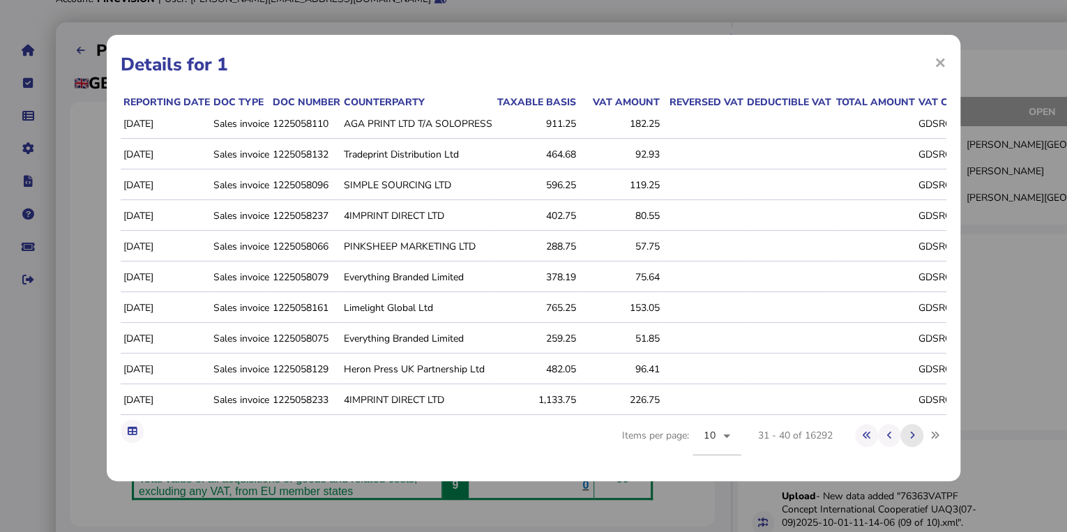
click at [900, 444] on button at bounding box center [911, 435] width 23 height 23
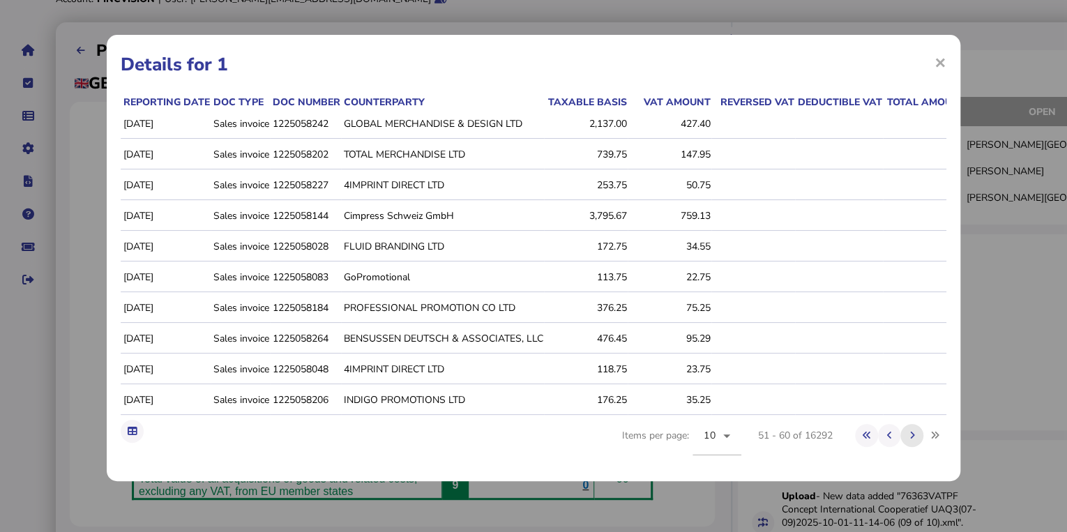
click at [900, 444] on button at bounding box center [911, 435] width 23 height 23
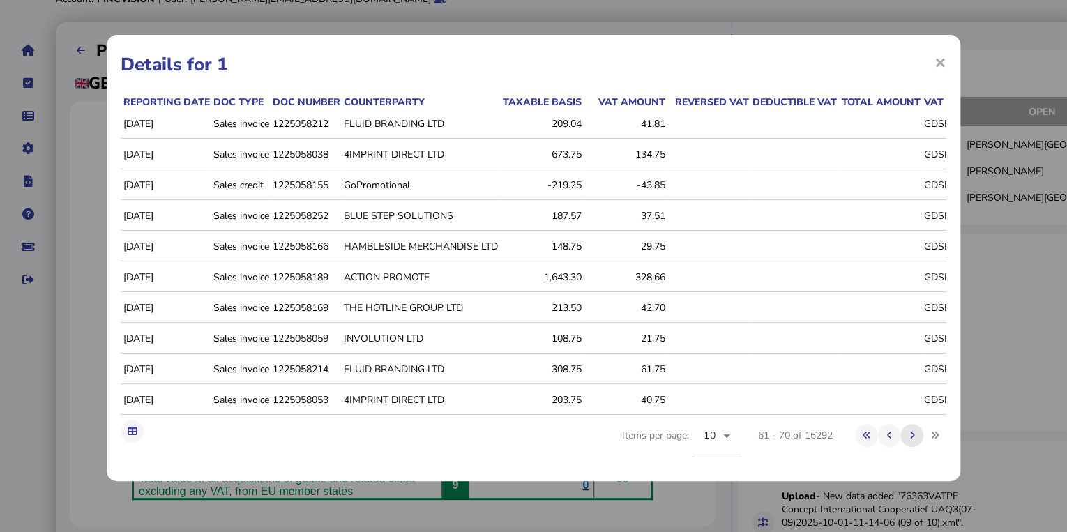
click at [900, 444] on button at bounding box center [911, 435] width 23 height 23
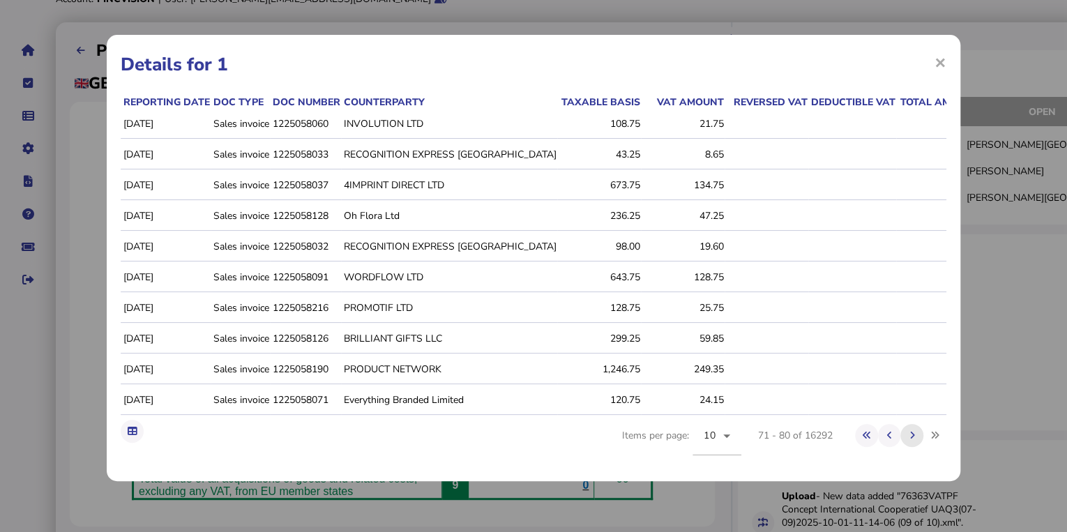
click at [900, 444] on button at bounding box center [911, 435] width 23 height 23
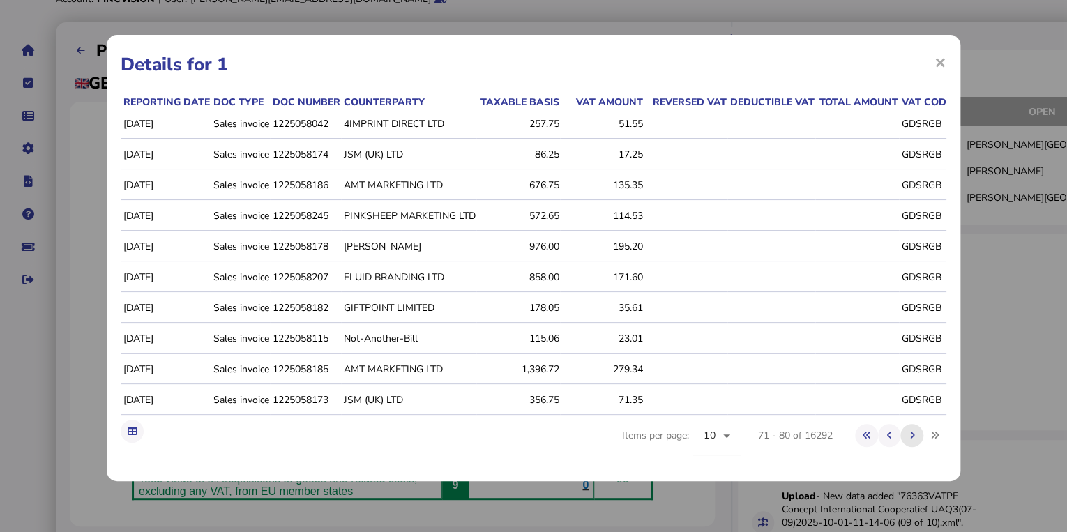
click at [900, 444] on button at bounding box center [911, 435] width 23 height 23
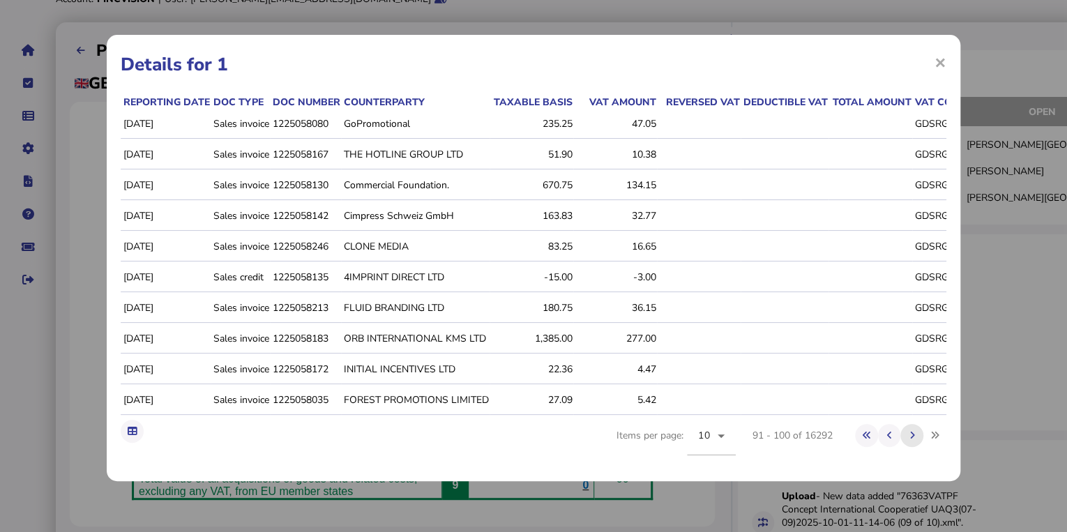
click at [900, 444] on button at bounding box center [911, 435] width 23 height 23
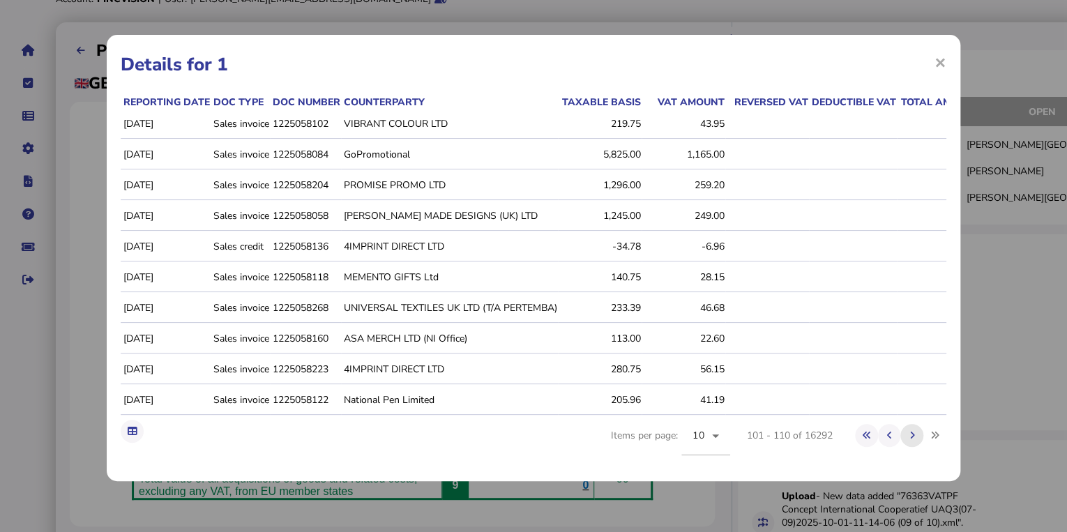
click at [900, 444] on button at bounding box center [911, 435] width 23 height 23
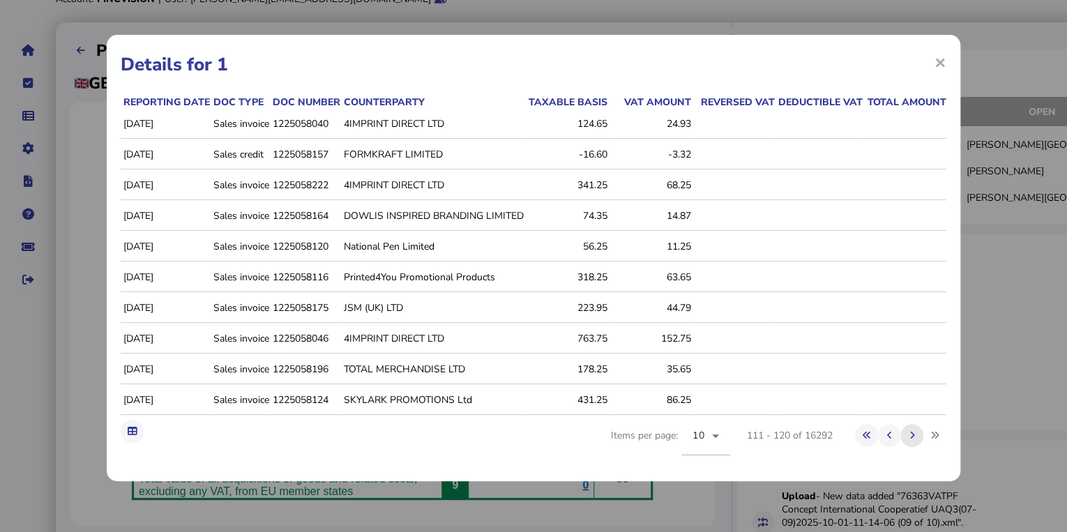
click at [900, 444] on button at bounding box center [911, 435] width 23 height 23
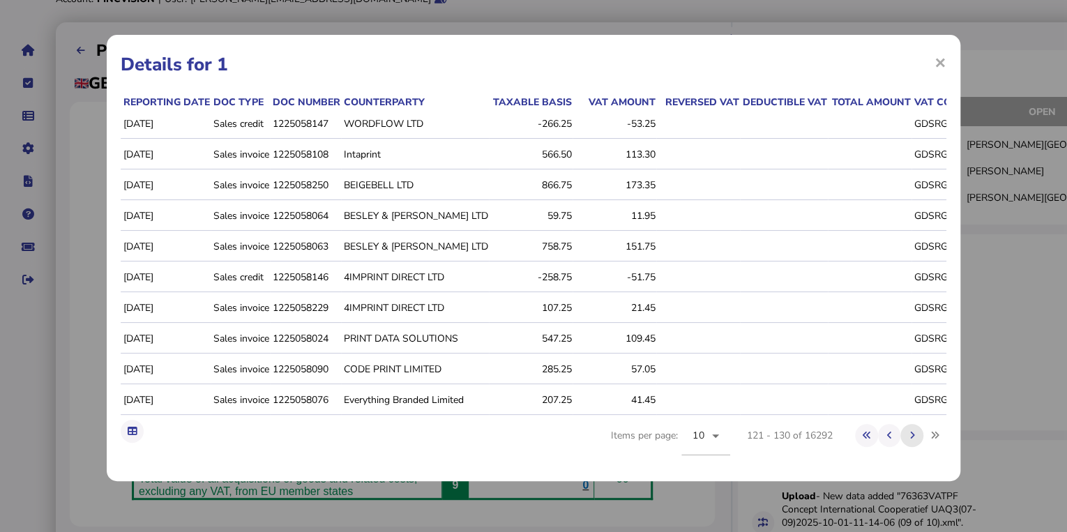
click at [900, 444] on button at bounding box center [911, 435] width 23 height 23
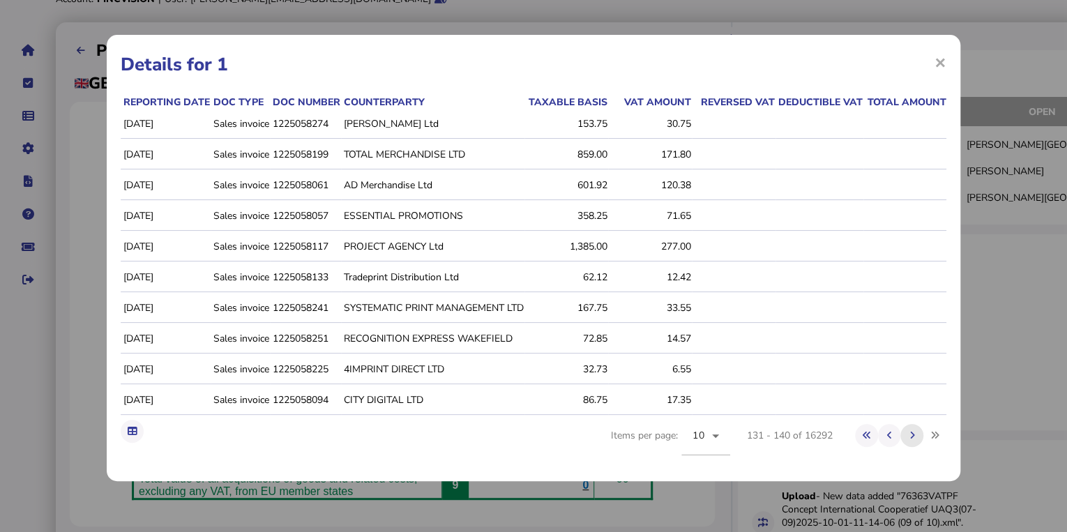
click at [900, 444] on button at bounding box center [911, 435] width 23 height 23
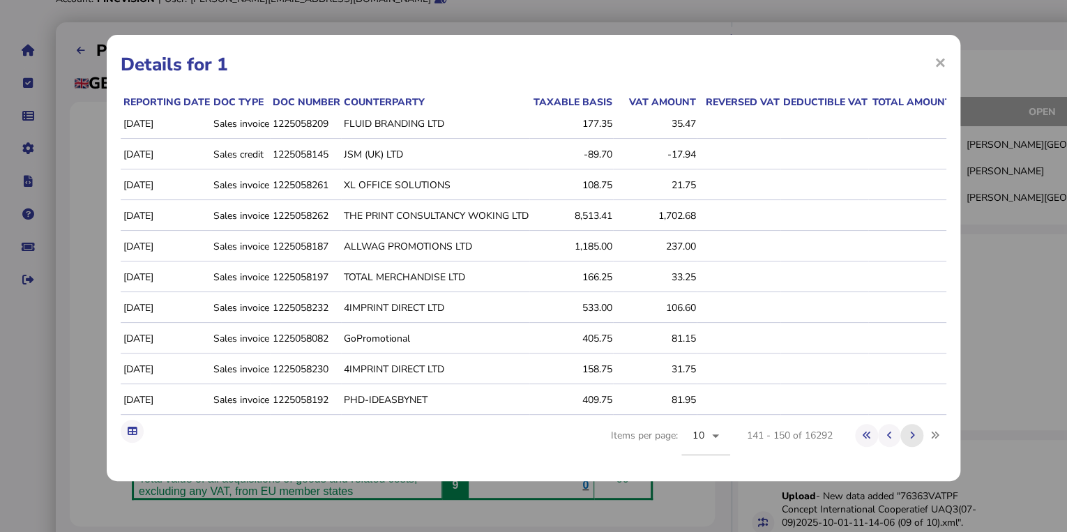
click at [900, 444] on button at bounding box center [911, 435] width 23 height 23
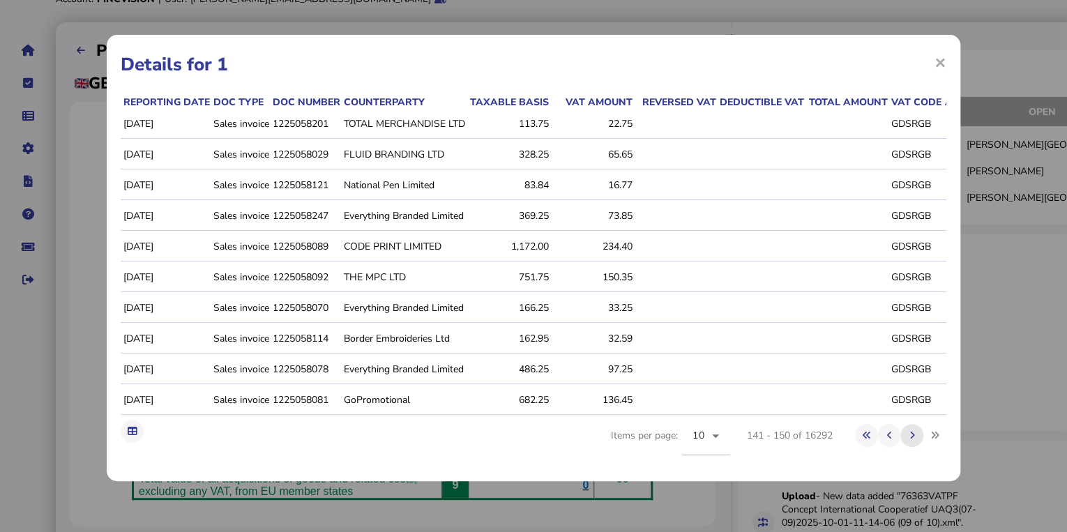
click at [900, 444] on button at bounding box center [911, 435] width 23 height 23
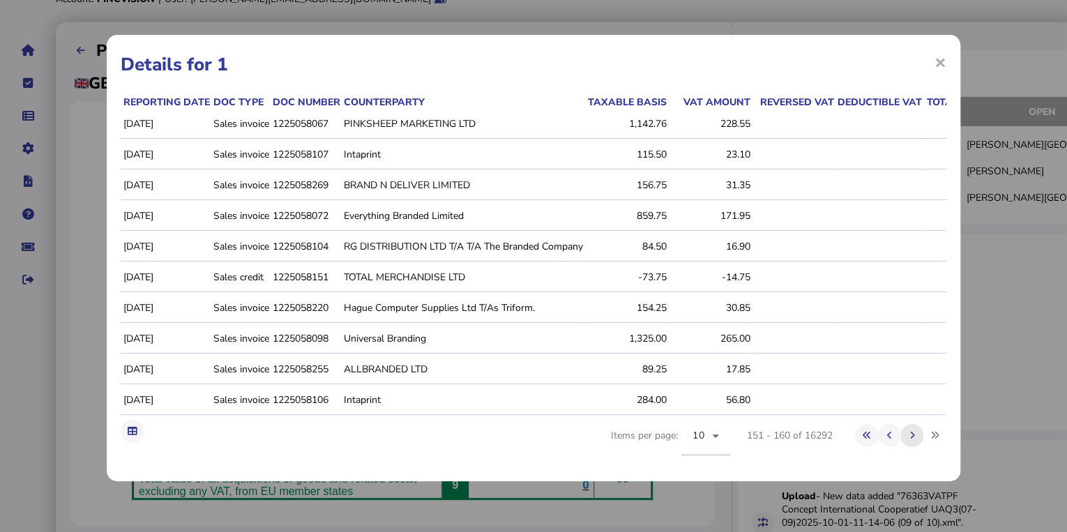
click at [900, 444] on button at bounding box center [911, 435] width 23 height 23
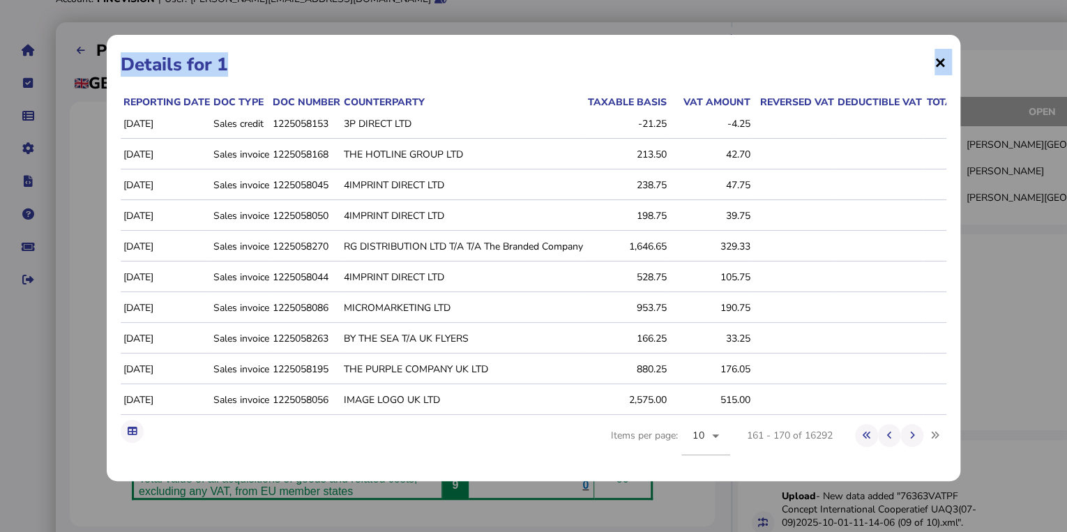
click at [933, 66] on div "× Details for 1" at bounding box center [533, 64] width 825 height 31
click at [937, 64] on span "×" at bounding box center [940, 62] width 12 height 26
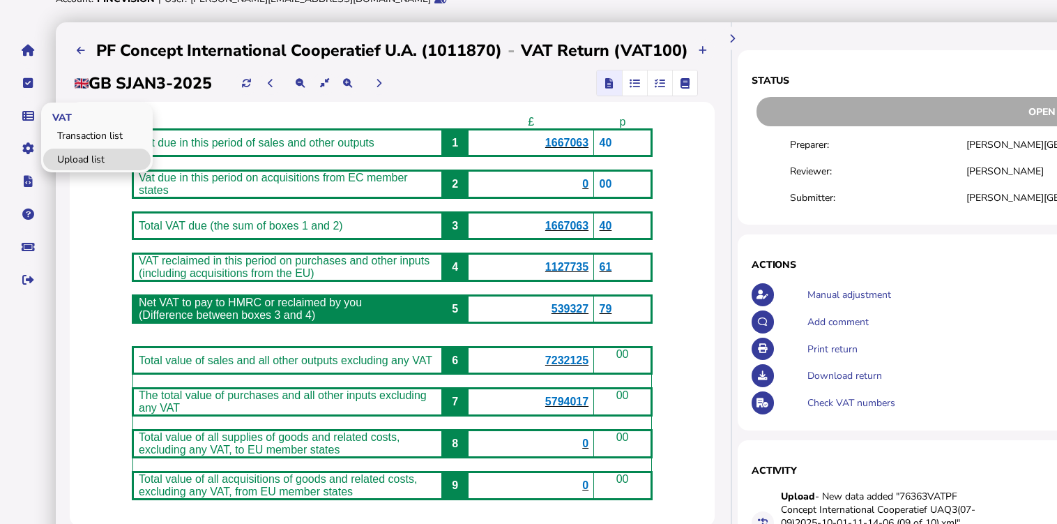
click at [77, 154] on link "Upload list" at bounding box center [96, 159] width 107 height 22
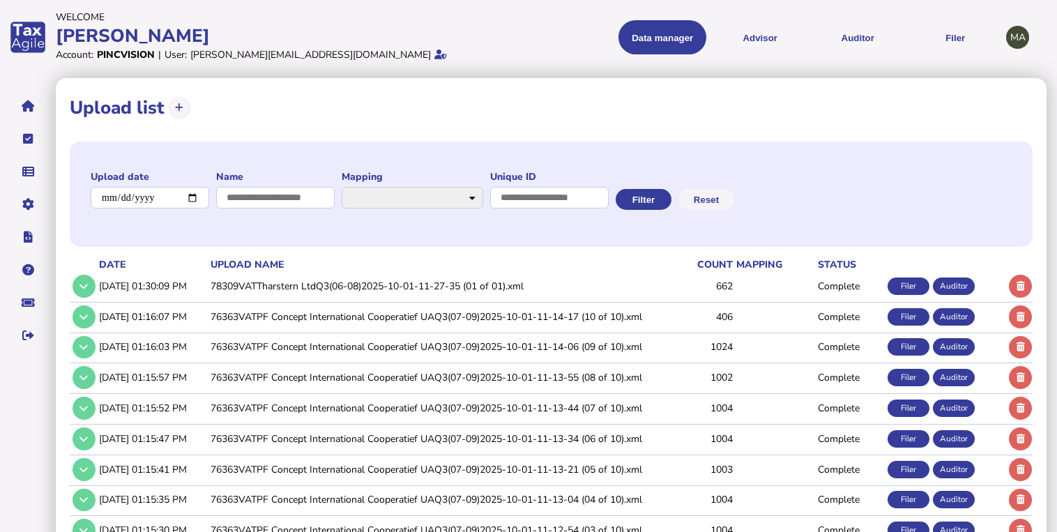
click at [294, 322] on td "76363VATPF Concept International Cooperatief UAQ3(07-09)2025-10-01-11-14-17 (10…" at bounding box center [438, 316] width 461 height 29
click at [93, 320] on button at bounding box center [84, 316] width 23 height 23
click at [86, 314] on icon at bounding box center [83, 316] width 8 height 9
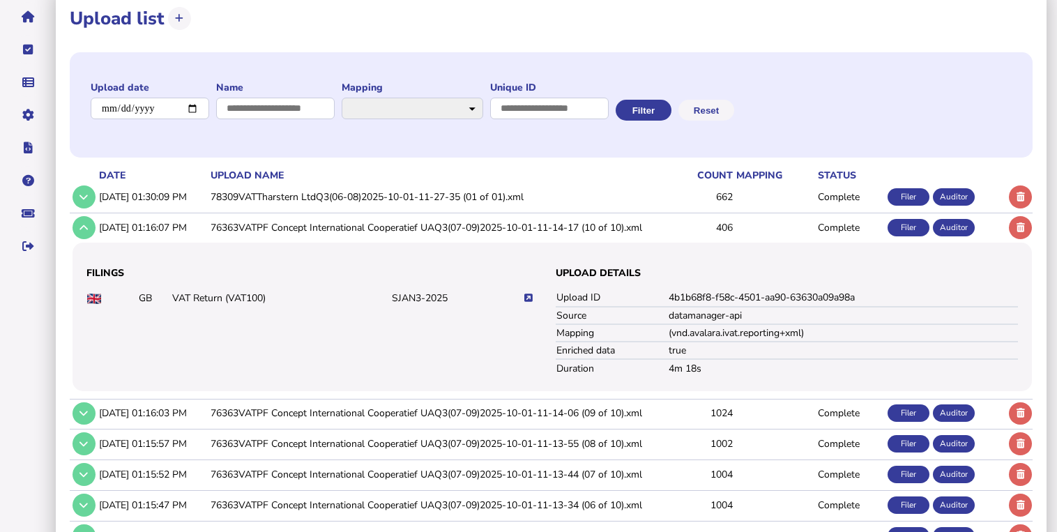
scroll to position [112, 0]
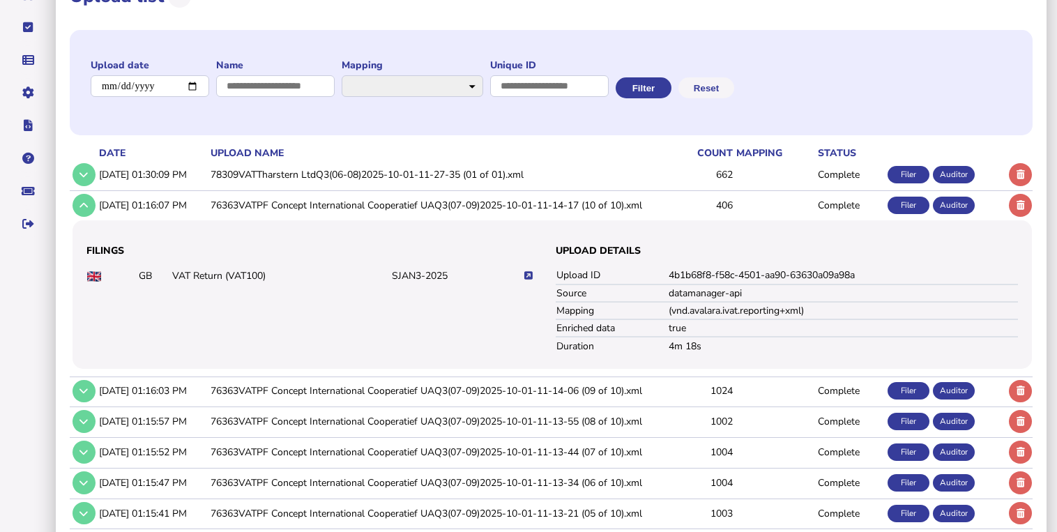
click at [527, 274] on icon at bounding box center [528, 275] width 8 height 9
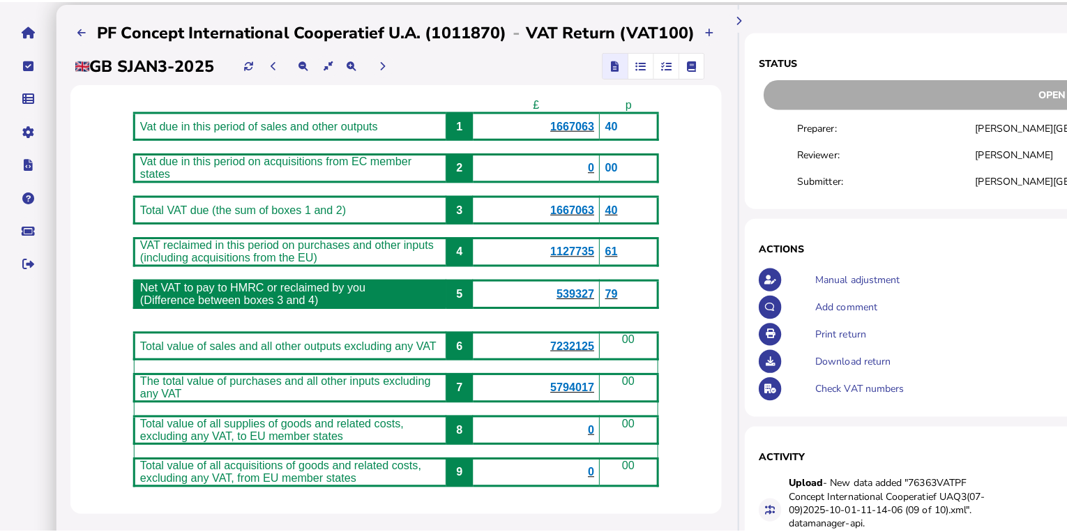
scroll to position [56, 0]
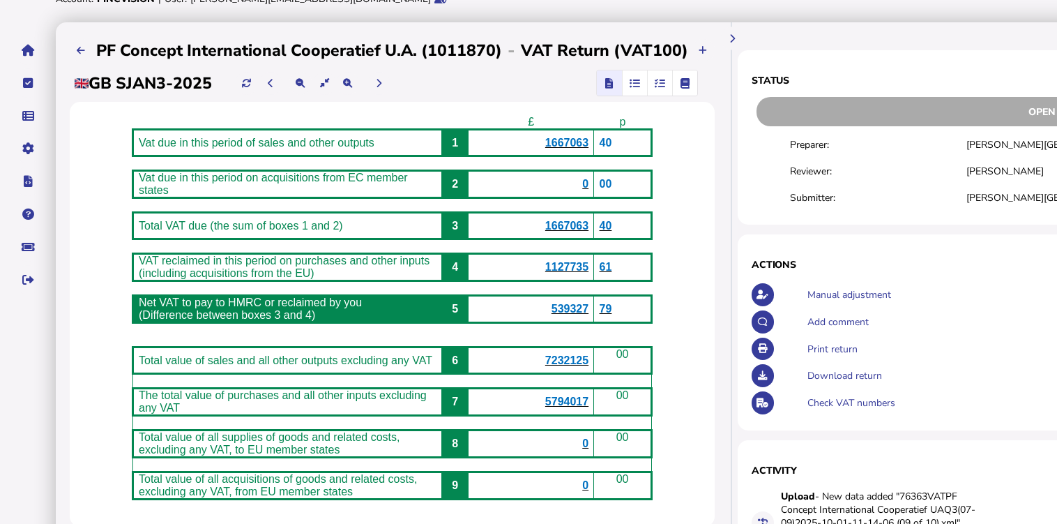
click at [570, 144] on span "1667063" at bounding box center [566, 143] width 43 height 12
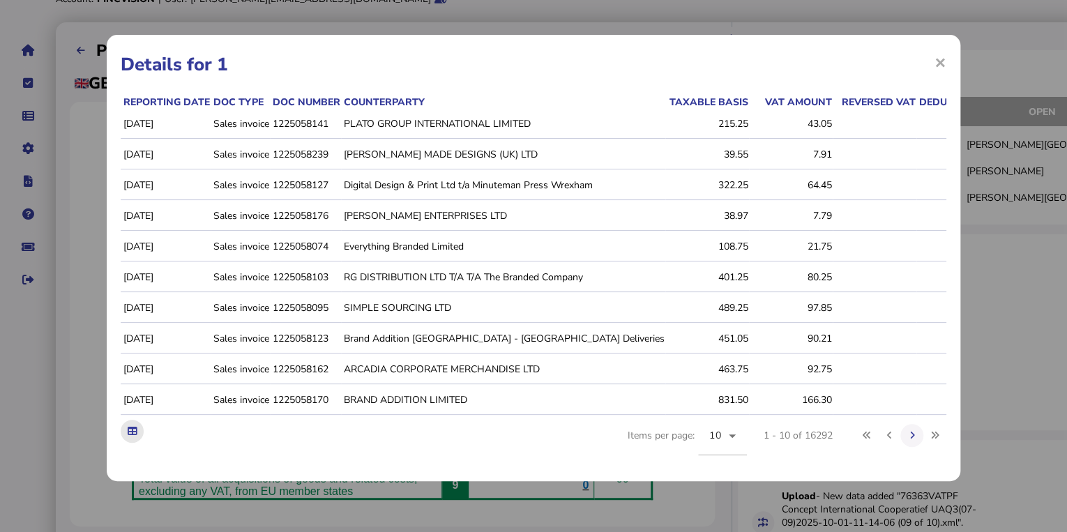
click at [128, 436] on icon at bounding box center [132, 431] width 9 height 9
click at [538, 436] on div "Reporting date Doc type Doc number Counterparty Taxable basis VAT amount Revers…" at bounding box center [533, 281] width 825 height 372
